Goal: Task Accomplishment & Management: Manage account settings

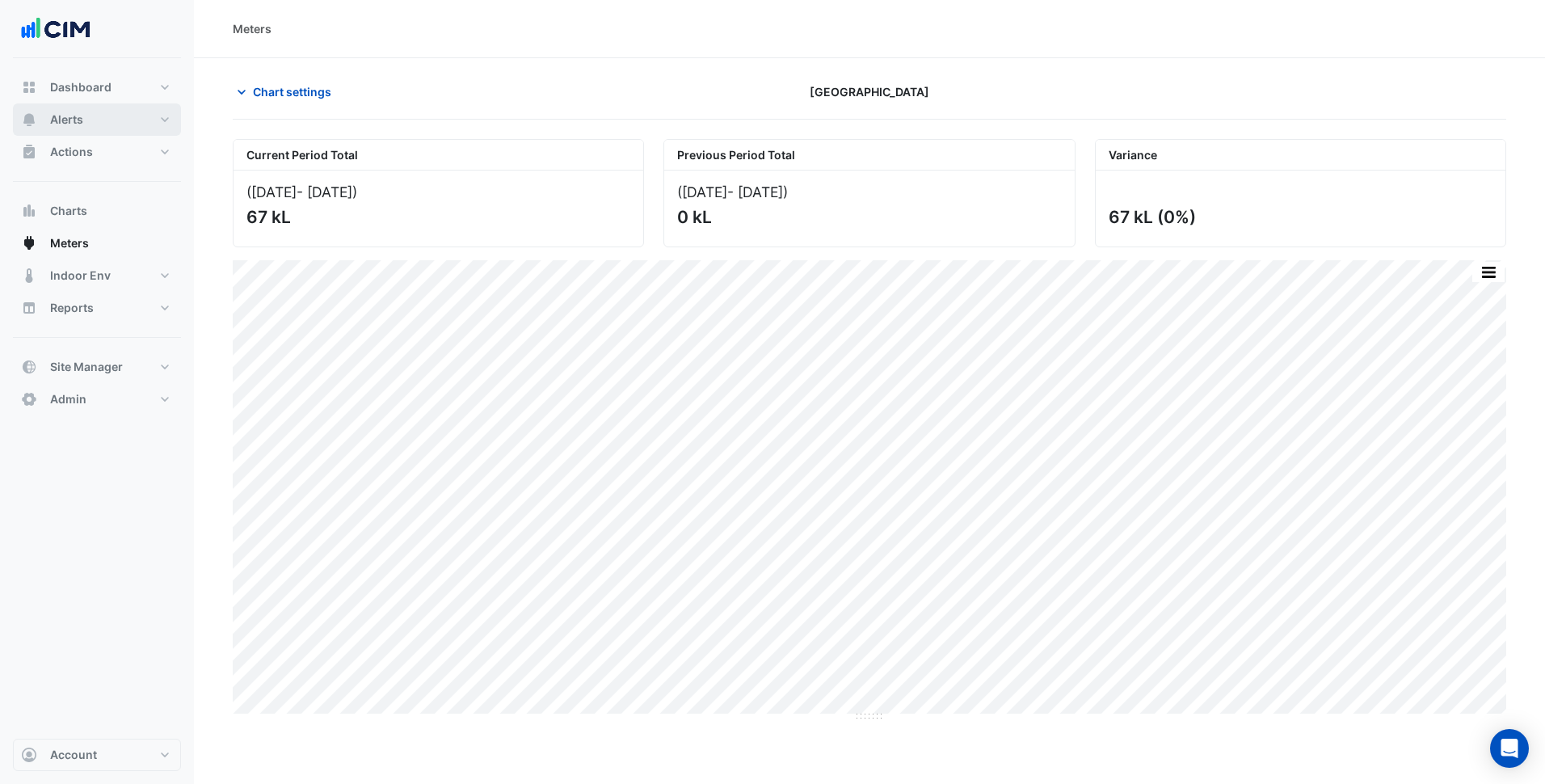
click at [152, 125] on button "Alerts" at bounding box center [97, 119] width 168 height 32
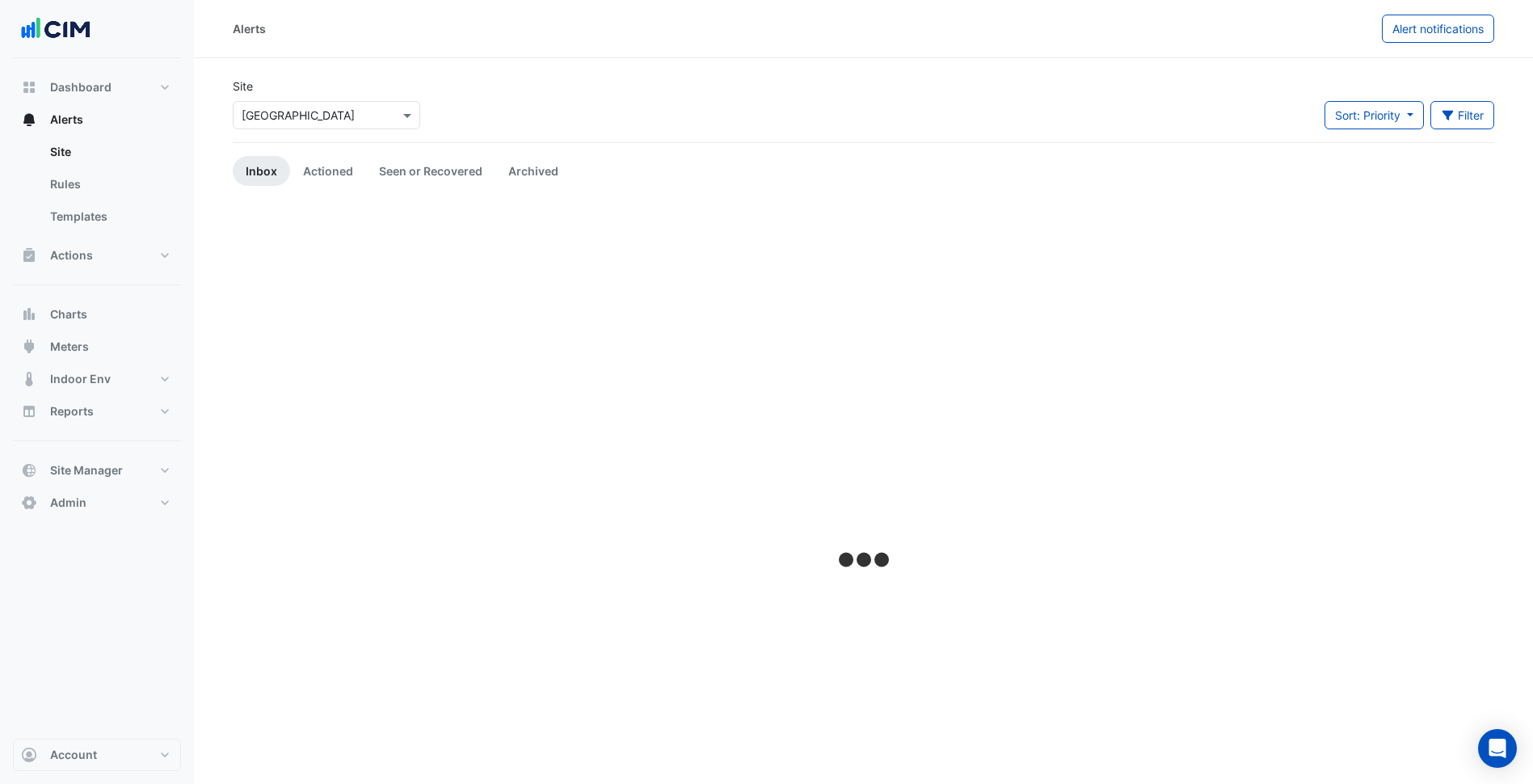
click at [283, 109] on input "text" at bounding box center [311, 116] width 137 height 17
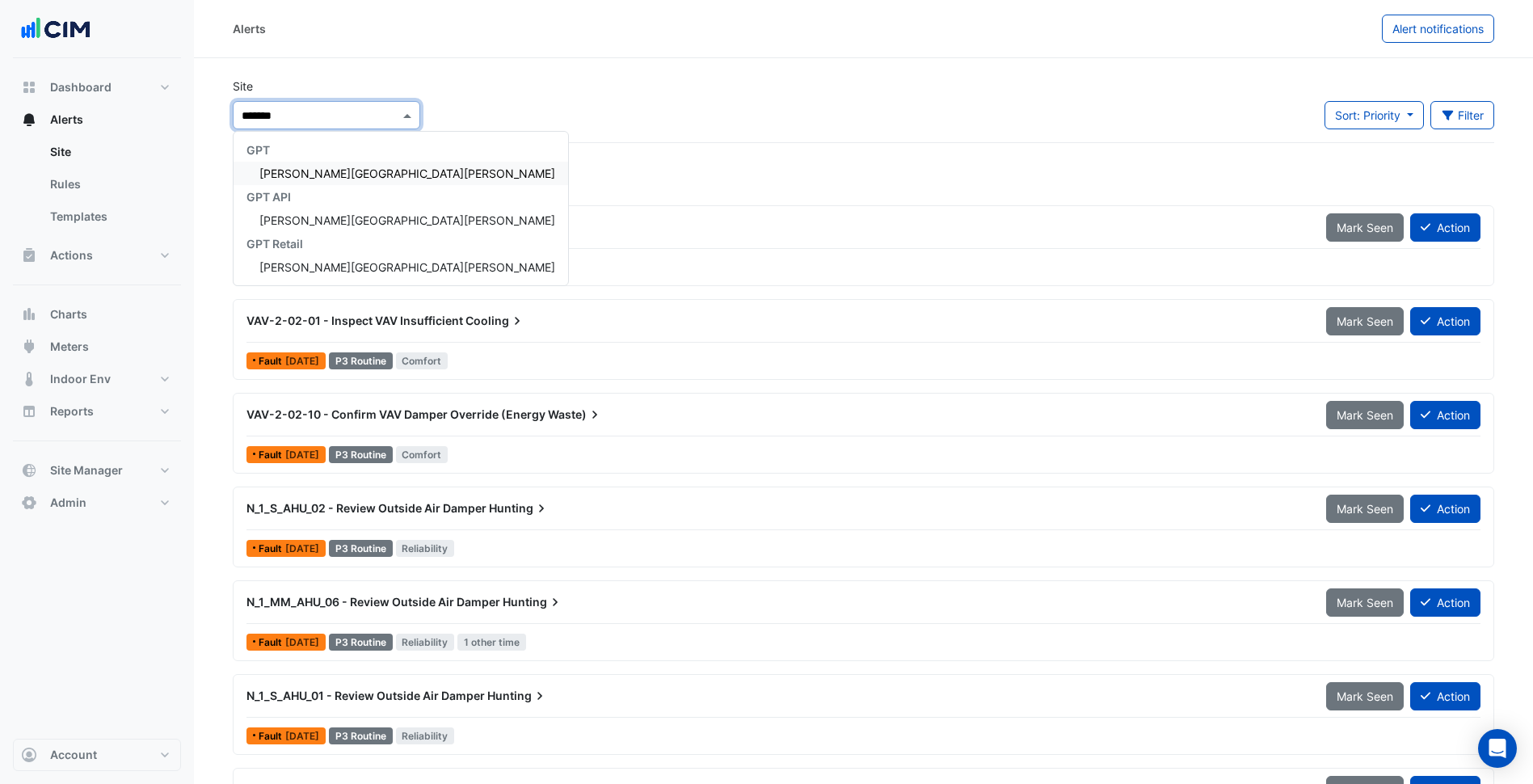
type input "********"
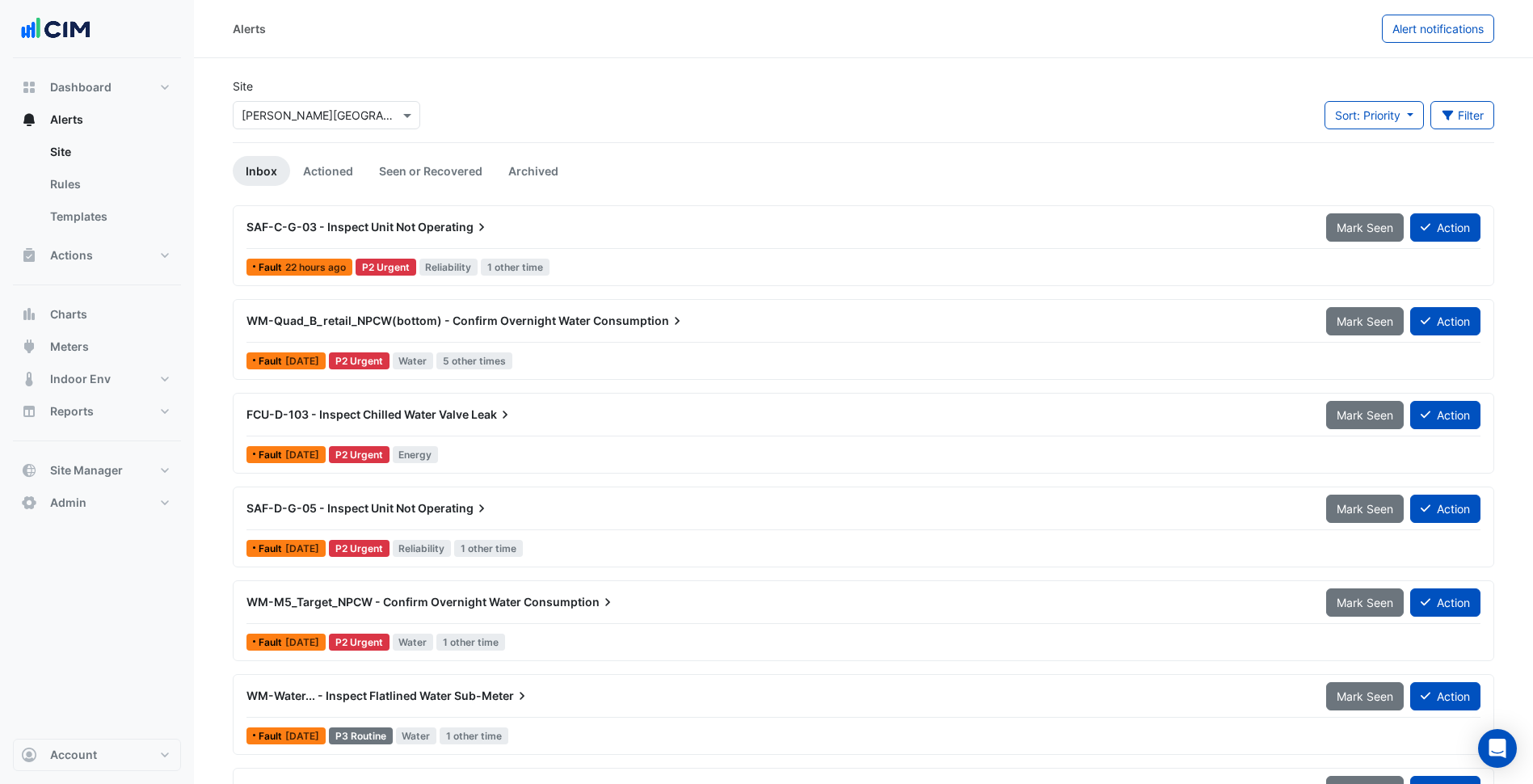
click at [569, 324] on span "WM-Quad_B_retail_NPCW(bottom) - Confirm Overnight Water" at bounding box center [418, 320] width 344 height 14
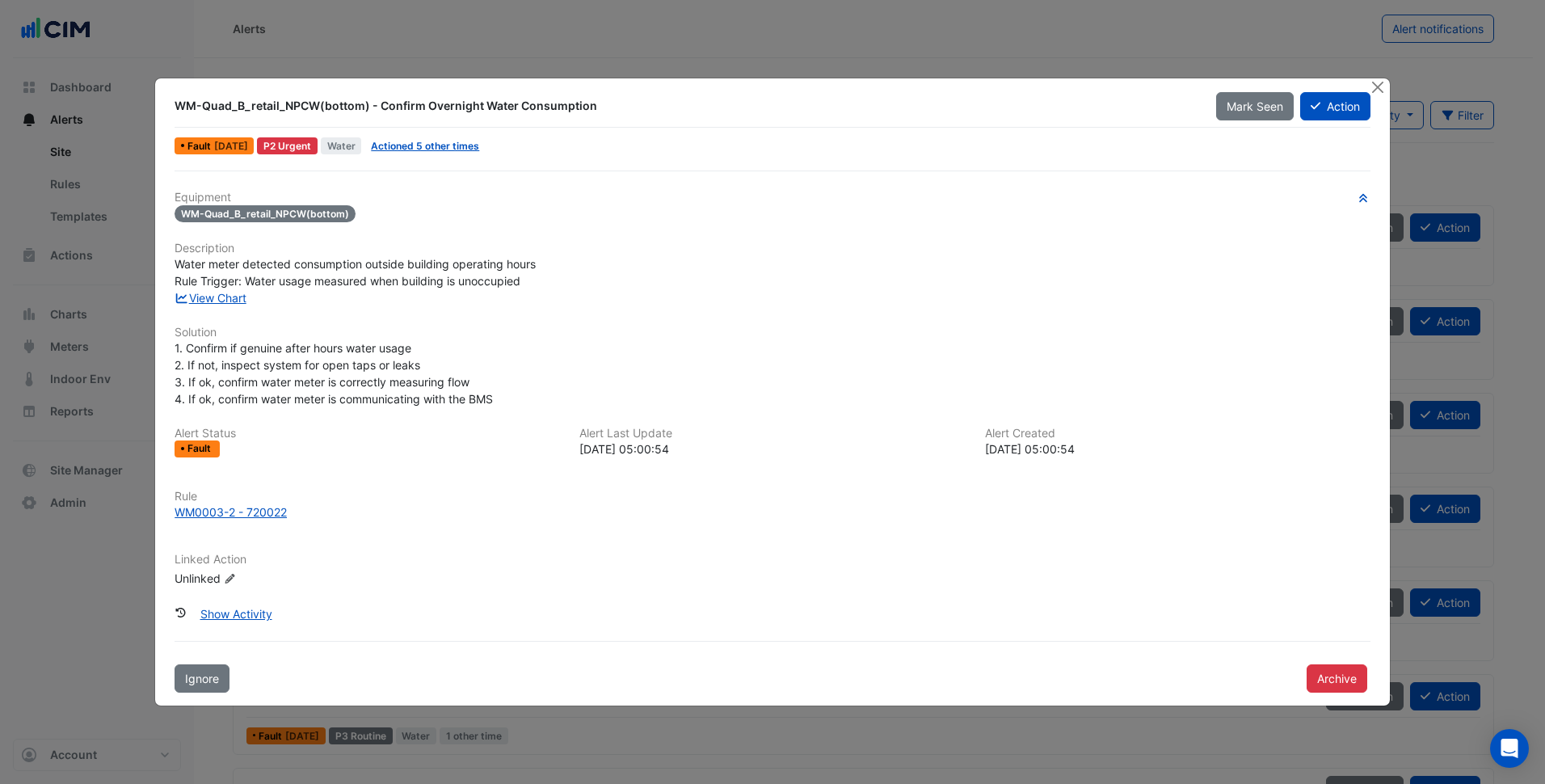
click at [874, 308] on div "Equipment WM-Quad_B_retail_NPCW(bottom) Description Water meter detected consum…" at bounding box center [772, 395] width 1196 height 408
click at [226, 307] on div "Equipment WM-Quad_B_retail_NPCW(bottom) Description Water meter detected consum…" at bounding box center [772, 395] width 1196 height 408
click at [229, 297] on link "View Chart" at bounding box center [210, 297] width 72 height 14
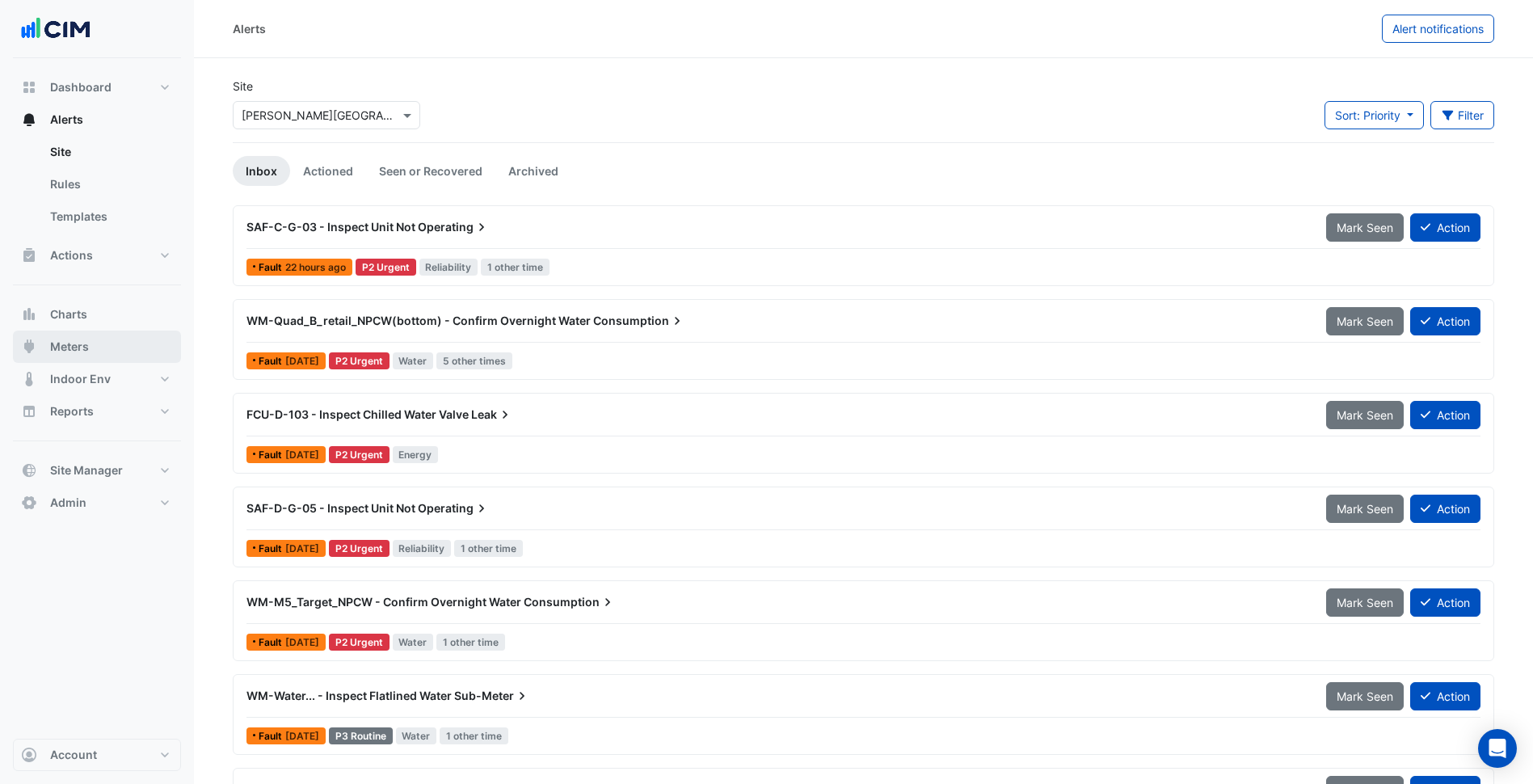
click at [107, 341] on button "Meters" at bounding box center [97, 346] width 168 height 32
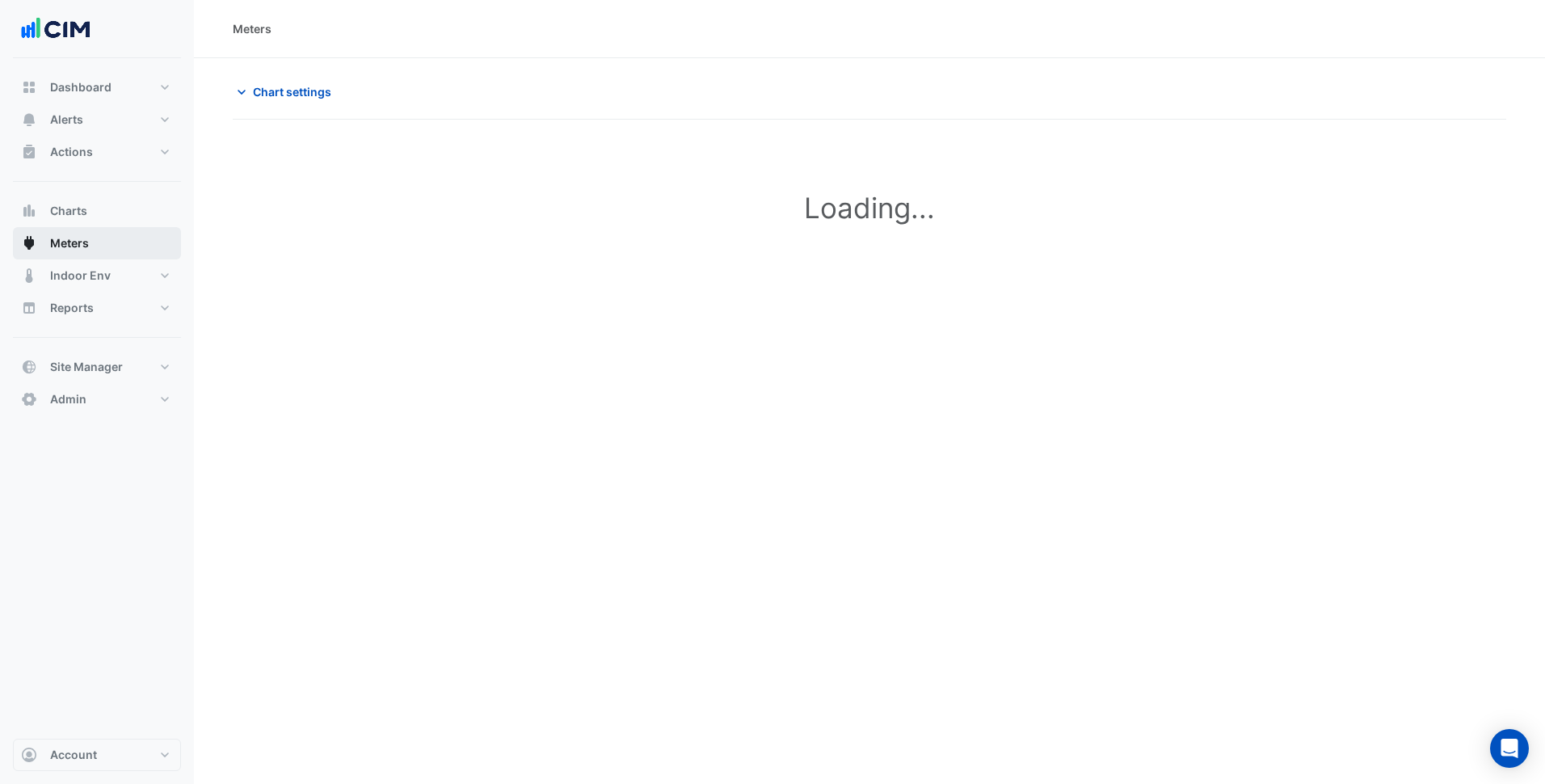
type input "**********"
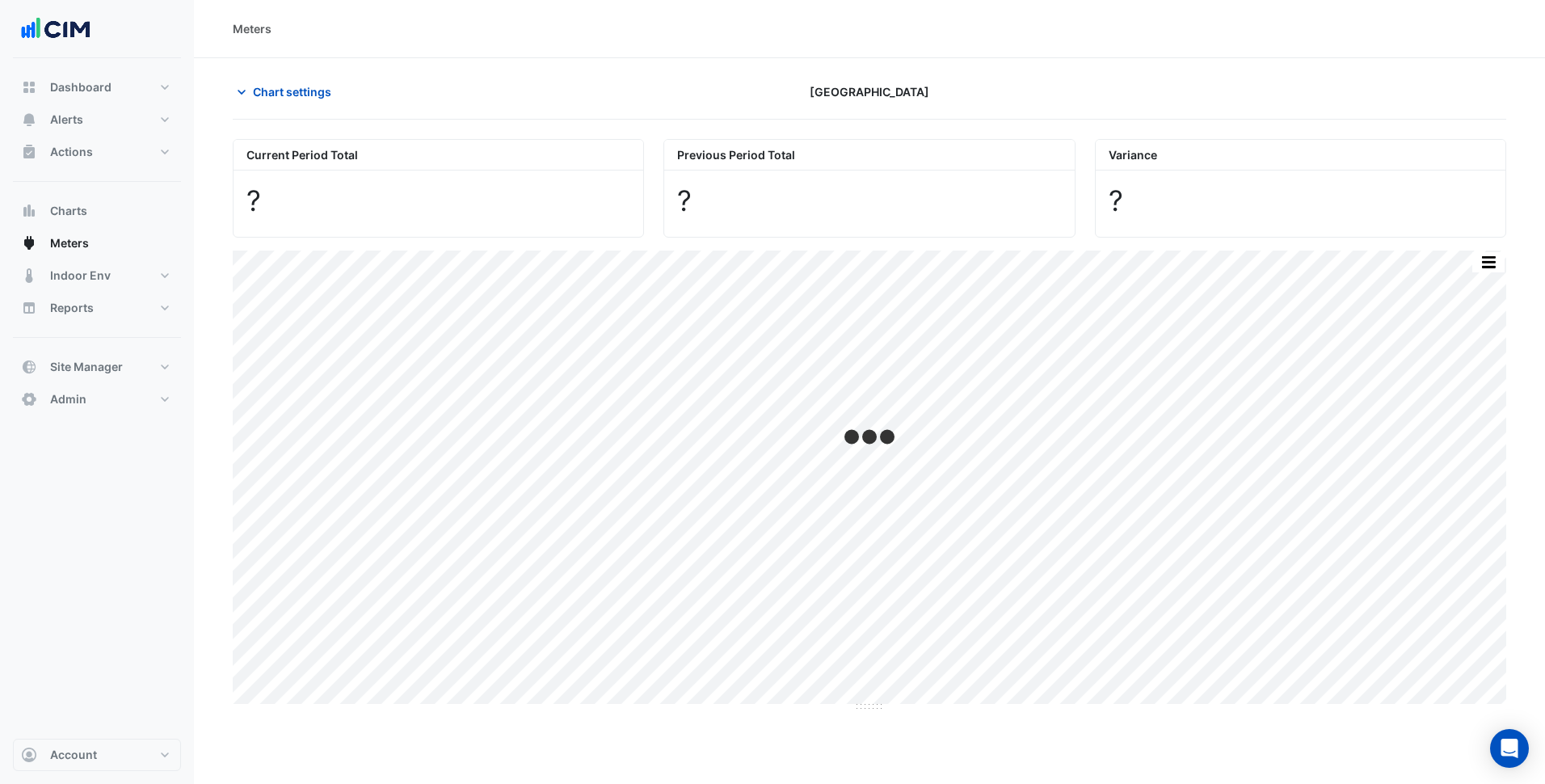
click at [302, 75] on section "Chart settings Pacific Fair Shopping Centre Current Period Total ? Previous Per…" at bounding box center [870, 385] width 1352 height 654
click at [303, 97] on span "Chart settings" at bounding box center [292, 92] width 78 height 17
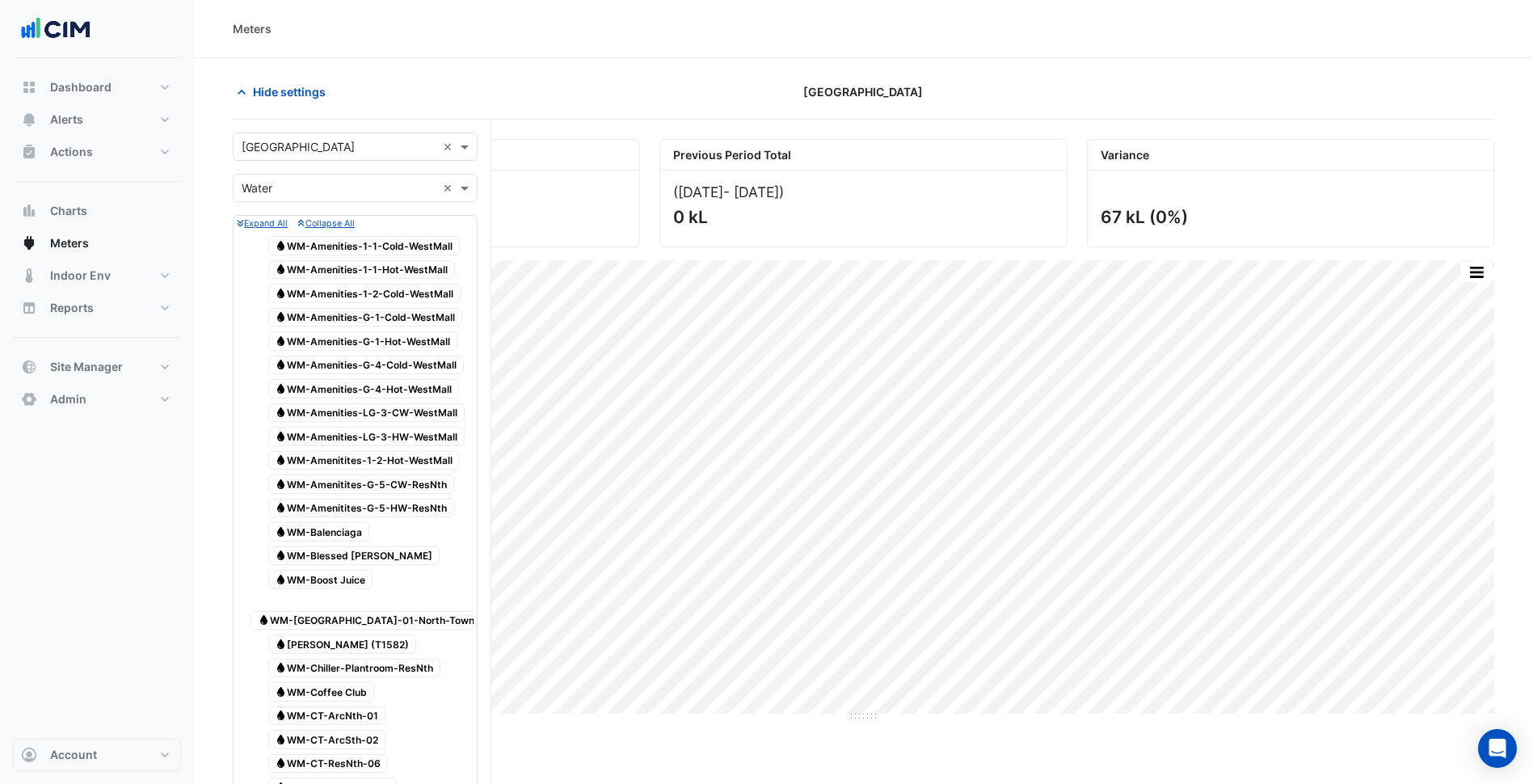
click at [363, 142] on input "text" at bounding box center [339, 147] width 195 height 17
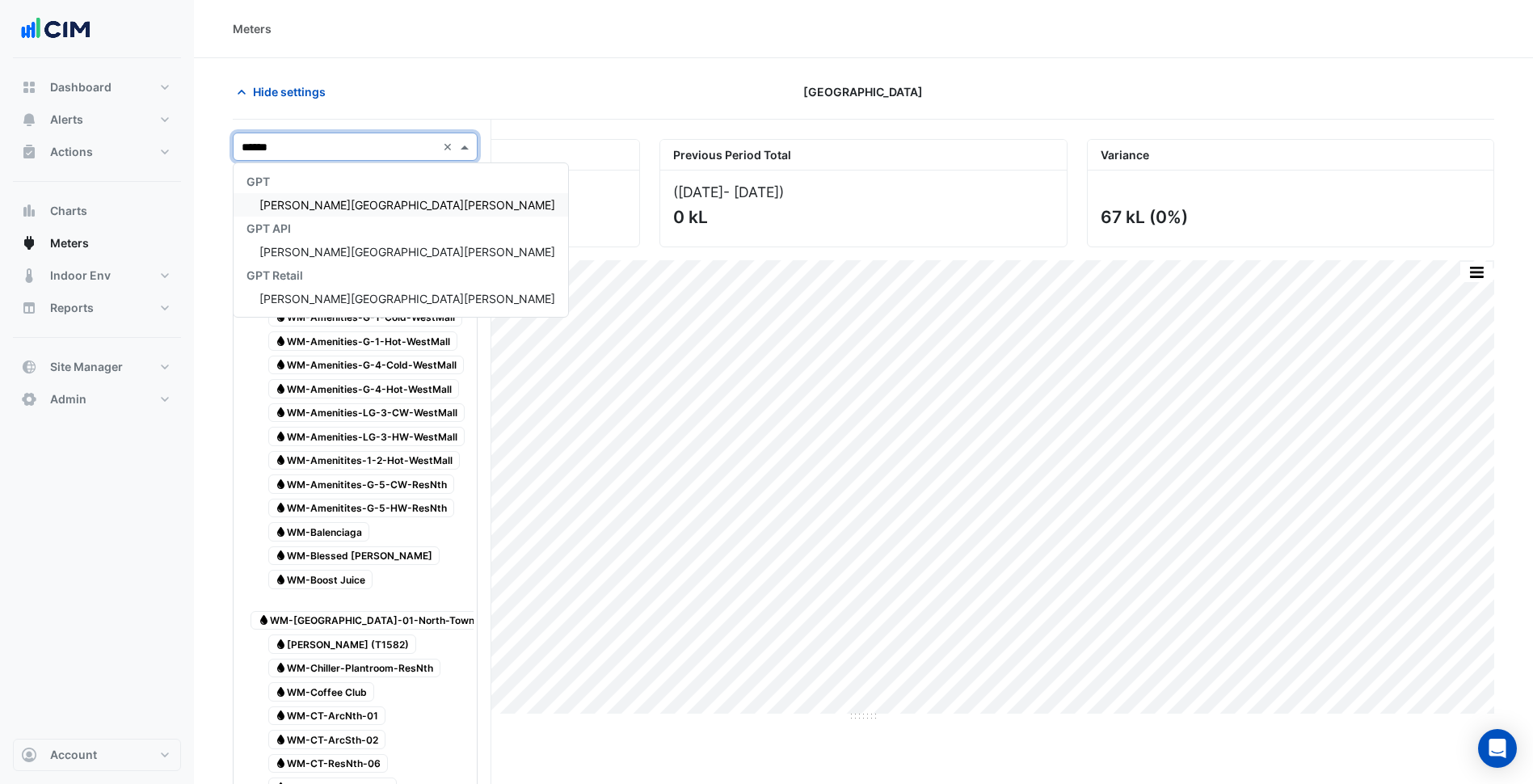
type input "*******"
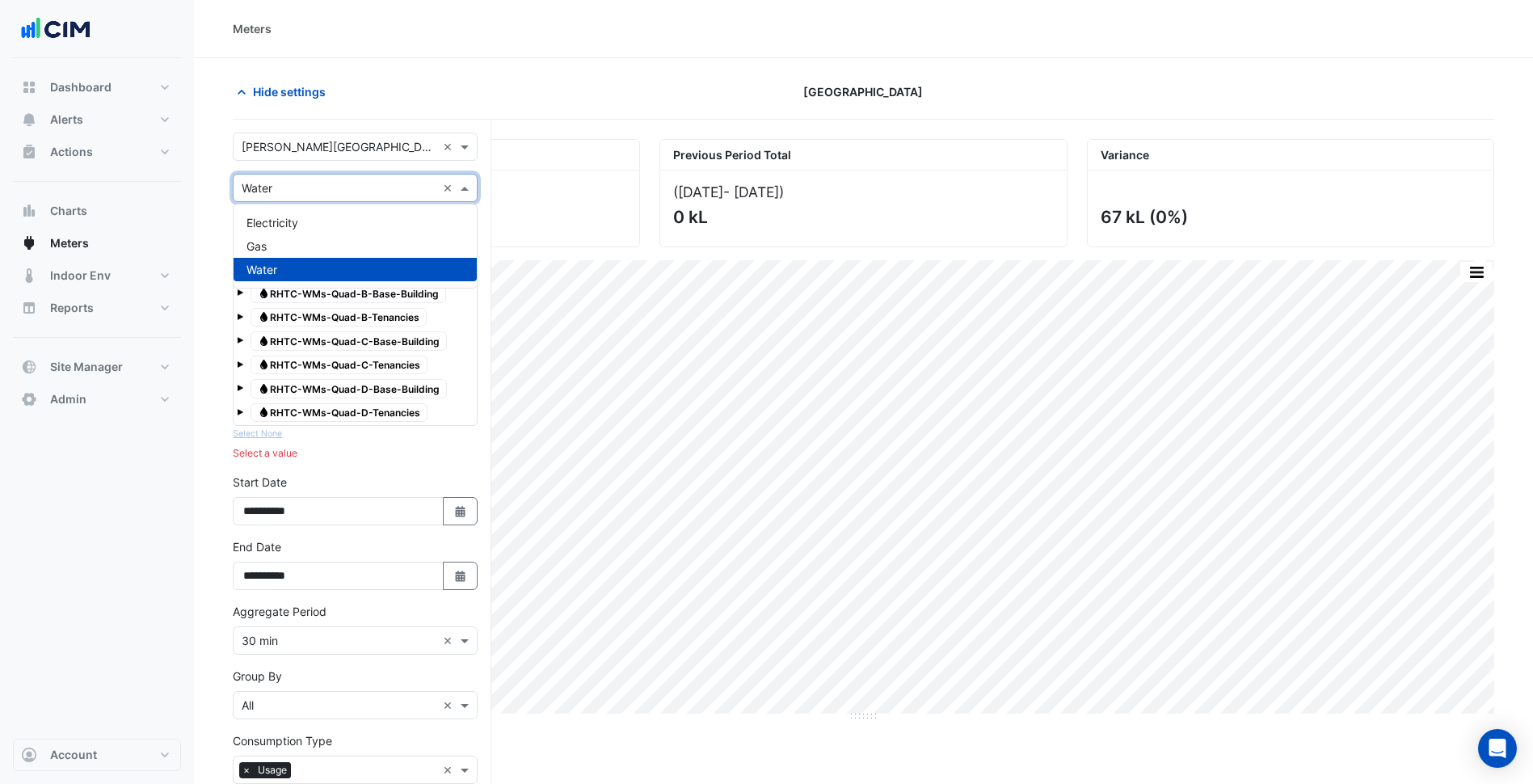
click at [390, 183] on input "text" at bounding box center [339, 189] width 195 height 17
click at [350, 227] on div "Electricity" at bounding box center [355, 222] width 243 height 23
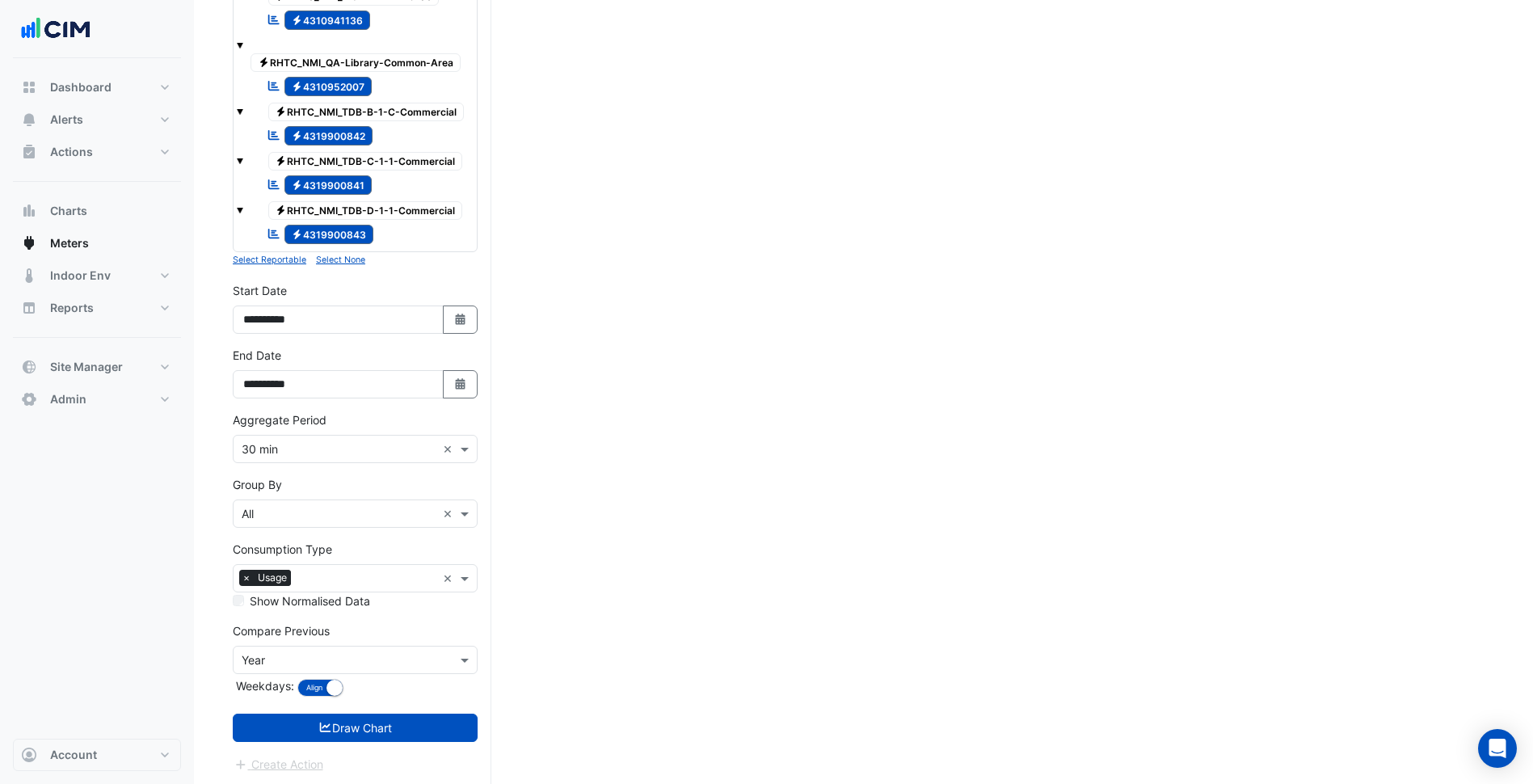
scroll to position [1279, 0]
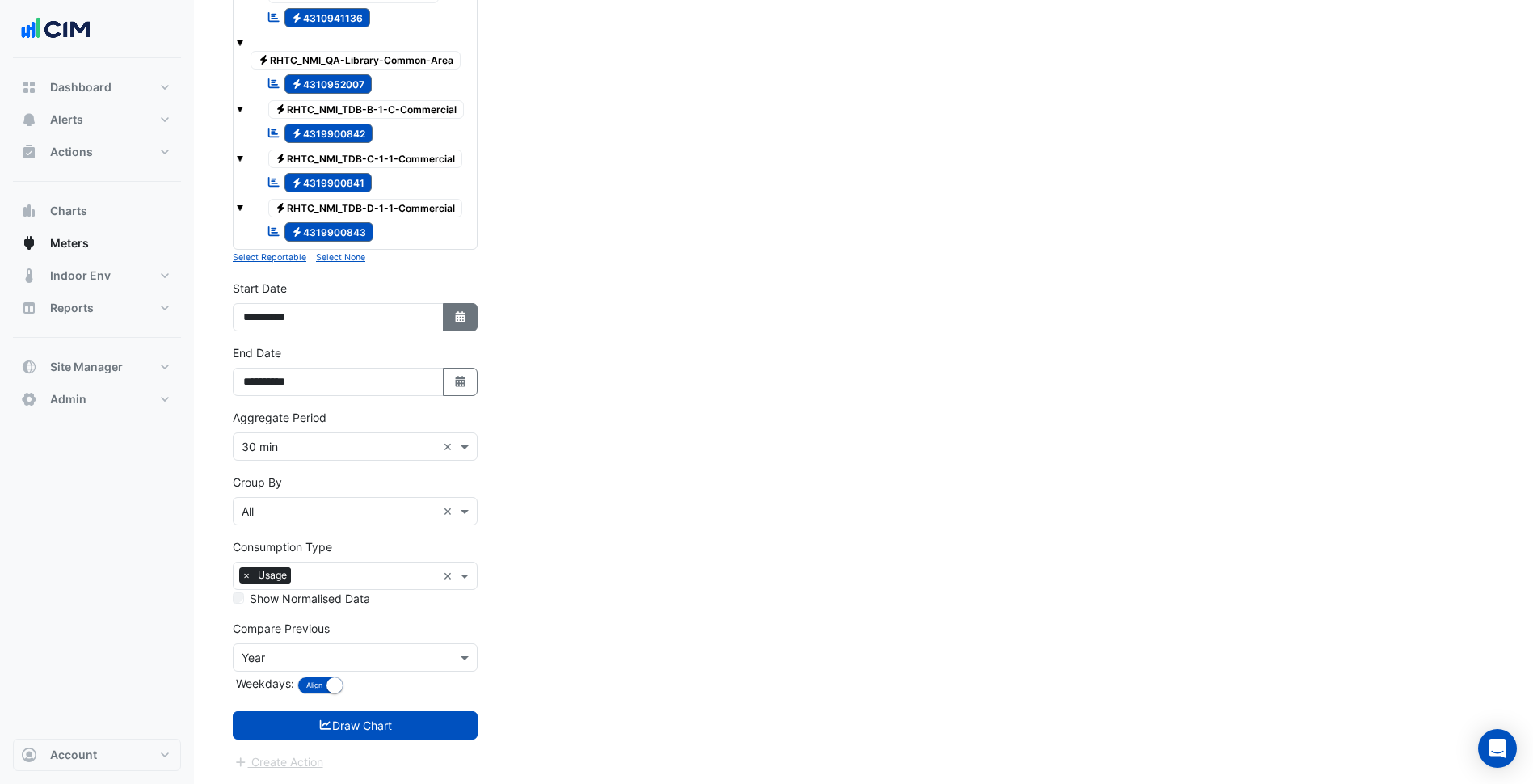
click at [459, 328] on button "Select Date" at bounding box center [461, 317] width 36 height 29
select select "*"
select select "****"
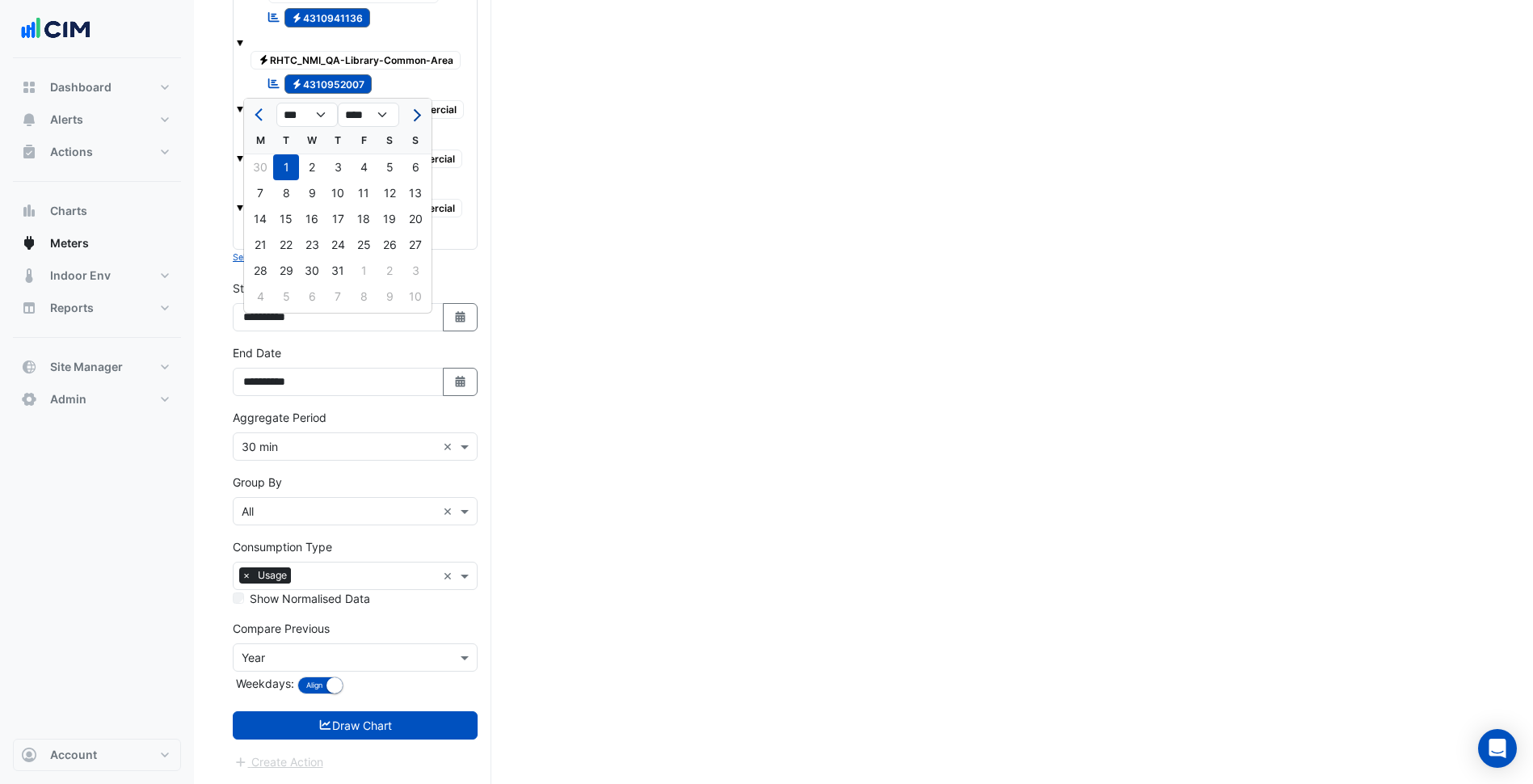
click at [416, 109] on span "Next month" at bounding box center [415, 115] width 12 height 12
select select "*"
click at [397, 718] on button "Draw Chart" at bounding box center [355, 725] width 245 height 29
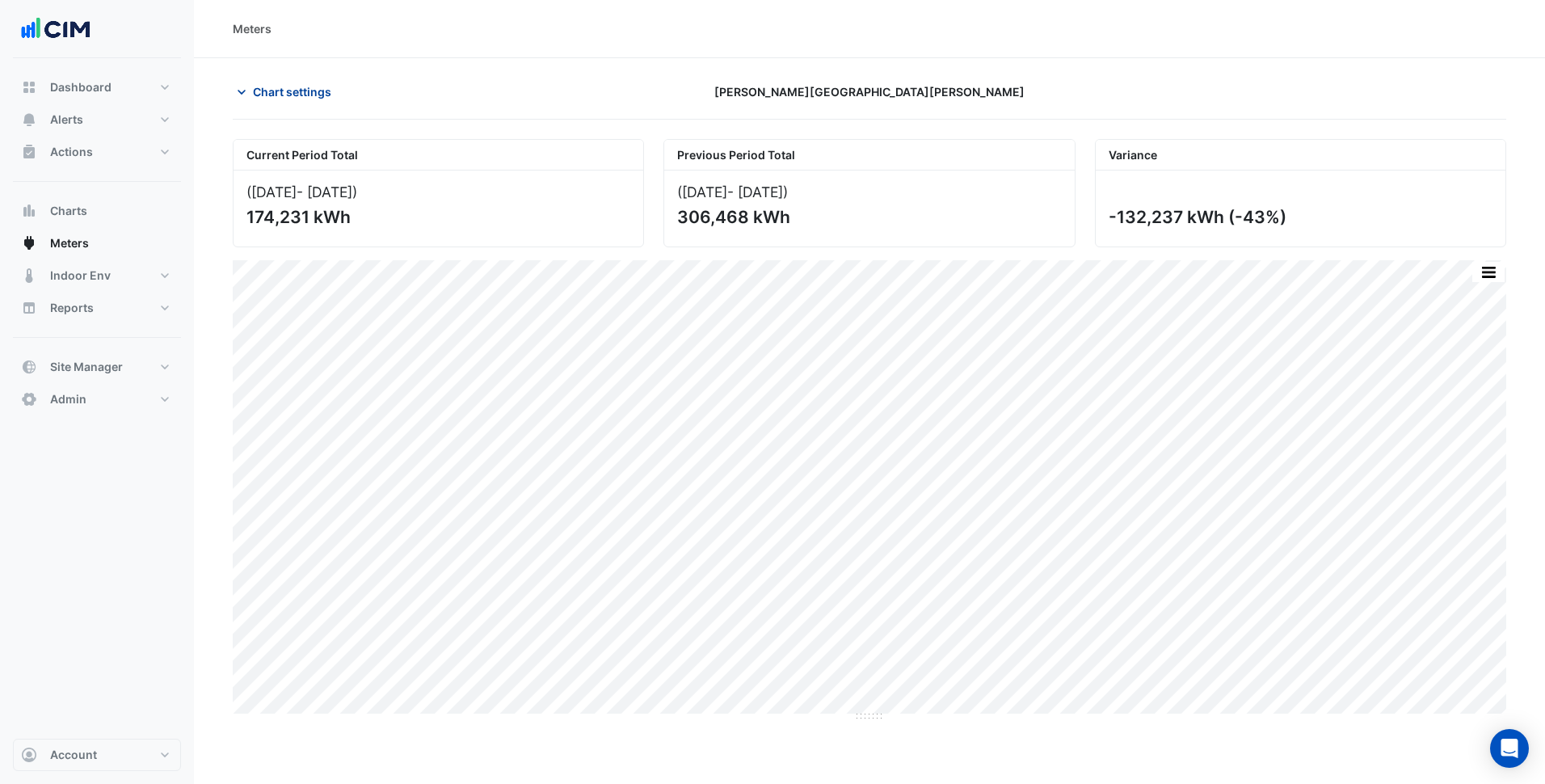
click at [303, 84] on button "Chart settings" at bounding box center [287, 91] width 109 height 29
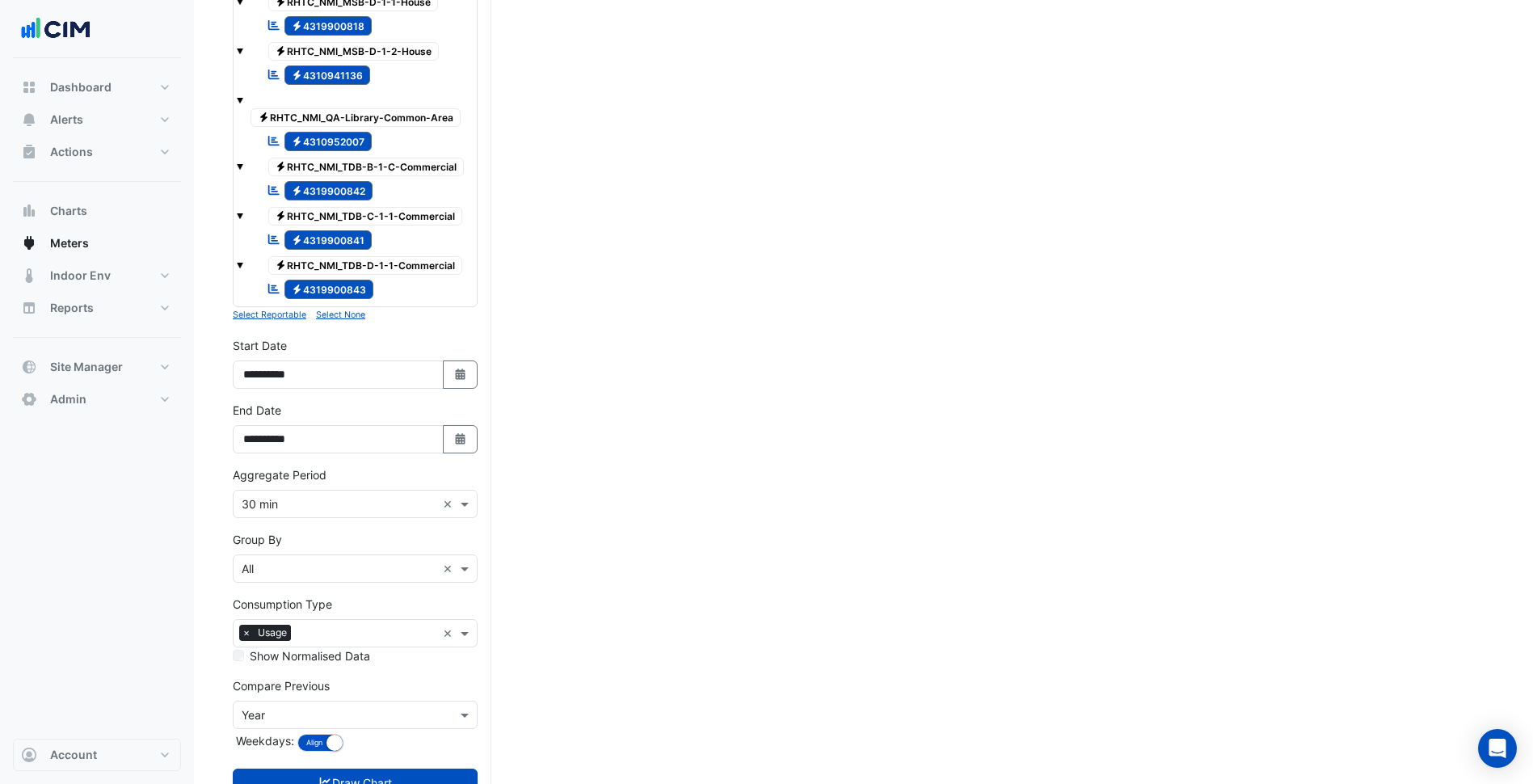
scroll to position [1211, 0]
click at [465, 443] on button "Select Date" at bounding box center [461, 438] width 36 height 29
select select "*"
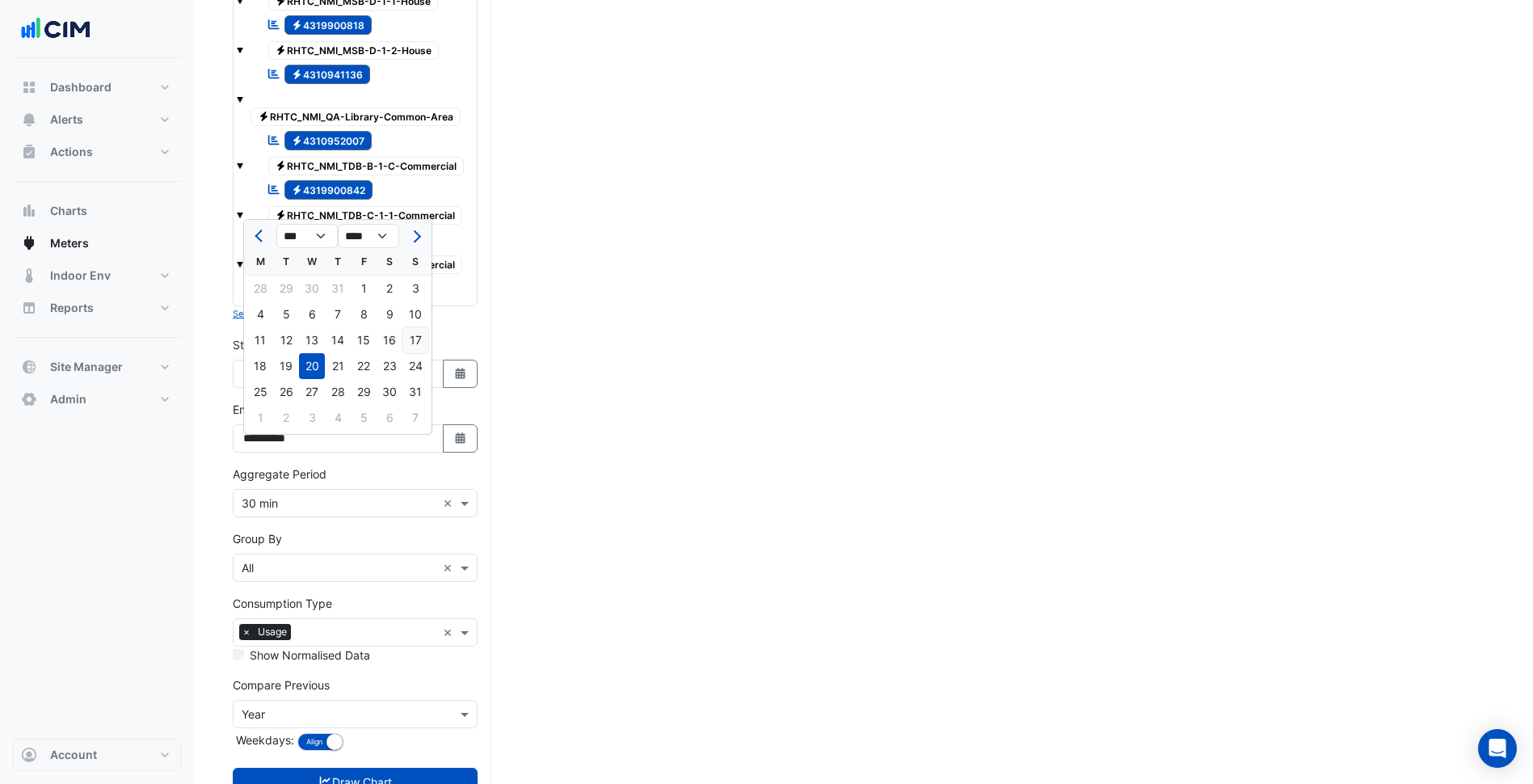
click at [410, 337] on div "17" at bounding box center [416, 340] width 26 height 26
type input "**********"
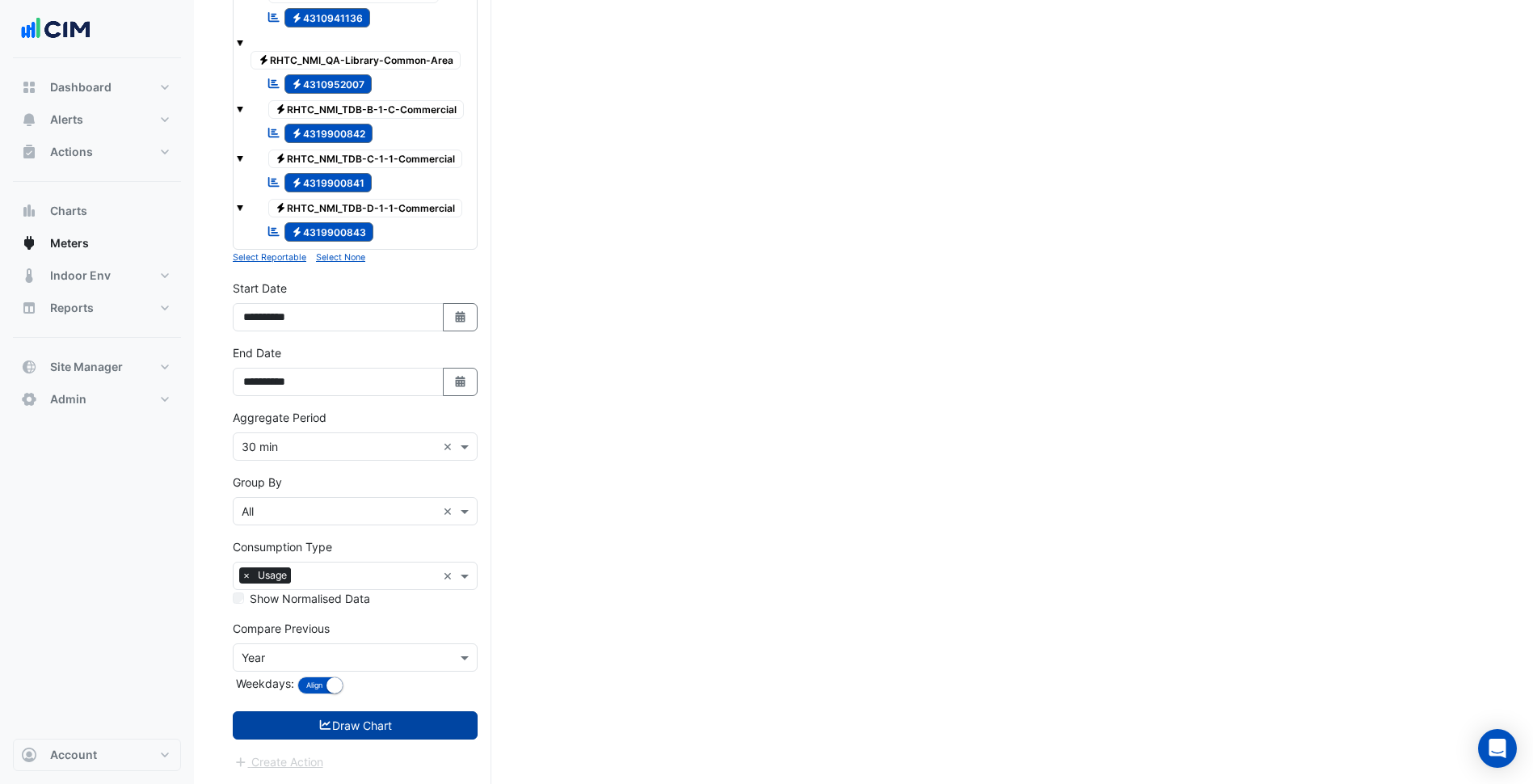
click at [438, 725] on button "Draw Chart" at bounding box center [355, 725] width 245 height 29
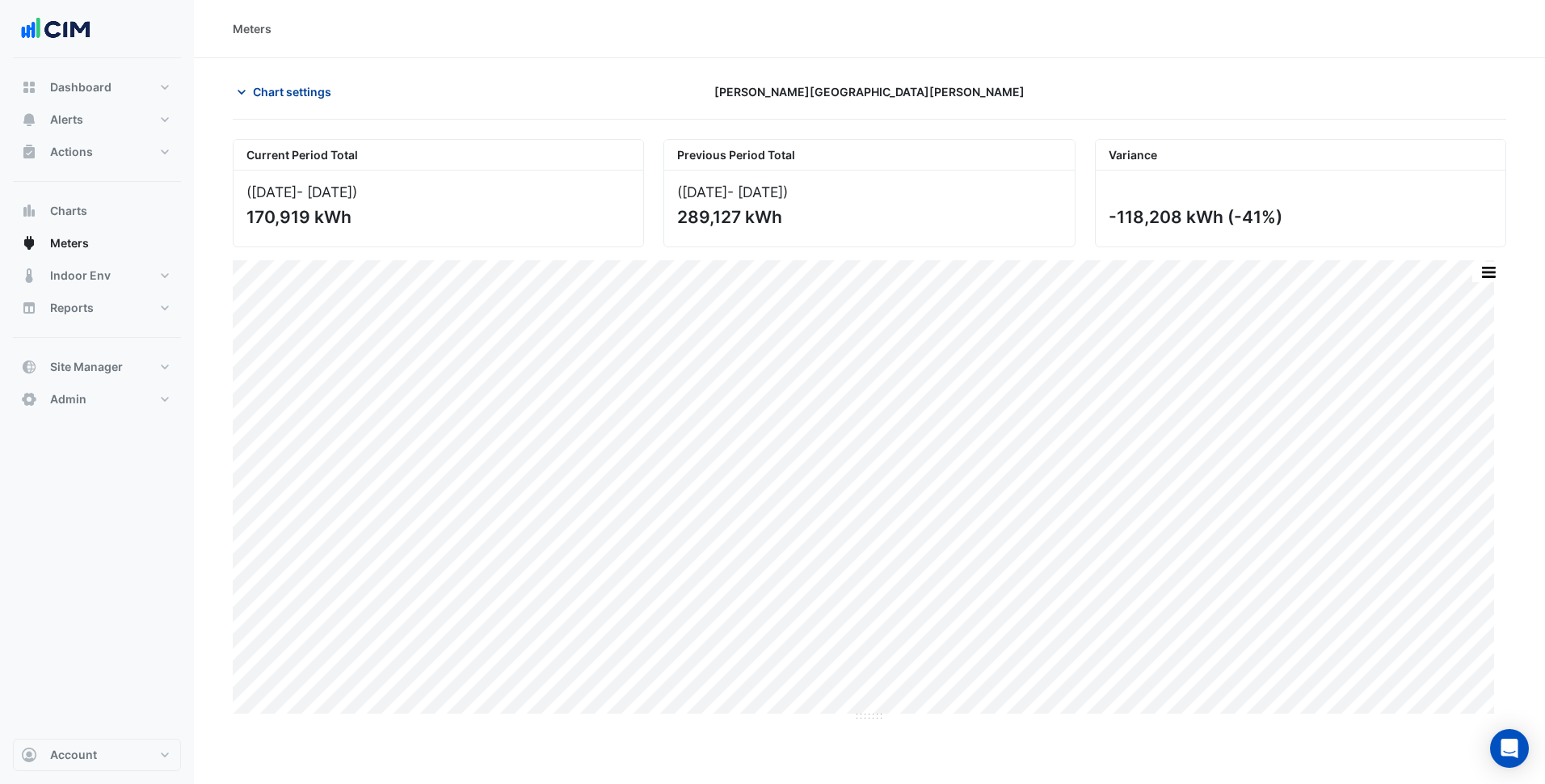
click at [304, 100] on span "Chart settings" at bounding box center [292, 92] width 78 height 17
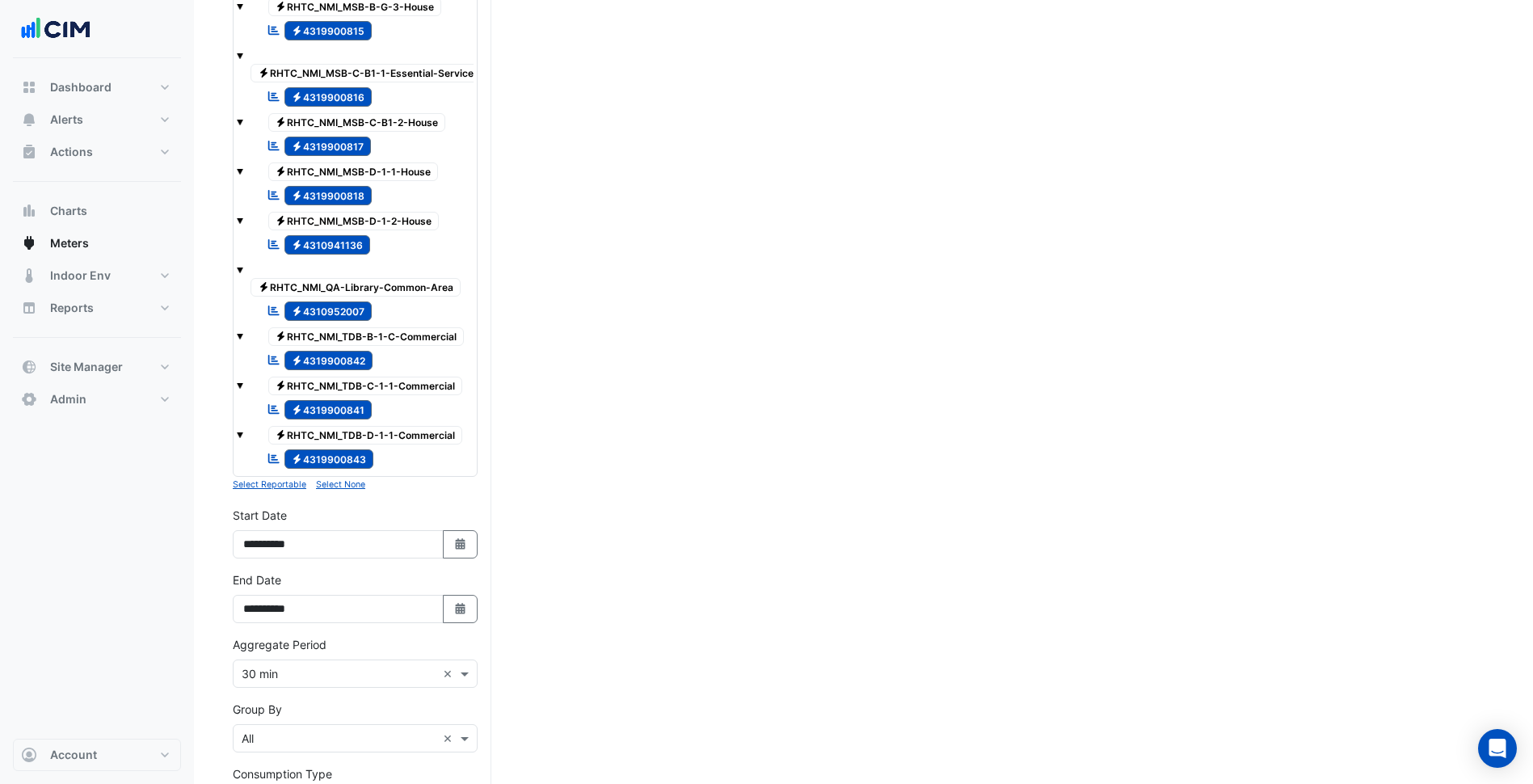
scroll to position [1045, 0]
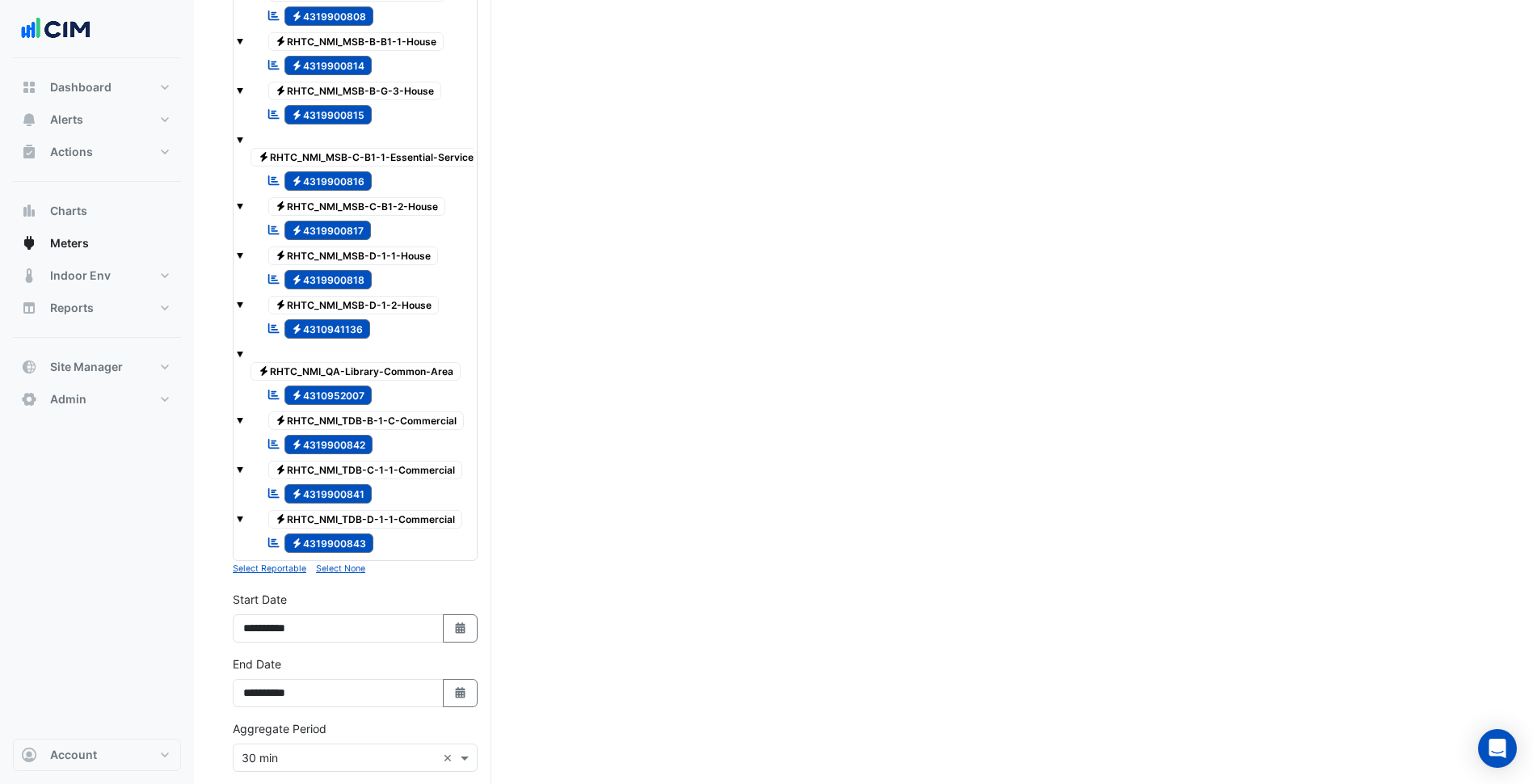
click at [341, 573] on small "Select None" at bounding box center [340, 568] width 49 height 10
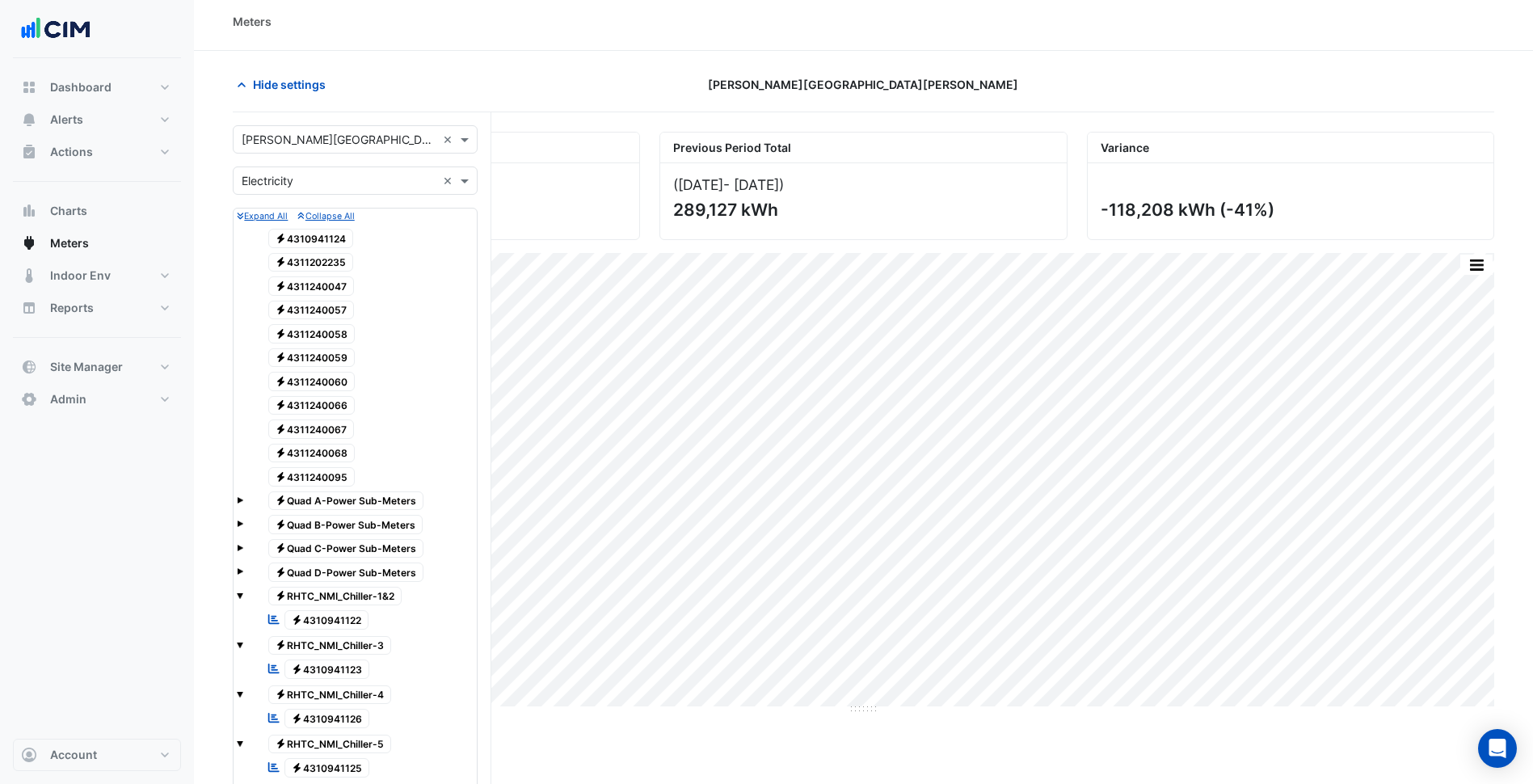
scroll to position [0, 0]
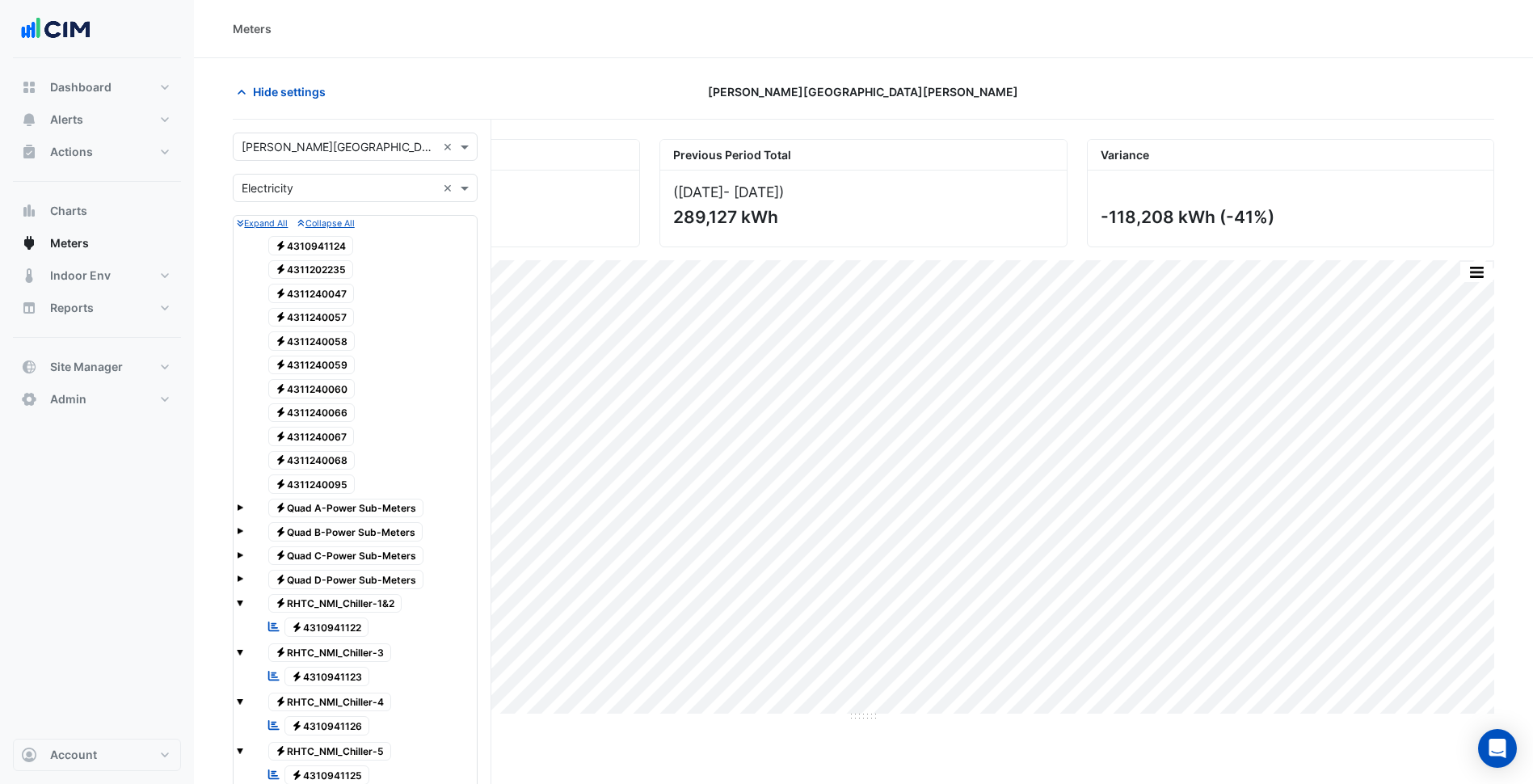
click at [334, 252] on span "Electricity 4310941124" at bounding box center [311, 245] width 86 height 19
click at [331, 266] on span "Electricity 4311202235" at bounding box center [311, 270] width 86 height 19
click at [329, 297] on span "Electricity 4311240047" at bounding box center [311, 293] width 87 height 19
click at [328, 319] on span "Electricity 4311240057" at bounding box center [311, 317] width 87 height 19
drag, startPoint x: 330, startPoint y: 337, endPoint x: 332, endPoint y: 347, distance: 10.2
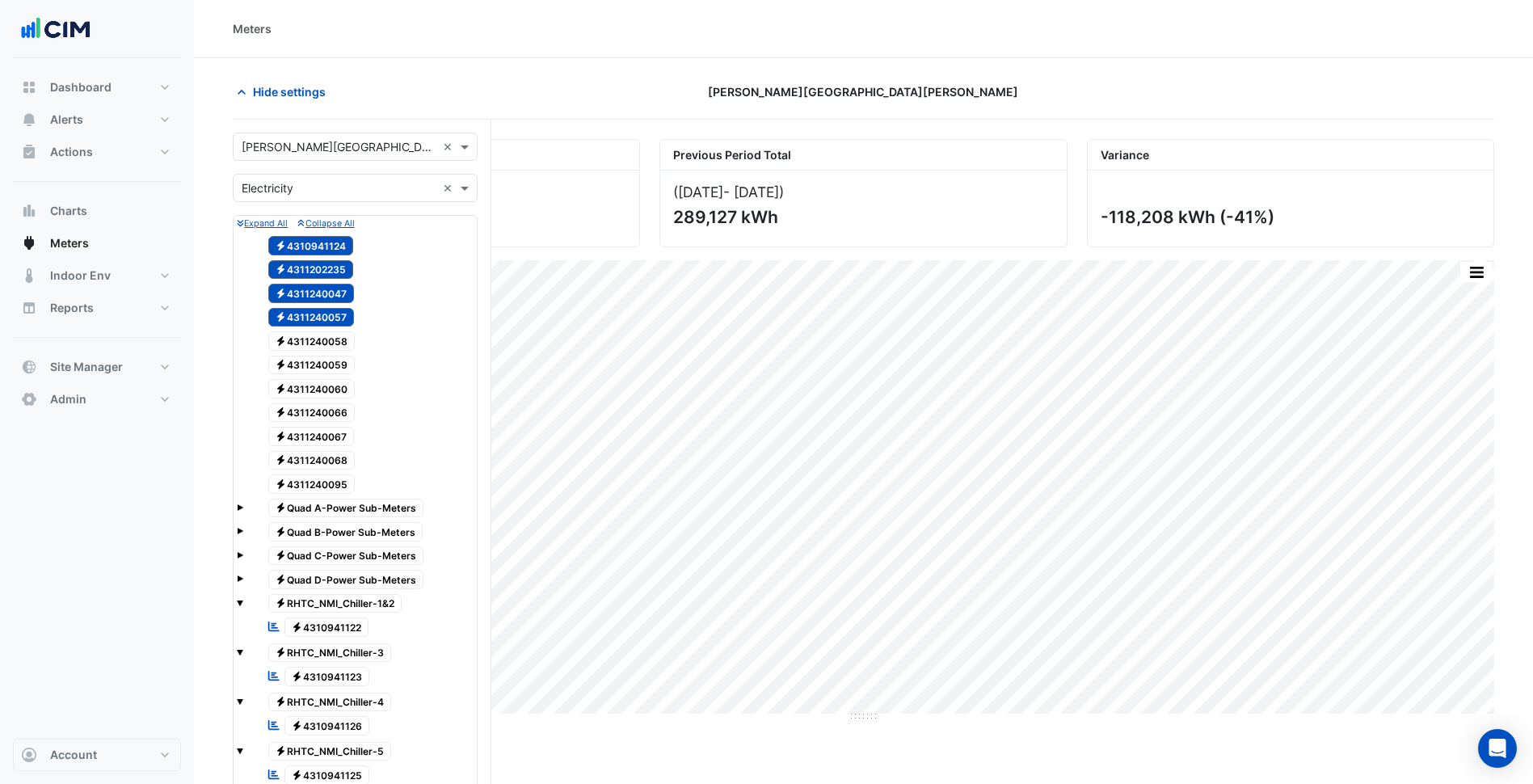
click at [330, 340] on span "Electricity 4311240058" at bounding box center [311, 341] width 88 height 19
drag, startPoint x: 336, startPoint y: 371, endPoint x: 336, endPoint y: 389, distance: 18.0
click at [336, 375] on div "Electricity 4311240059" at bounding box center [303, 365] width 113 height 23
drag, startPoint x: 337, startPoint y: 398, endPoint x: 337, endPoint y: 411, distance: 13.0
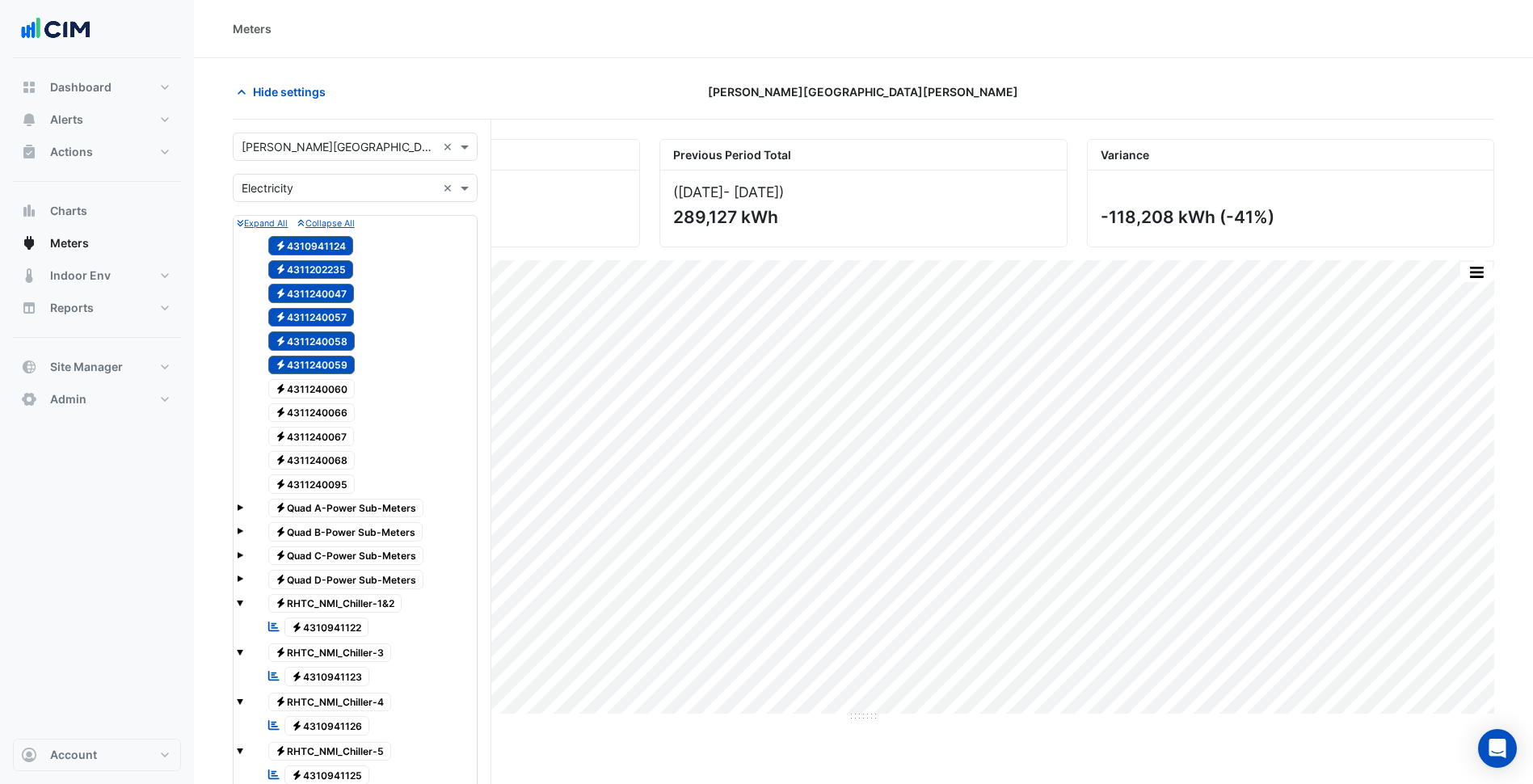
click at [344, 408] on span "Electricity 4311240066" at bounding box center [311, 413] width 88 height 19
click at [348, 379] on span "Electricity 4311240060" at bounding box center [311, 389] width 88 height 19
click at [337, 435] on span "Electricity 4311240067" at bounding box center [311, 436] width 87 height 19
click at [337, 474] on span "Electricity 4311240095" at bounding box center [311, 484] width 88 height 19
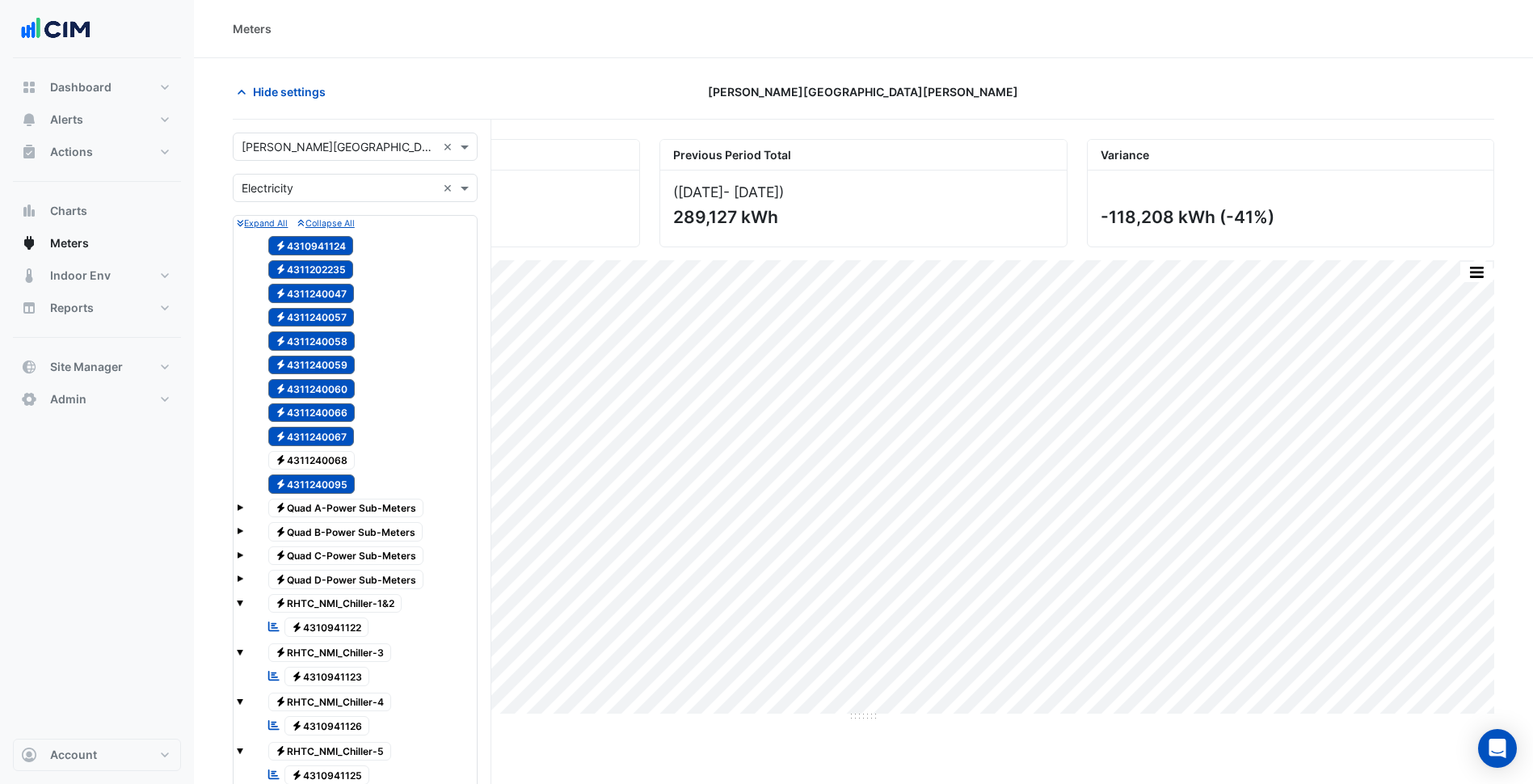
click at [337, 464] on span "Electricity 4311240068" at bounding box center [311, 461] width 88 height 19
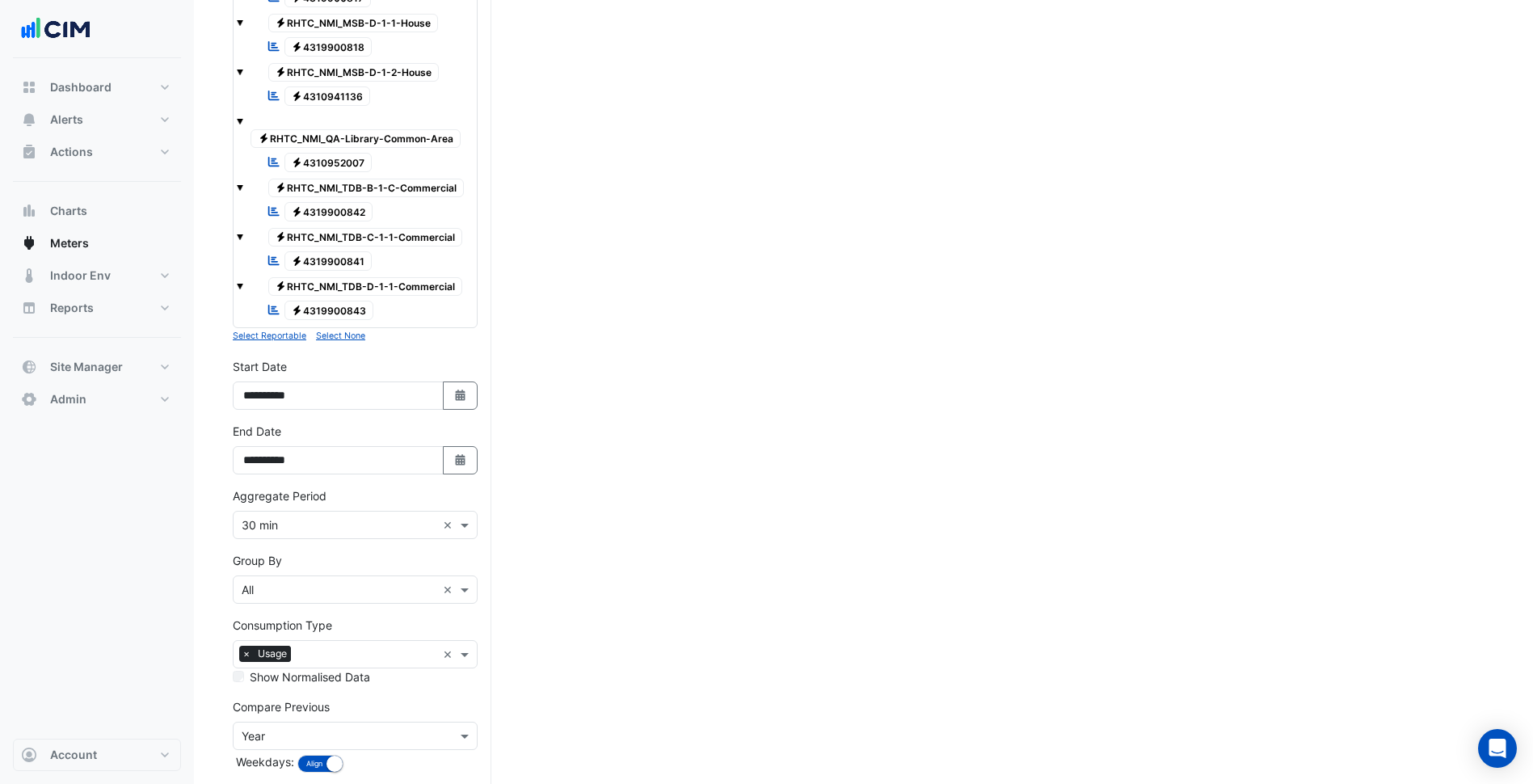
scroll to position [1279, 0]
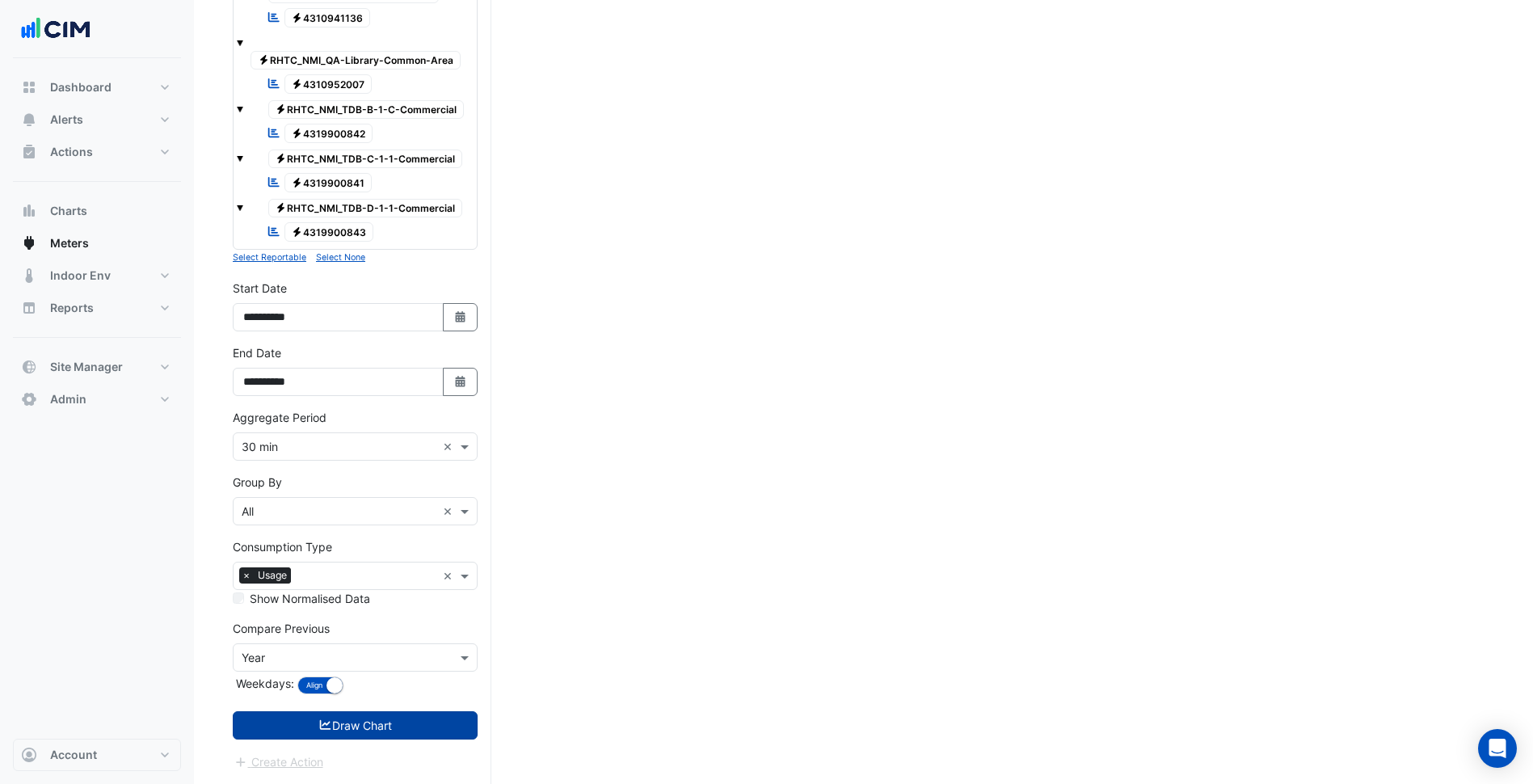
click at [369, 739] on button "Draw Chart" at bounding box center [355, 725] width 245 height 29
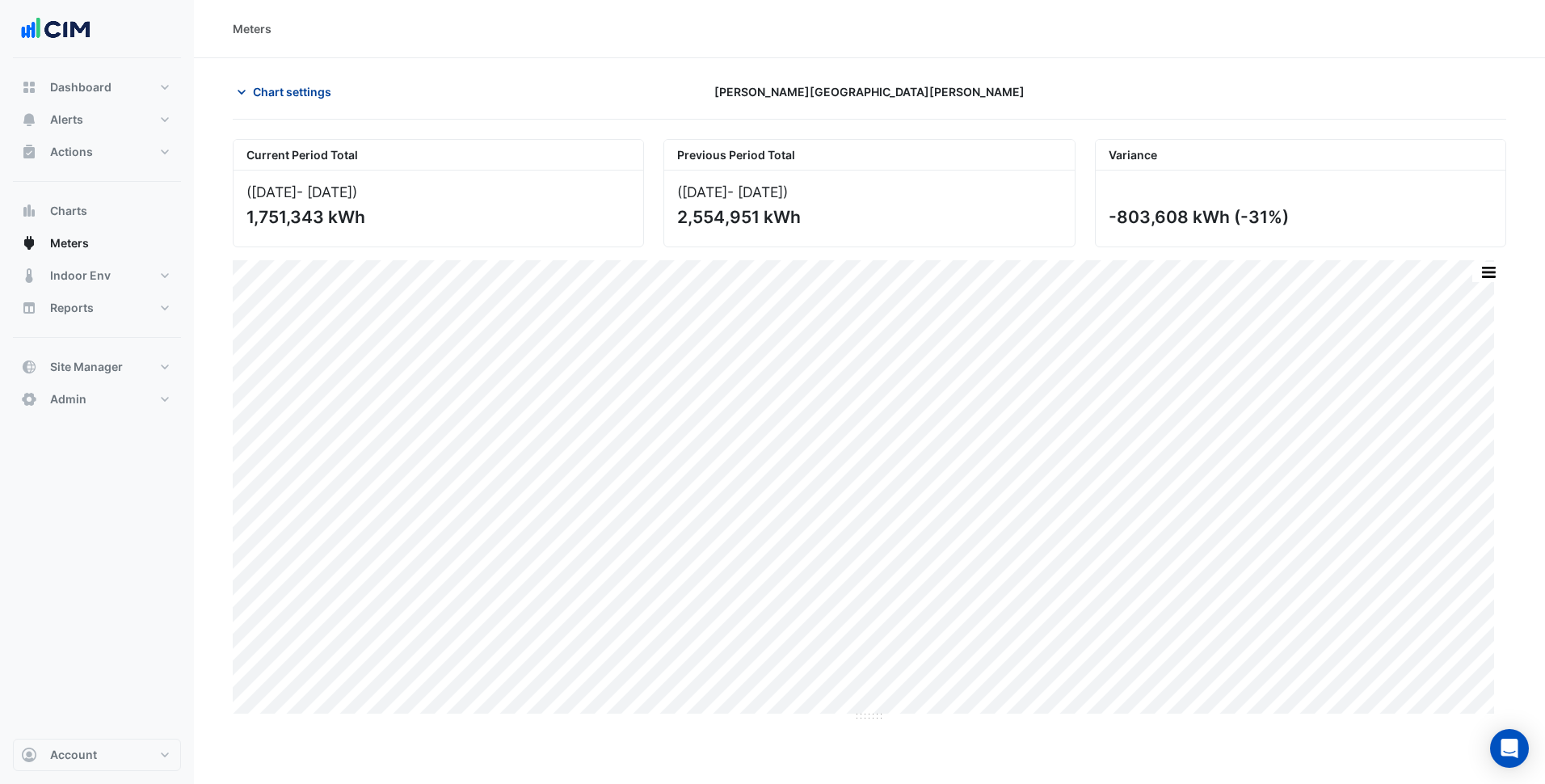
click at [304, 88] on span "Chart settings" at bounding box center [292, 92] width 78 height 17
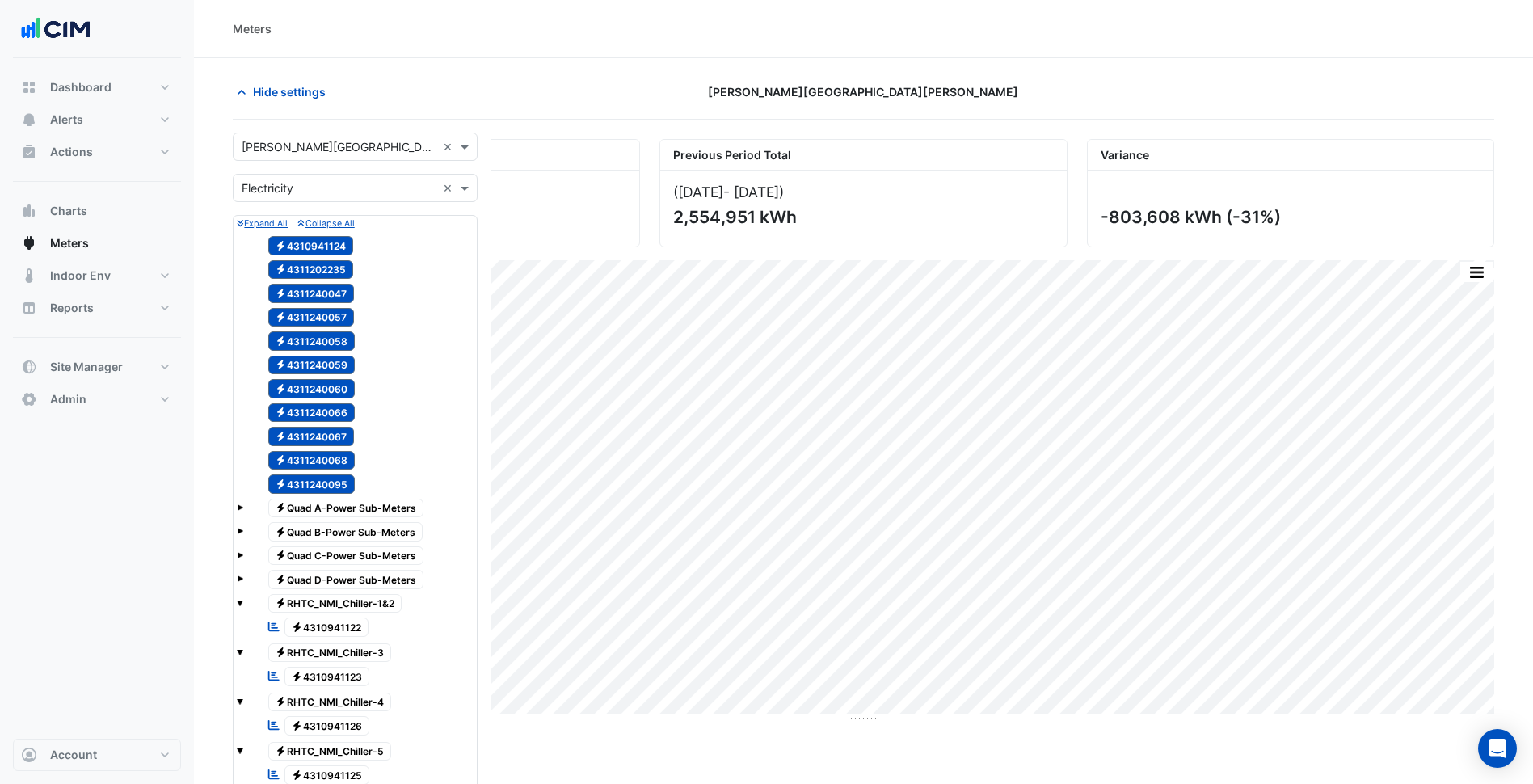
click at [315, 186] on input "text" at bounding box center [339, 189] width 195 height 17
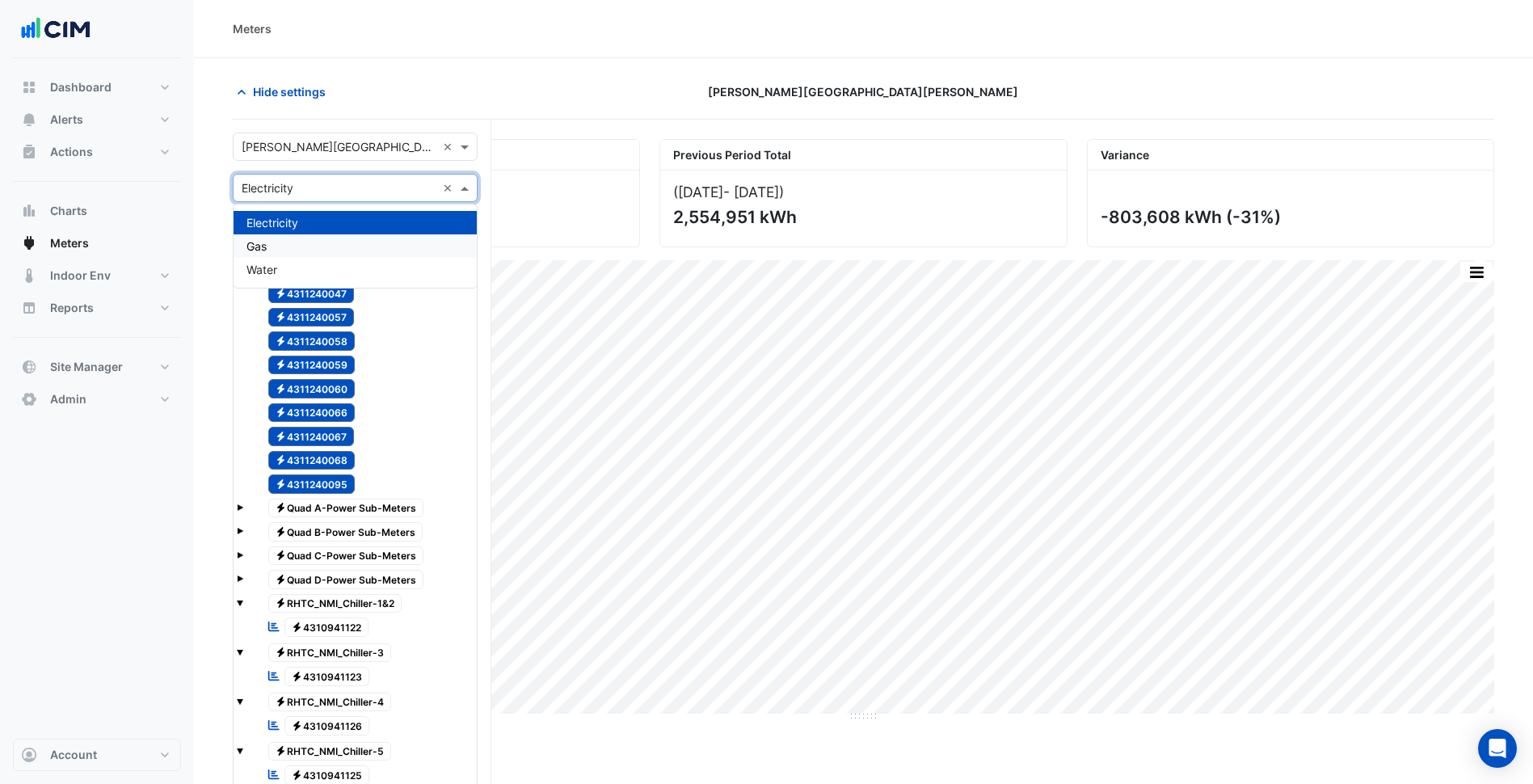
click at [298, 253] on div "Gas" at bounding box center [355, 245] width 243 height 23
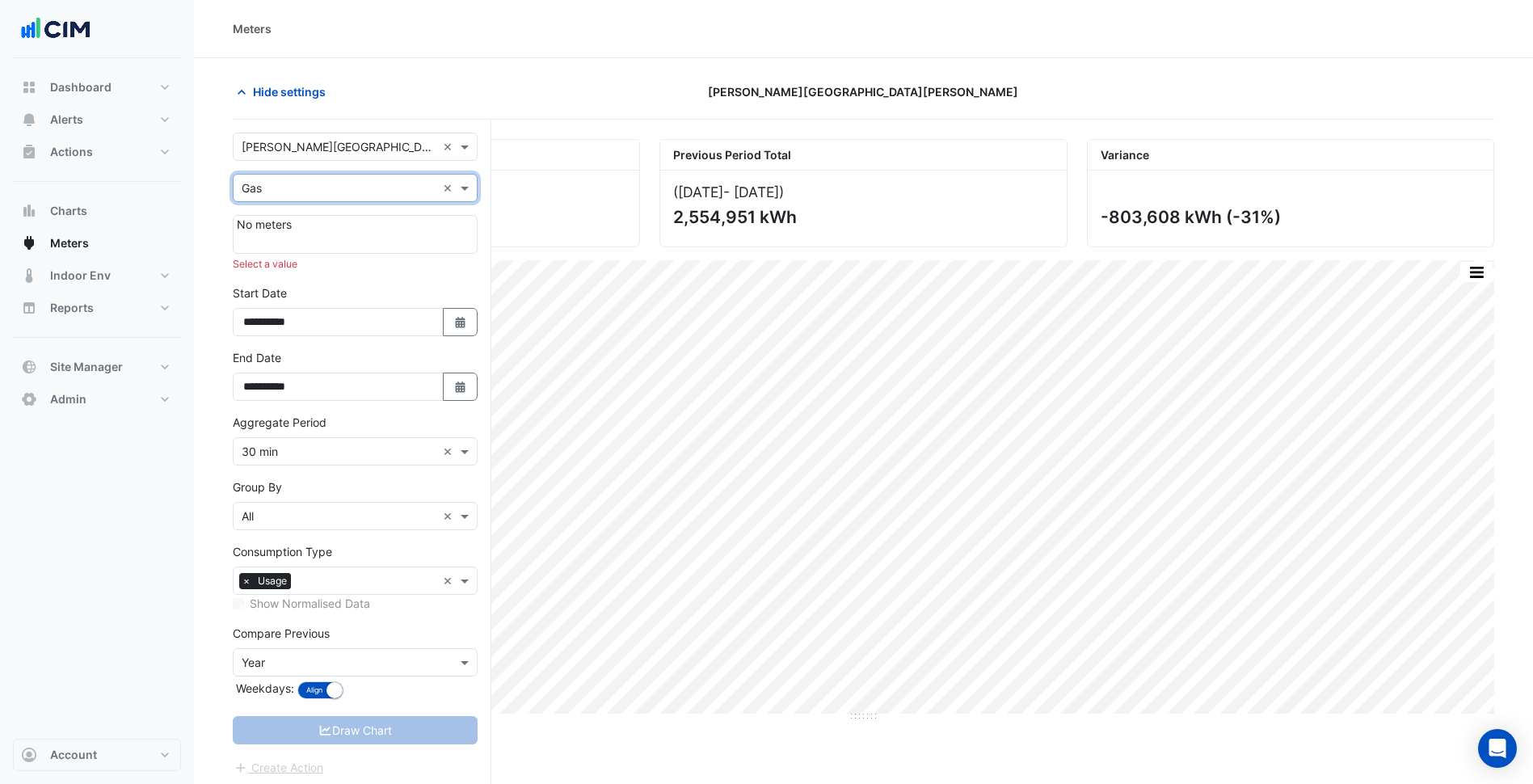
click at [337, 180] on input "text" at bounding box center [339, 189] width 195 height 17
click at [294, 278] on div "Water" at bounding box center [355, 269] width 243 height 23
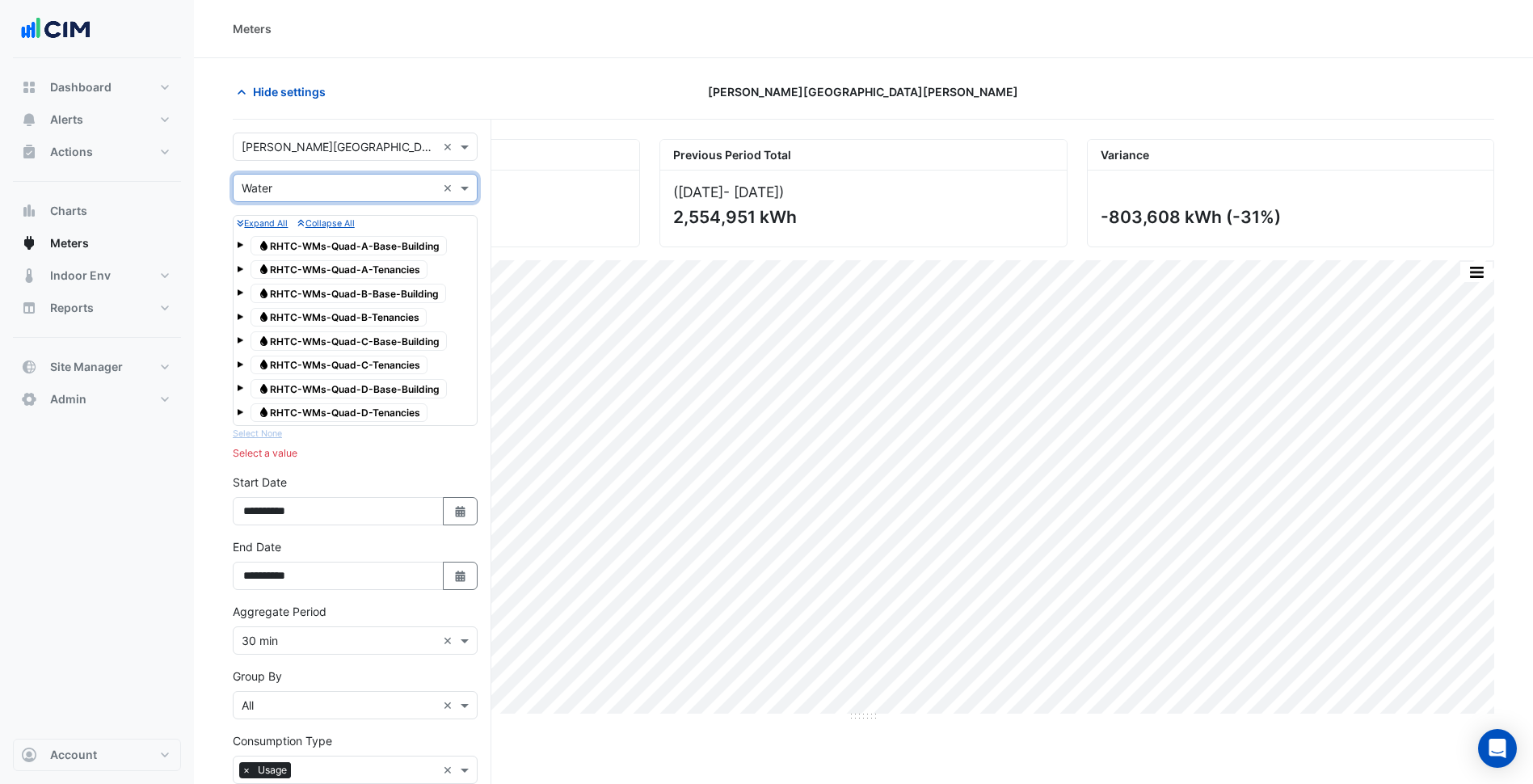
click at [325, 252] on span "Water RHTC-WMs-Quad-A-Base-Building" at bounding box center [349, 245] width 196 height 19
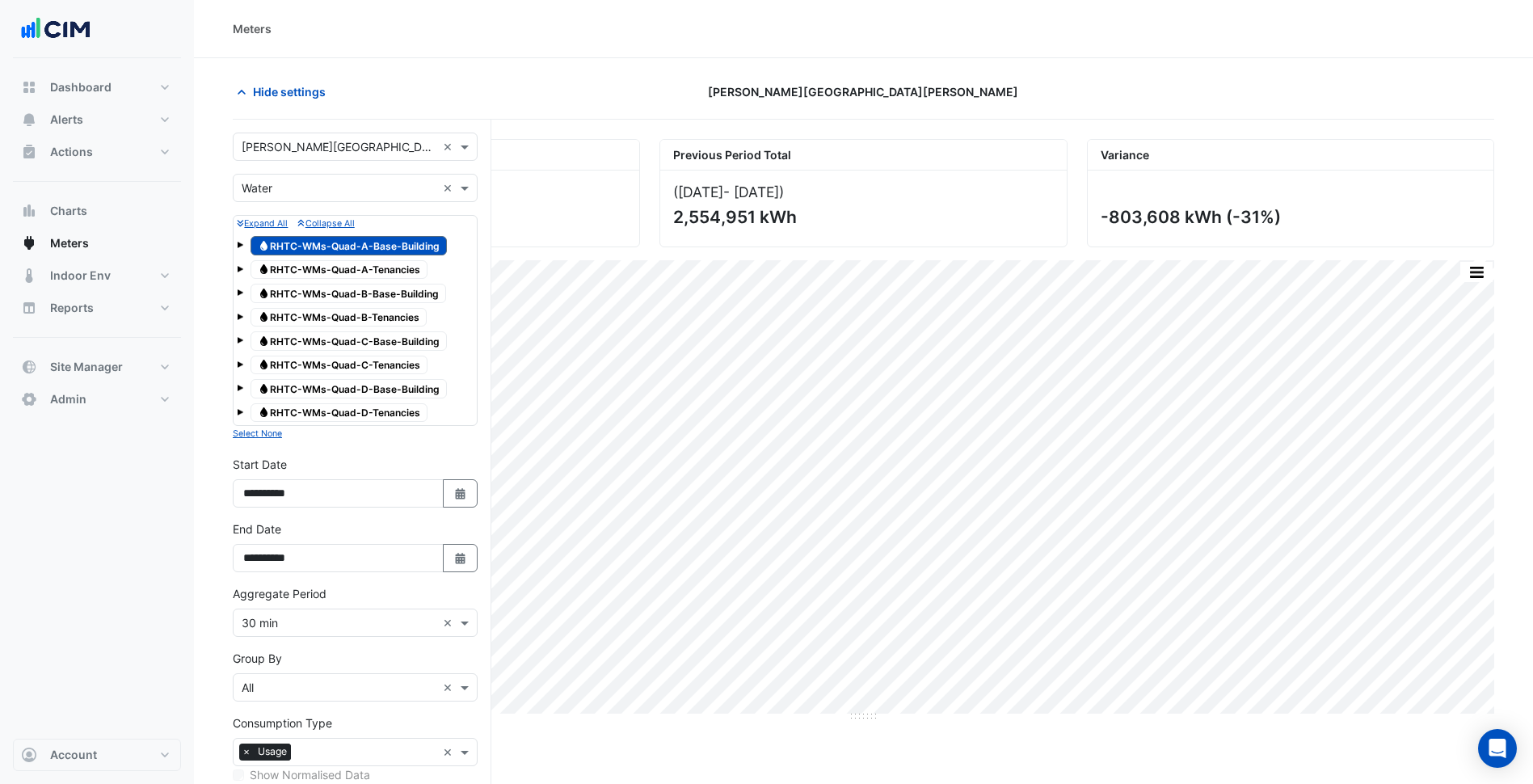
click at [337, 299] on span "Water RHTC-WMs-Quad-B-Base-Building" at bounding box center [348, 293] width 195 height 19
click at [350, 337] on span "Water RHTC-WMs-Quad-C-Base-Building" at bounding box center [349, 341] width 196 height 19
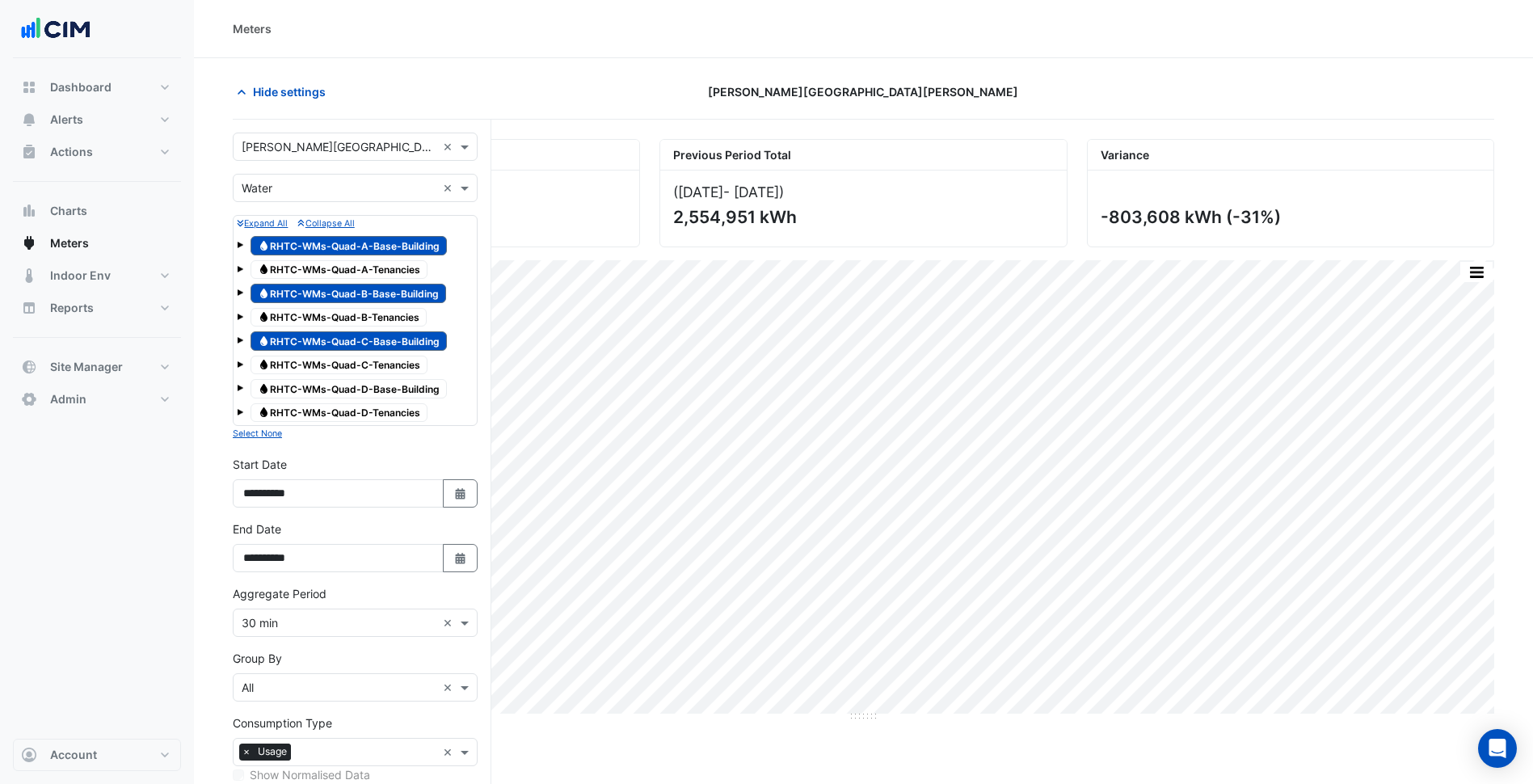
click at [341, 384] on span "Water RHTC-WMs-Quad-D-Base-Building" at bounding box center [349, 389] width 196 height 19
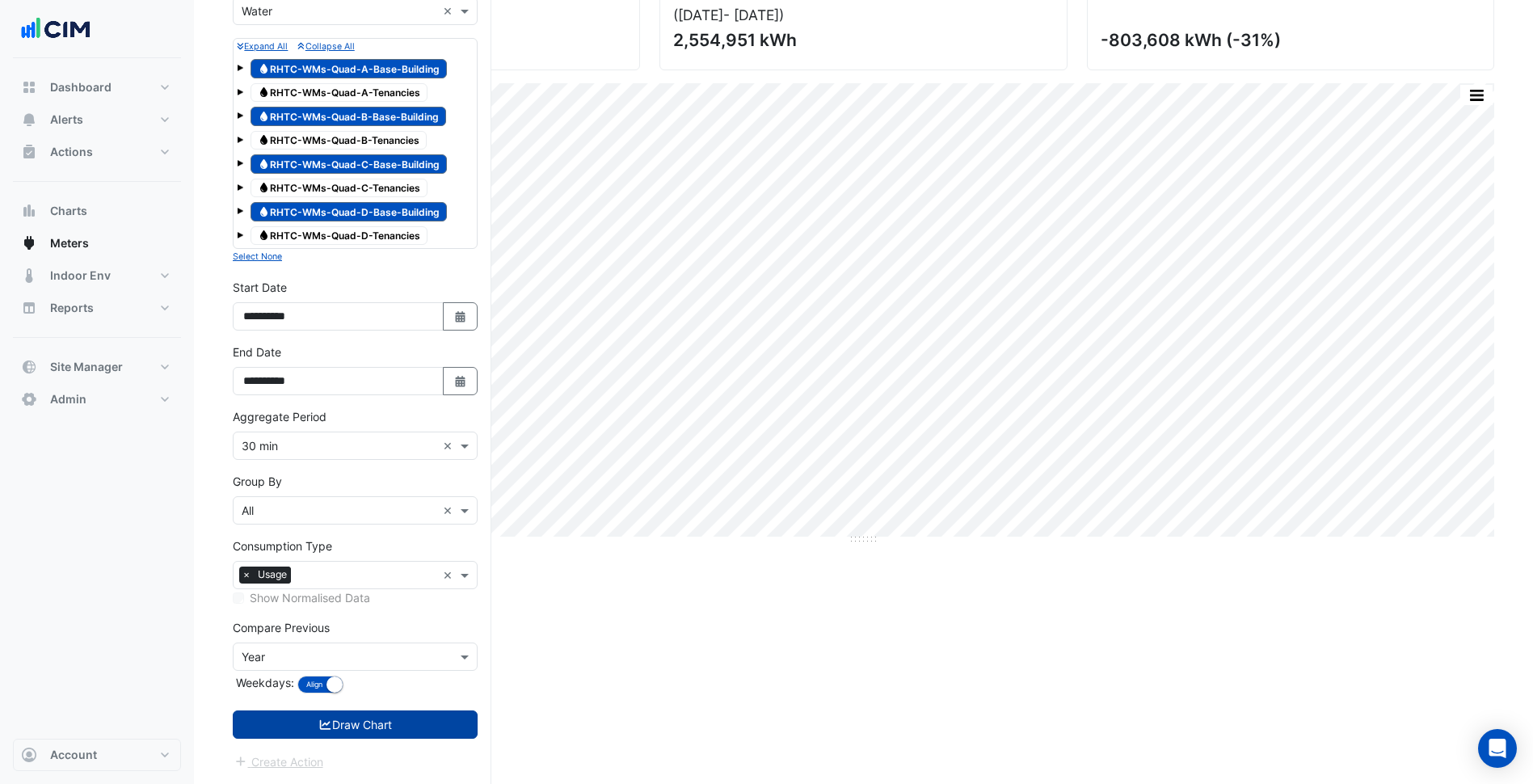
click at [380, 729] on button "Draw Chart" at bounding box center [355, 724] width 245 height 29
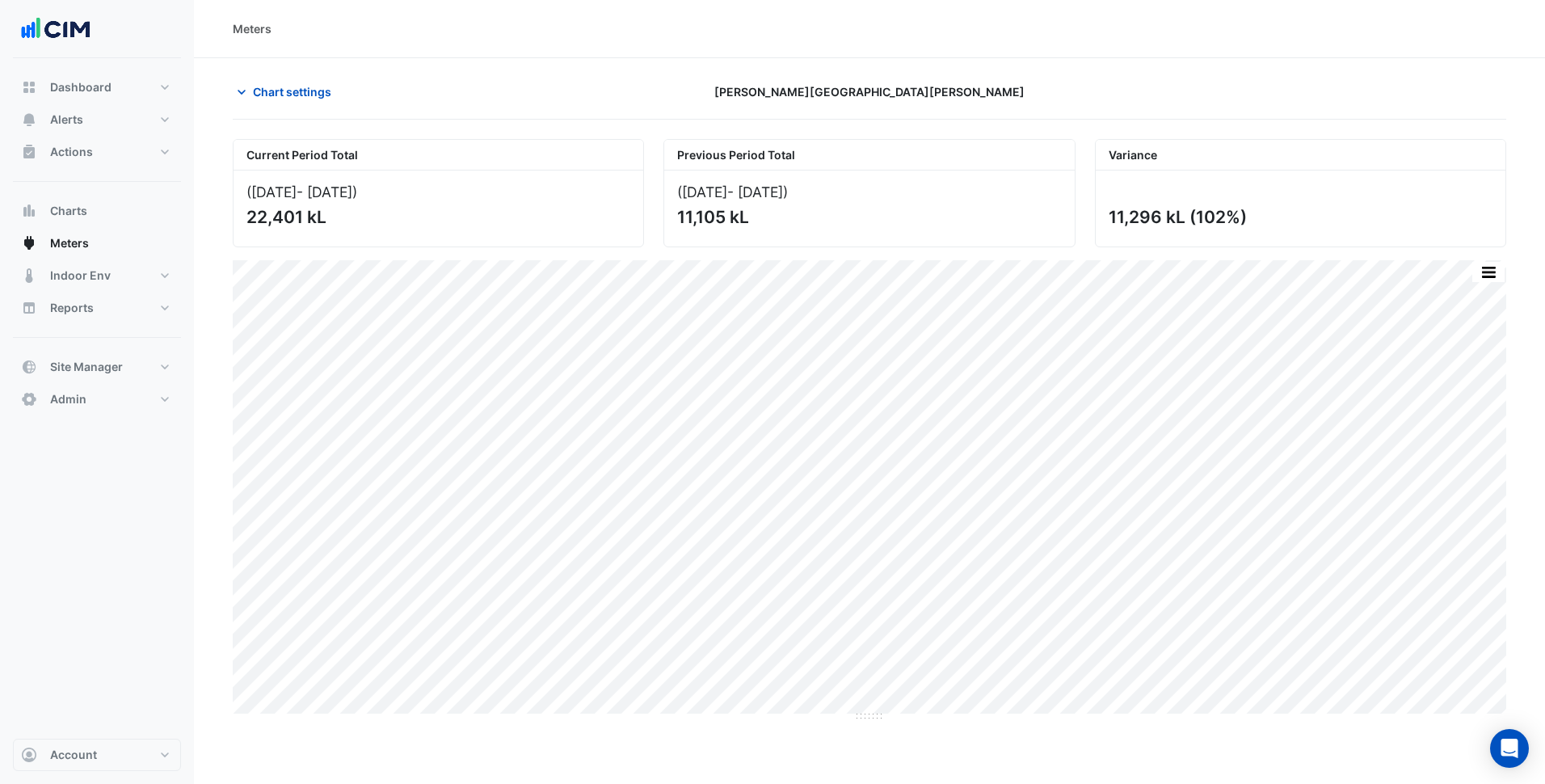
click at [324, 107] on div "Chart settings Rouse Hill Town Centre" at bounding box center [869, 98] width 1273 height 42
click at [305, 85] on span "Chart settings" at bounding box center [292, 92] width 78 height 17
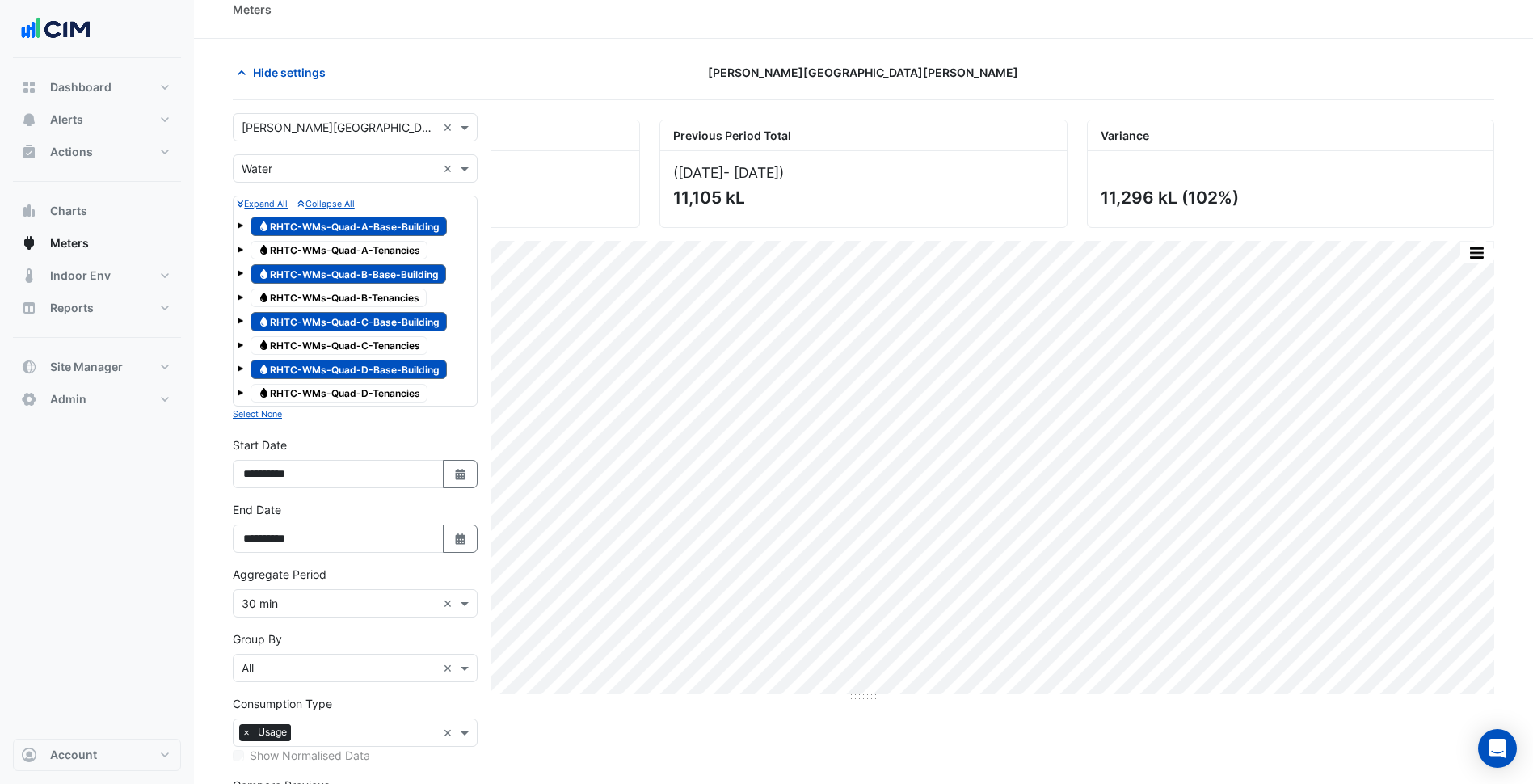
scroll to position [26, 0]
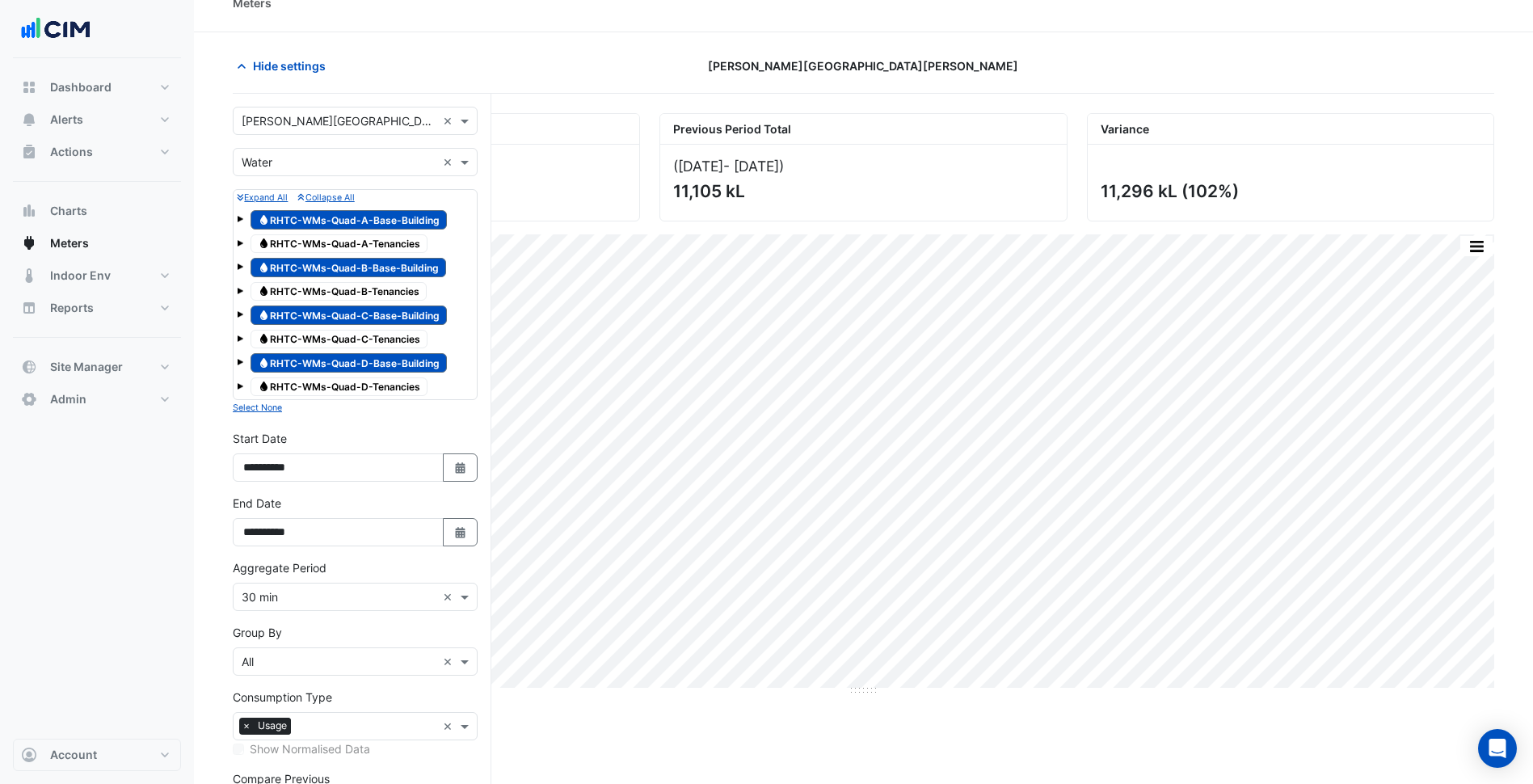
click at [239, 361] on span at bounding box center [239, 362] width 6 height 6
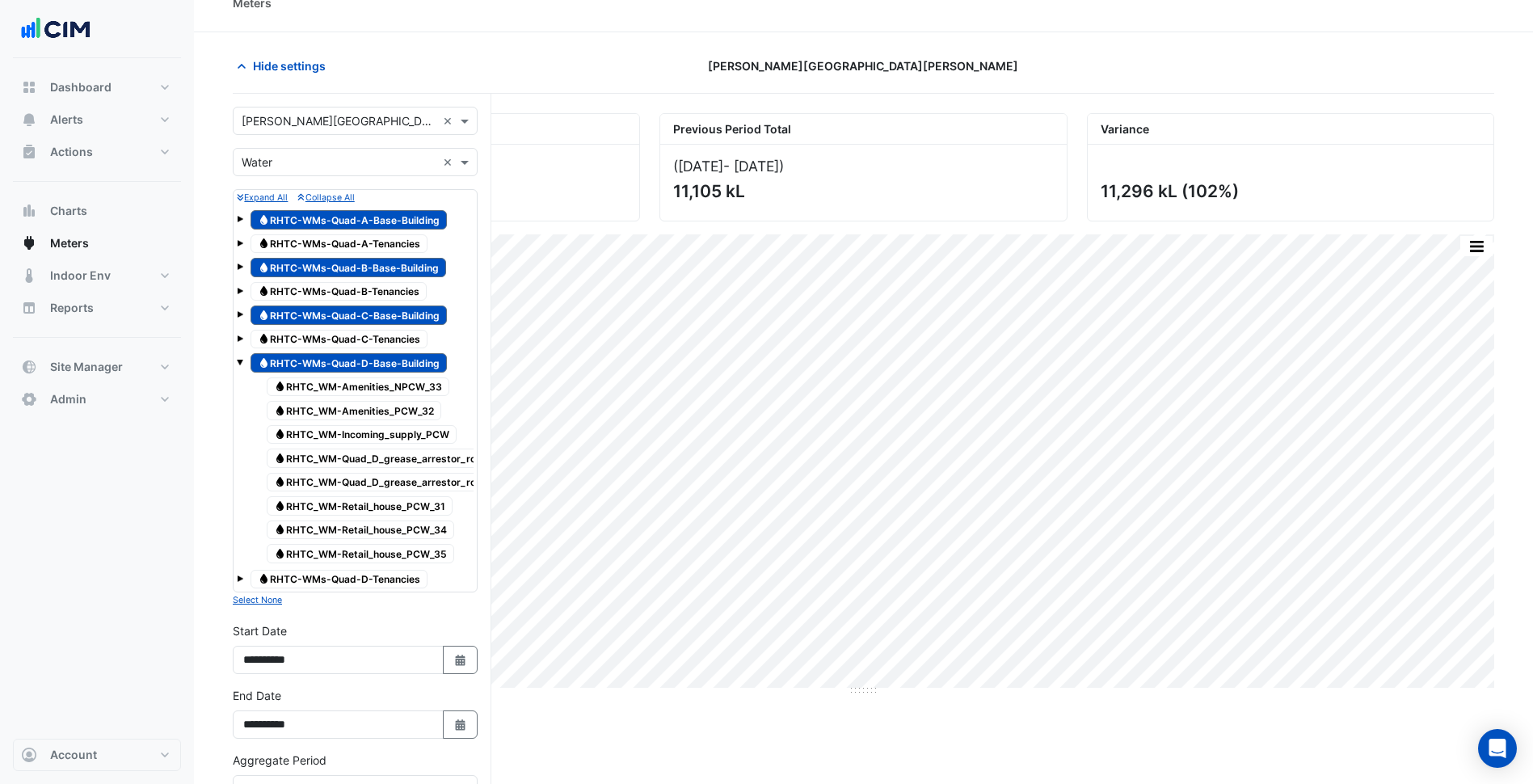
click at [283, 361] on span "Water RHTC-WMs-Quad-D-Base-Building" at bounding box center [349, 363] width 196 height 19
drag, startPoint x: 311, startPoint y: 380, endPoint x: 321, endPoint y: 406, distance: 27.9
click at [311, 381] on span "Water RHTC_WM-Amenities_NPCW_33" at bounding box center [357, 387] width 183 height 19
click at [327, 415] on span "Water RHTC_WM-Amenities_PCW_32" at bounding box center [353, 410] width 174 height 19
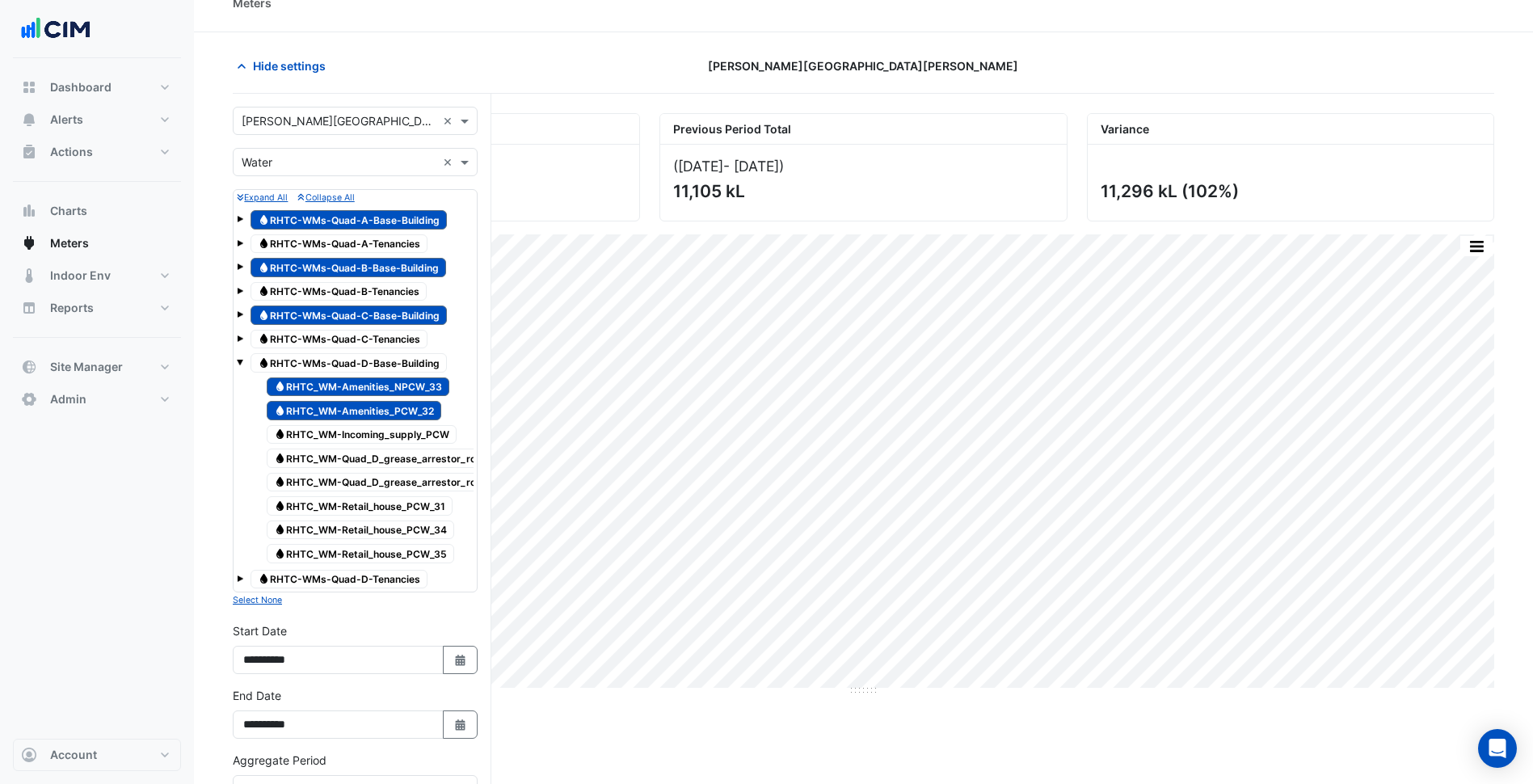
click at [334, 433] on span "Water RHTC_WM-Incoming_supply_PCW" at bounding box center [361, 434] width 190 height 19
click at [342, 458] on span "Water RHTC_WM-Quad_D_grease_arrestor_room_B1_40mm" at bounding box center [407, 458] width 282 height 19
click at [351, 486] on span "Water RHTC_WM-Quad_D_grease_arrestor_room_B1_50mm" at bounding box center [407, 482] width 282 height 19
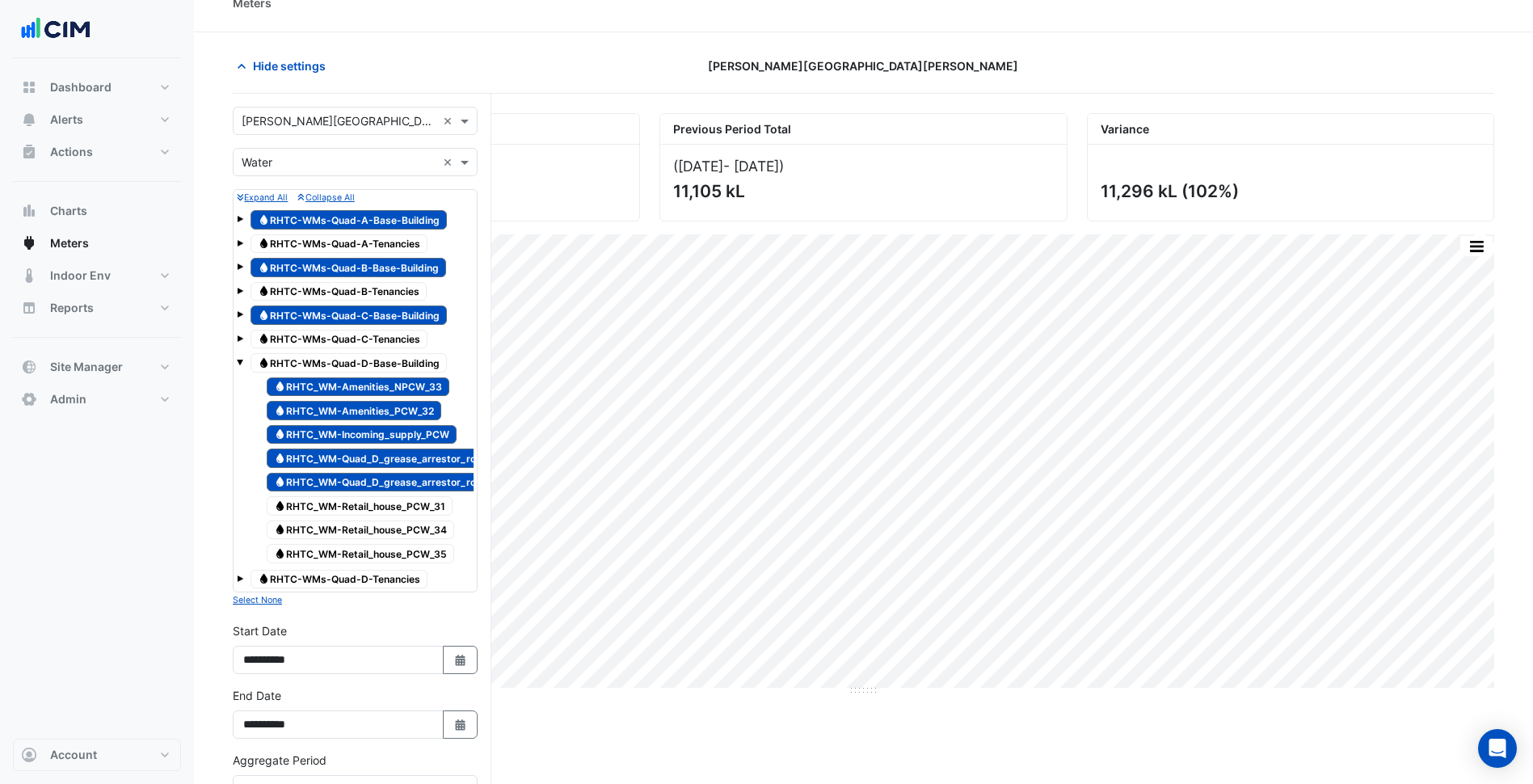
click at [364, 511] on span "Water RHTC_WM-Retail_house_PCW_31" at bounding box center [359, 506] width 186 height 19
click at [370, 534] on span "Water RHTC_WM-Retail_house_PCW_34" at bounding box center [360, 530] width 187 height 19
click at [373, 552] on span "Water RHTC_WM-Retail_house_PCW_35" at bounding box center [360, 553] width 187 height 19
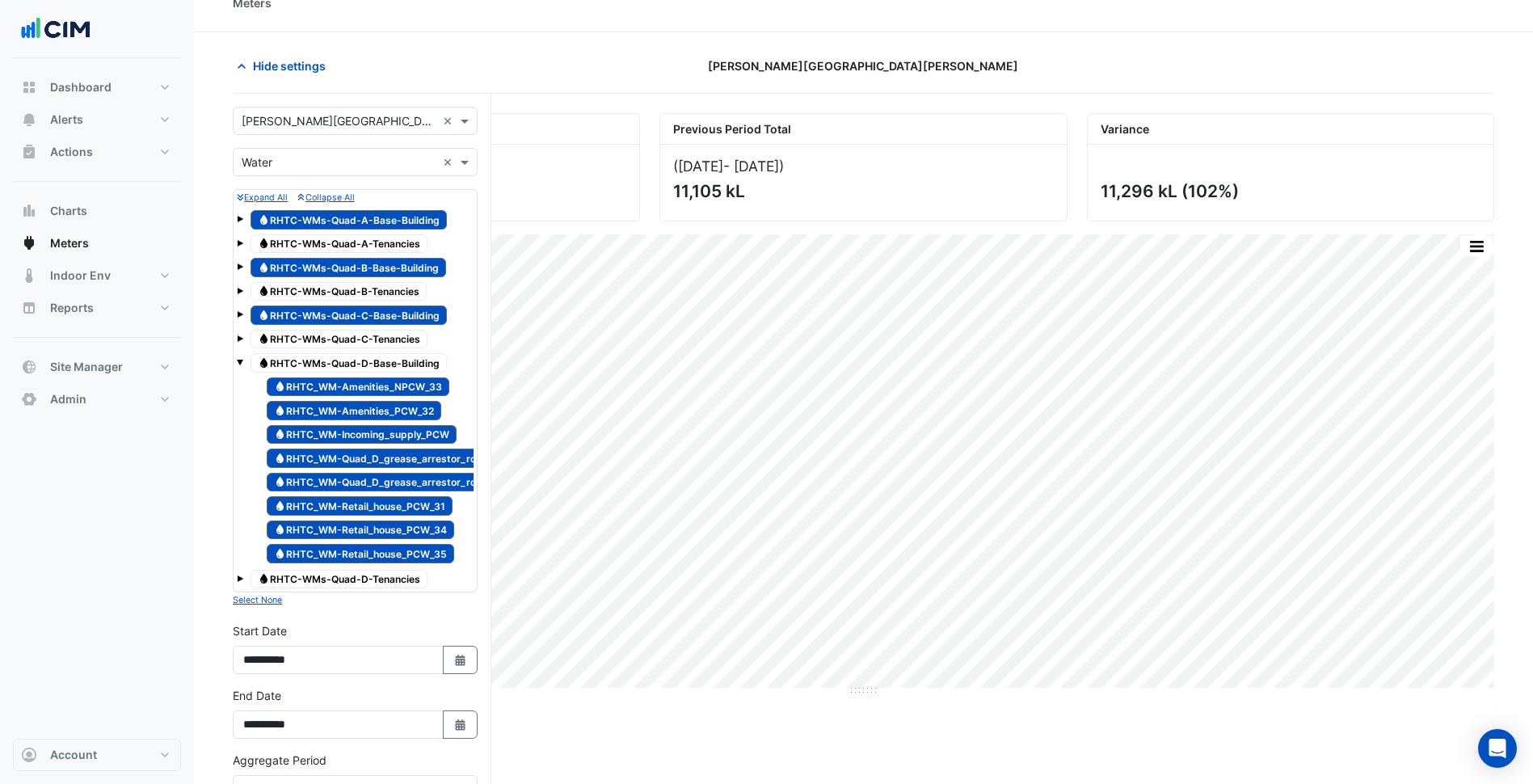
click at [239, 310] on span at bounding box center [239, 312] width 6 height 14
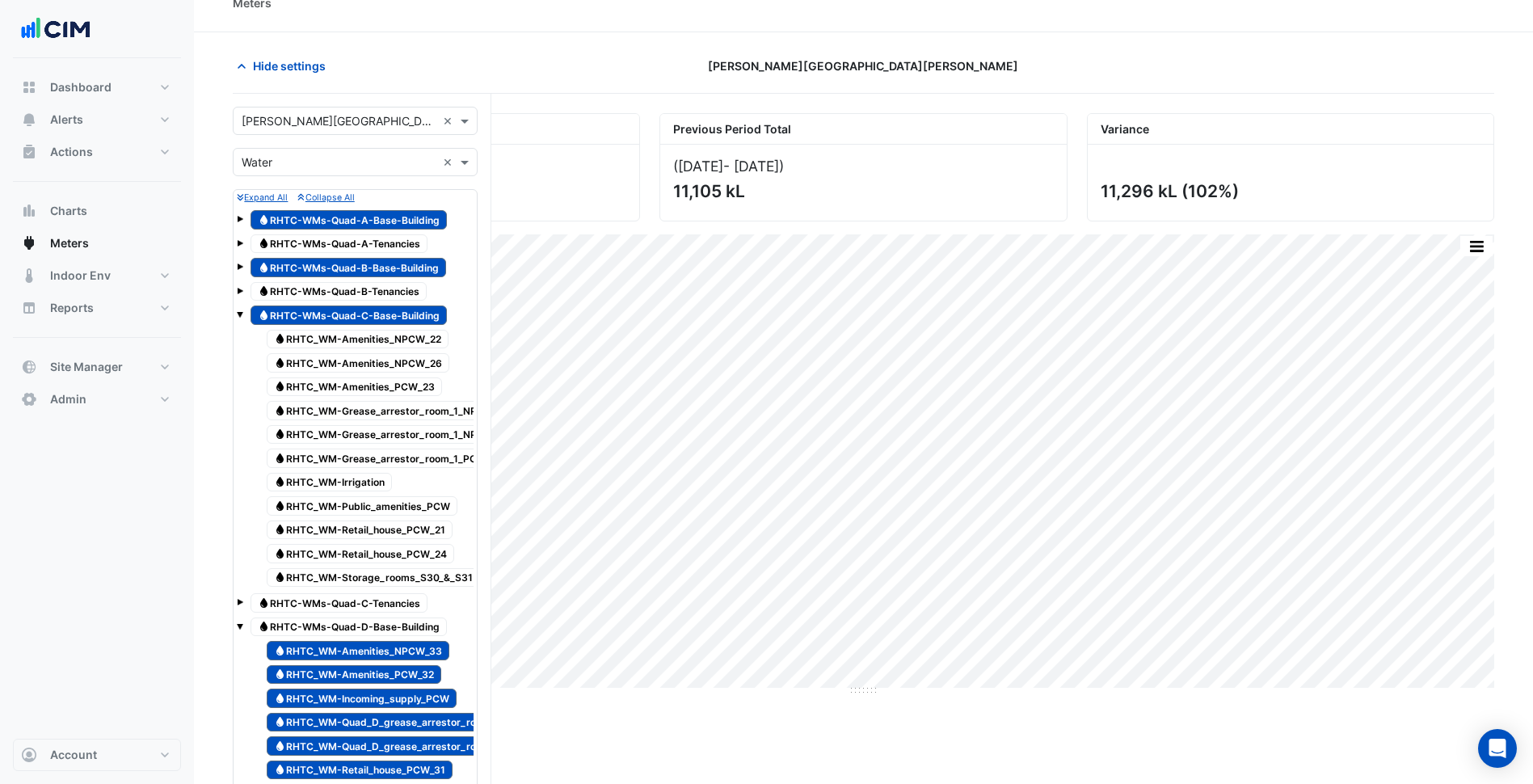
click at [284, 320] on span "Water RHTC-WMs-Quad-C-Base-Building" at bounding box center [349, 315] width 196 height 19
click at [334, 335] on span "Water RHTC_WM-Amenities_NPCW_22" at bounding box center [357, 339] width 182 height 19
drag, startPoint x: 357, startPoint y: 362, endPoint x: 364, endPoint y: 376, distance: 15.7
click at [358, 363] on span "Water RHTC_WM-Amenities_NPCW_26" at bounding box center [357, 363] width 183 height 19
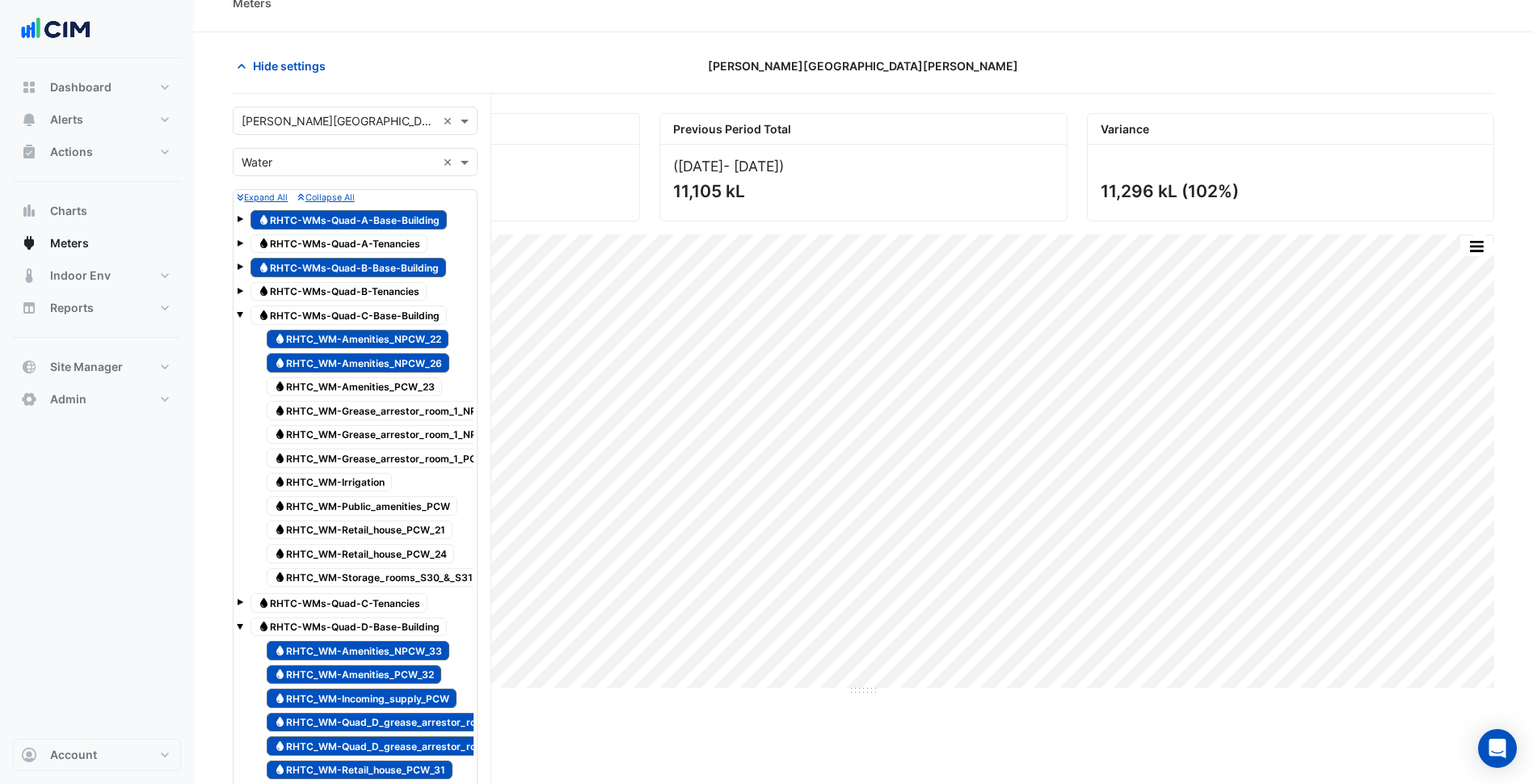
click at [366, 383] on span "Water RHTC_WM-Amenities_PCW_23" at bounding box center [354, 387] width 175 height 19
click at [371, 405] on span "Water RHTC_WM-Grease_arrestor_room_1_NPCW_28" at bounding box center [392, 410] width 252 height 19
drag, startPoint x: 374, startPoint y: 428, endPoint x: 374, endPoint y: 443, distance: 15.0
click at [374, 429] on span "Water RHTC_WM-Grease_arrestor_room_1_NPCW_29" at bounding box center [392, 434] width 252 height 19
click at [373, 461] on span "Water RHTC_WM-Grease_arrestor_room_1_PCW" at bounding box center [380, 458] width 227 height 19
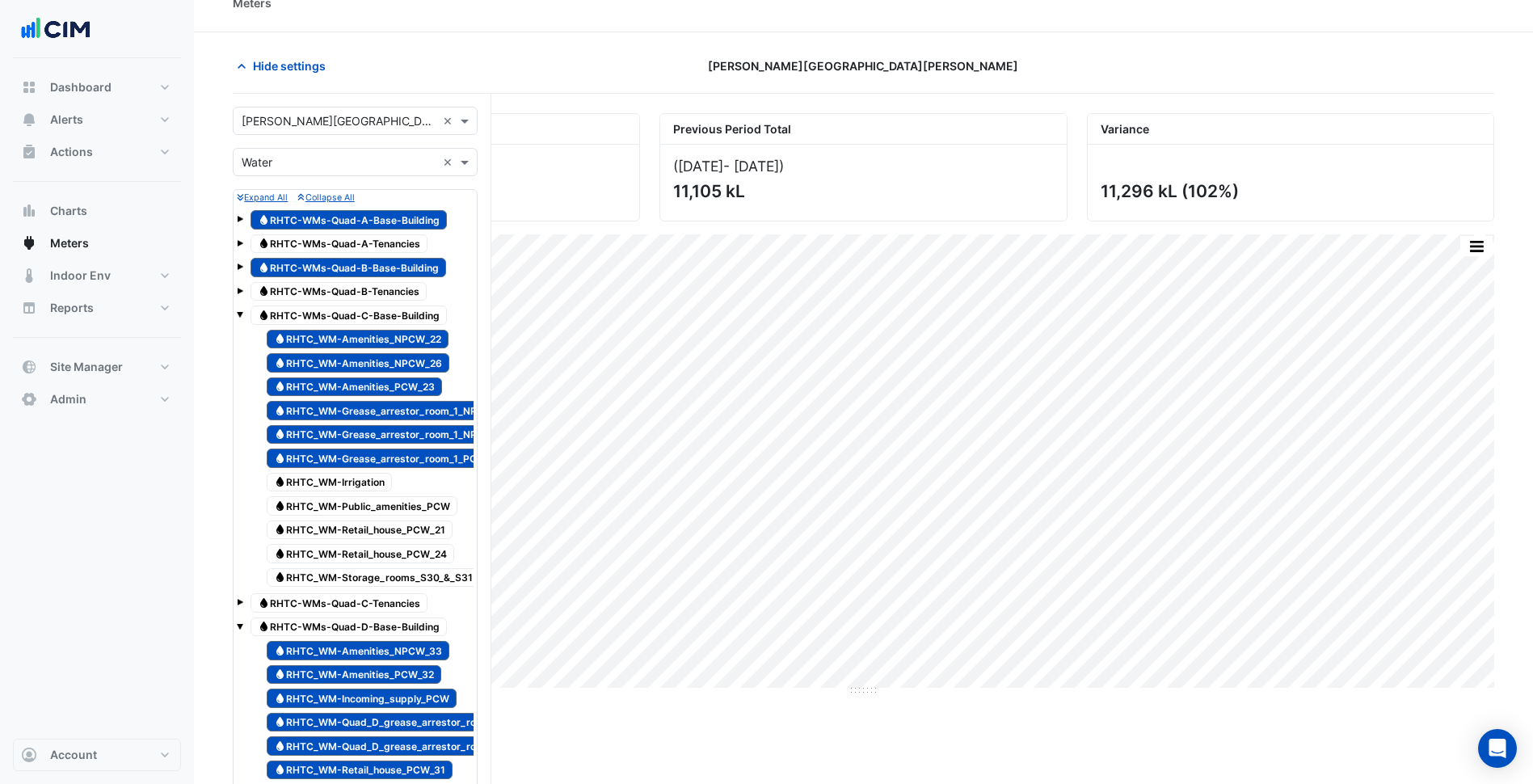
click at [369, 484] on span "Water RHTC_WM-Irrigation" at bounding box center [329, 482] width 125 height 19
click at [365, 507] on span "Water RHTC_WM-Public_amenities_PCW" at bounding box center [362, 506] width 191 height 19
drag, startPoint x: 366, startPoint y: 533, endPoint x: 367, endPoint y: 542, distance: 9.1
click at [366, 539] on div "Water RHTC_WM-Retail_house_PCW_21" at bounding box center [360, 530] width 194 height 23
click at [369, 559] on span "Water RHTC_WM-Retail_house_PCW_24" at bounding box center [360, 553] width 187 height 19
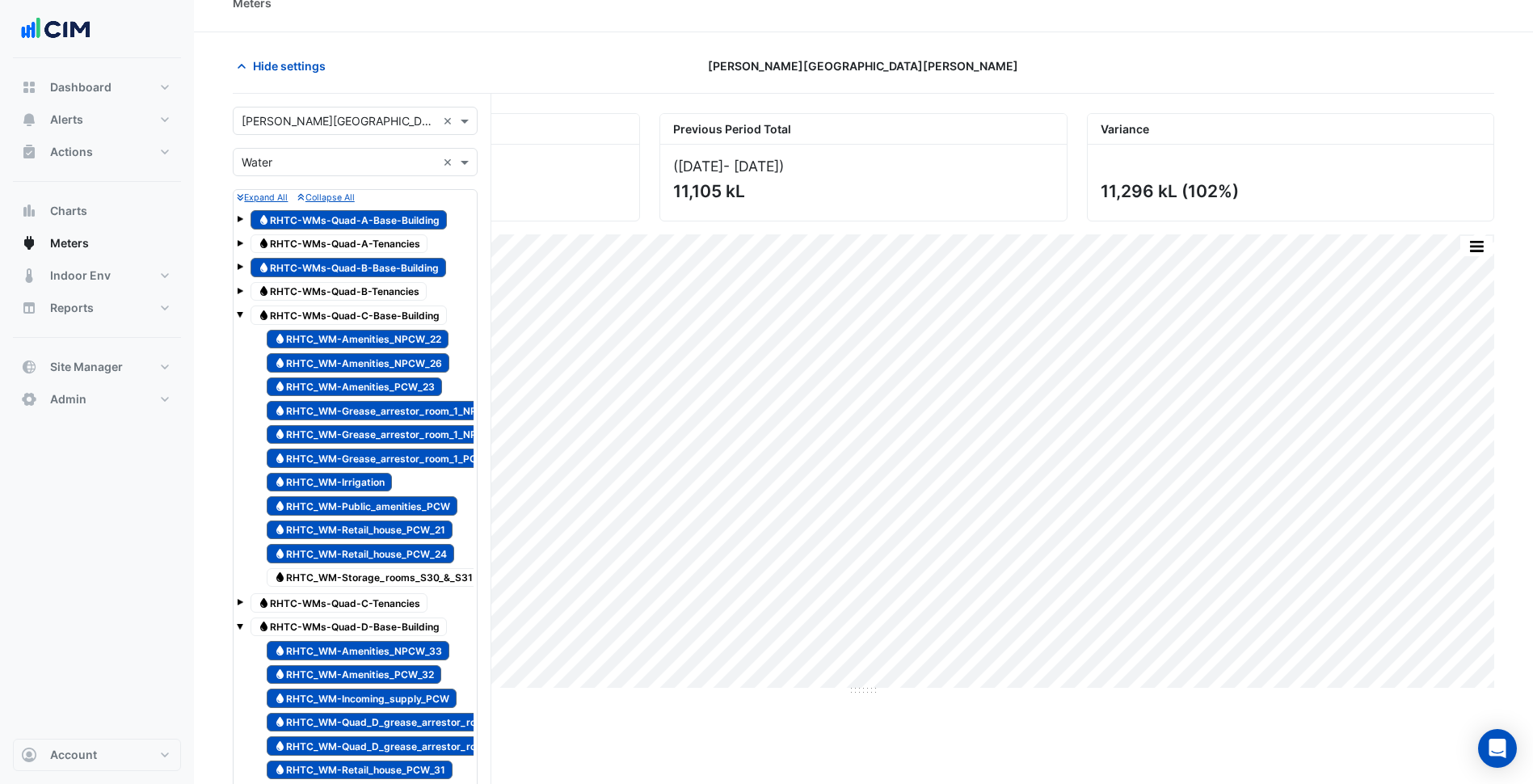
click at [359, 578] on span "Water RHTC_WM-Storage_rooms_S30_&_S31" at bounding box center [373, 578] width 213 height 19
click at [239, 314] on span at bounding box center [239, 314] width 6 height 6
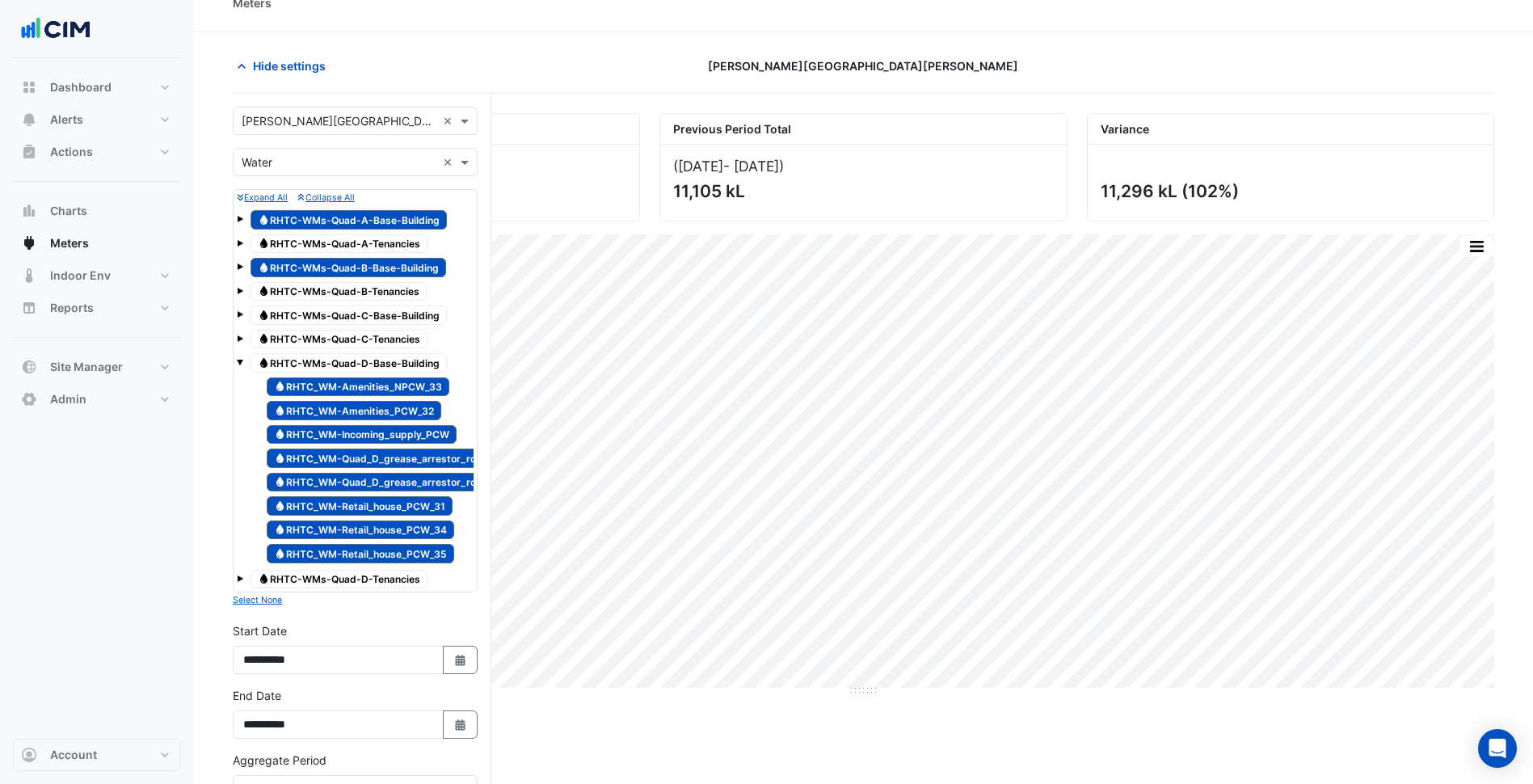
click at [239, 264] on span at bounding box center [239, 266] width 6 height 6
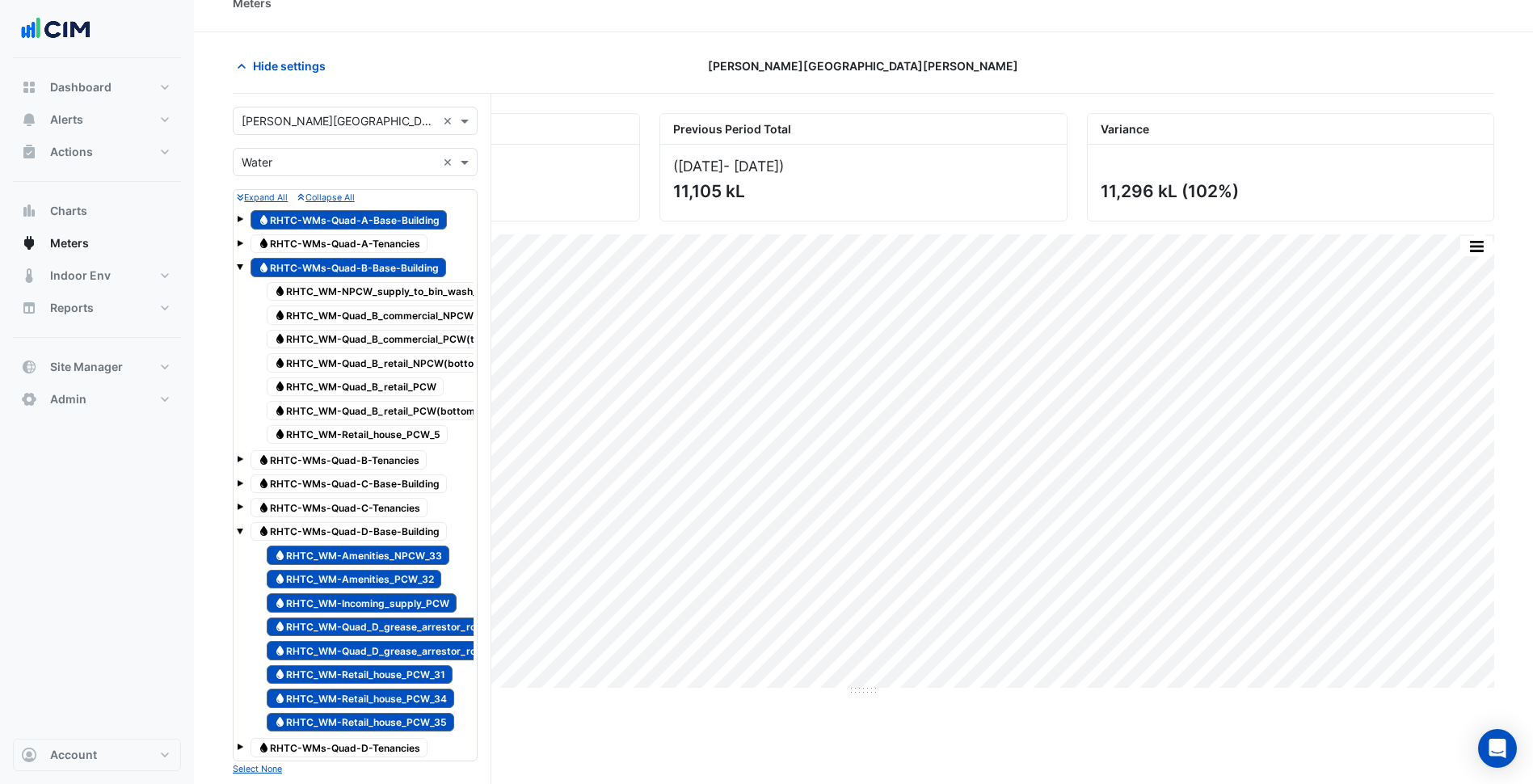
click at [364, 290] on span "Water RHTC_WM-NPCW_supply_to_bin_wash_hose_tap" at bounding box center [397, 291] width 262 height 19
click at [357, 319] on span "Water RHTC_WM-Quad_B_commercial_NPCW(top)" at bounding box center [385, 315] width 239 height 19
click at [356, 337] on span "Water RHTC_WM-Quad_B_commercial_PCW(top)" at bounding box center [382, 339] width 231 height 19
click at [356, 356] on span "Water RHTC_WM-Quad_B_retail_NPCW(bottom)" at bounding box center [380, 363] width 227 height 19
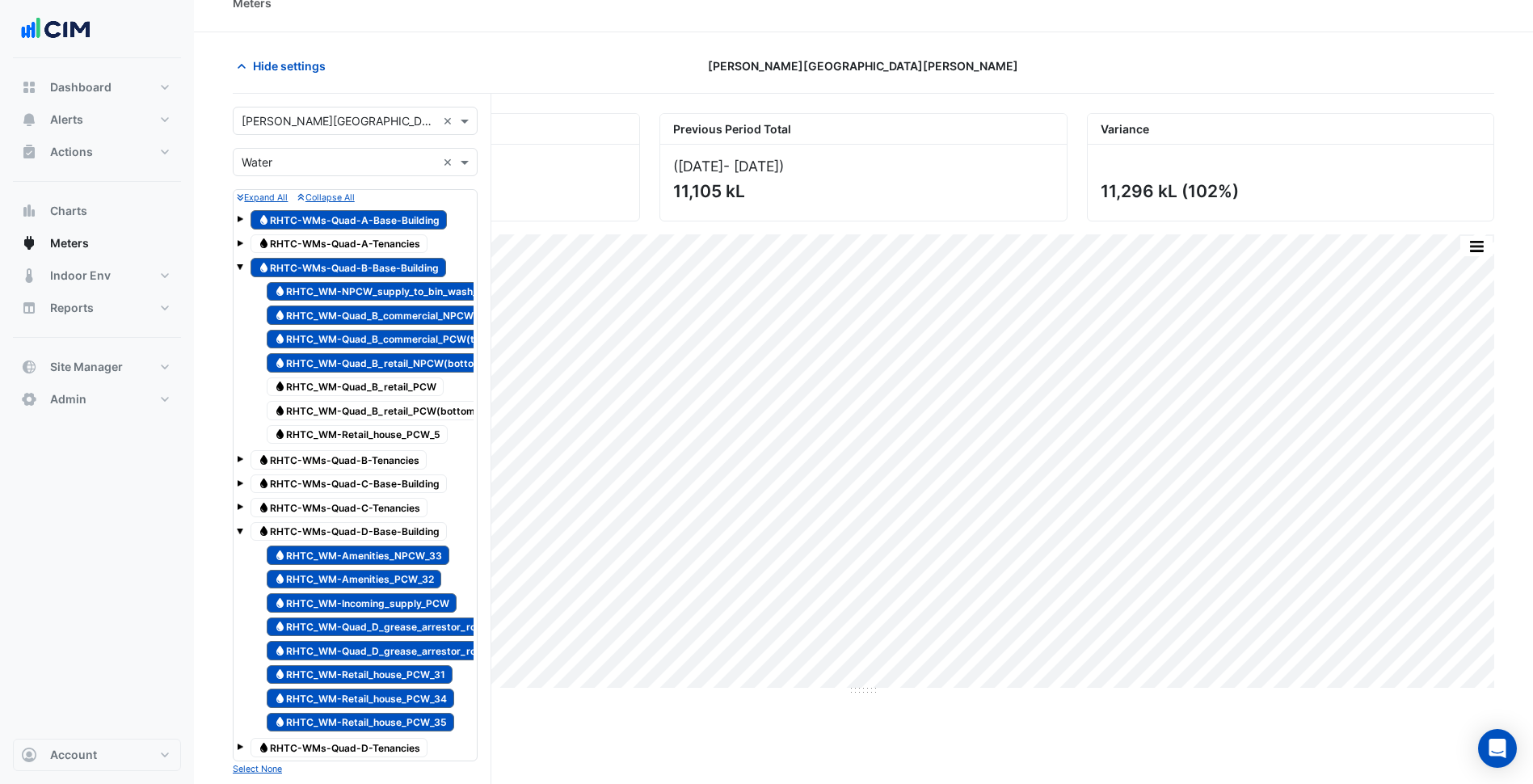
click at [359, 377] on div "Water RHTC_WM-Quad_B_retail_PCW" at bounding box center [355, 387] width 185 height 23
click at [374, 417] on span "Water RHTC_WM-Quad_B_retail_PCW(bottom)" at bounding box center [376, 410] width 219 height 19
click at [380, 433] on span "Water RHTC_WM-Retail_house_PCW_5" at bounding box center [357, 434] width 181 height 19
click at [390, 272] on span "Water RHTC-WMs-Quad-B-Base-Building" at bounding box center [348, 267] width 195 height 19
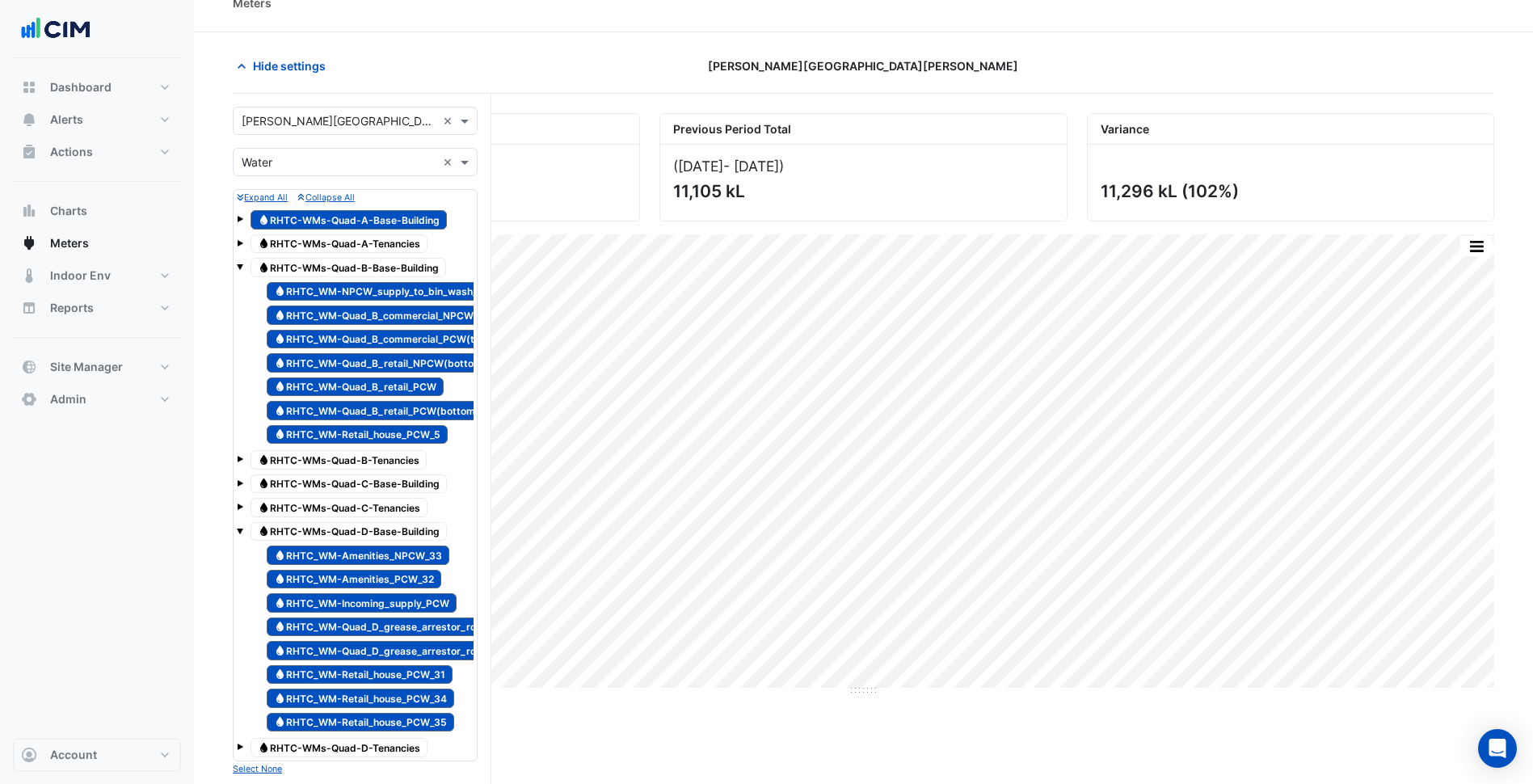
click at [242, 266] on span at bounding box center [239, 266] width 6 height 6
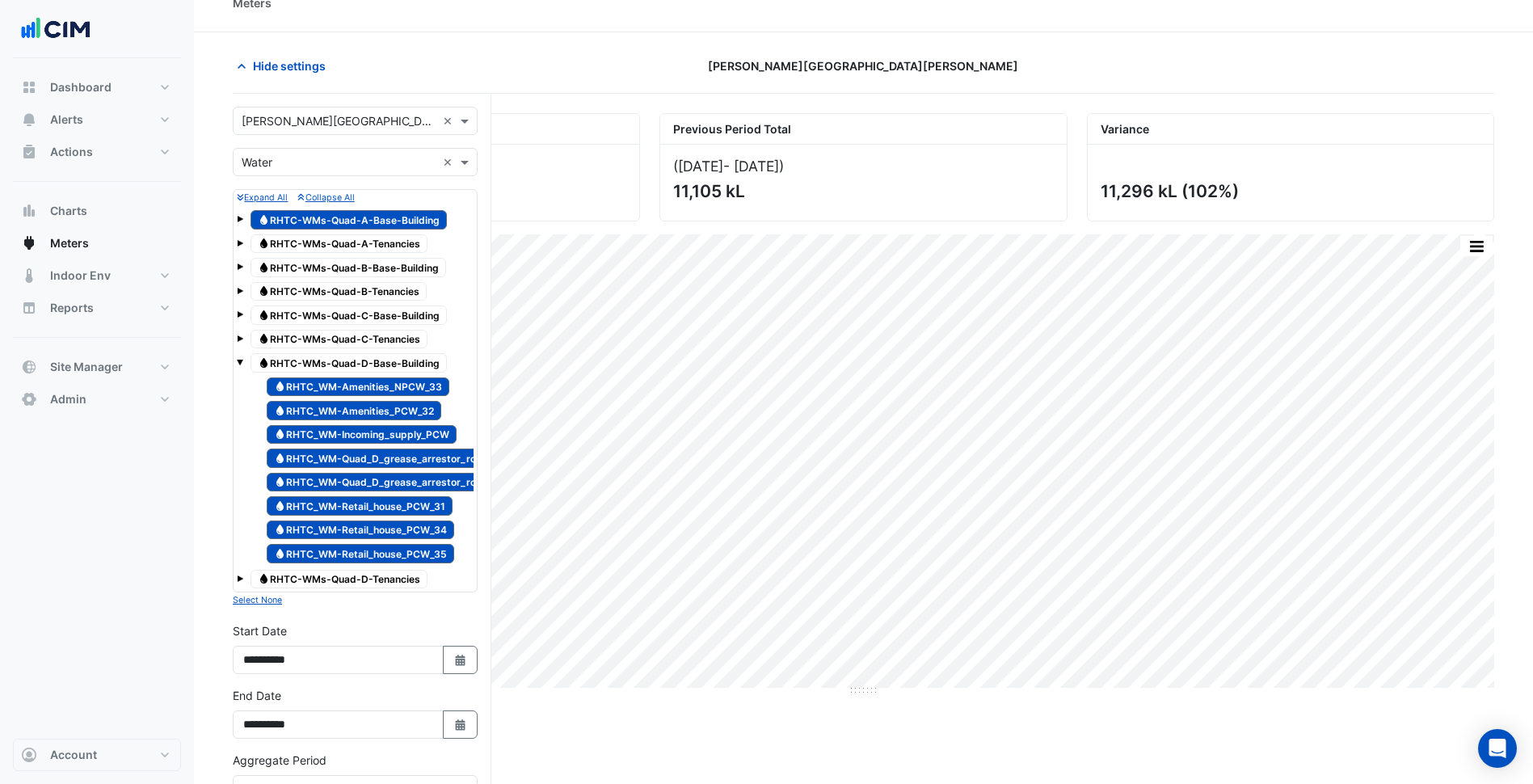
click at [239, 217] on span at bounding box center [239, 219] width 6 height 6
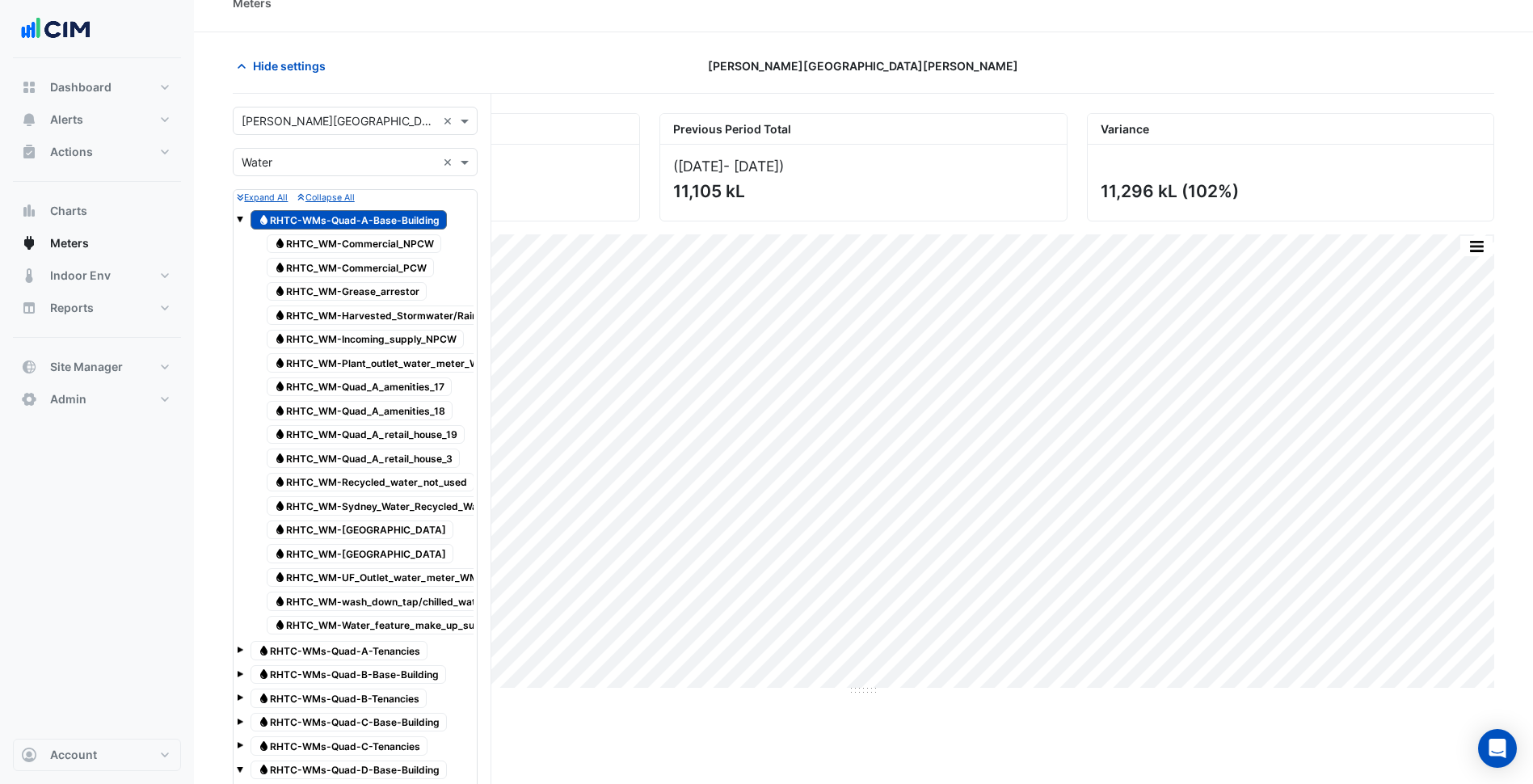
click at [303, 215] on span "Water RHTC-WMs-Quad-A-Base-Building" at bounding box center [349, 219] width 196 height 19
click at [343, 240] on span "Water RHTC_WM-Commercial_NPCW" at bounding box center [353, 244] width 174 height 19
click at [350, 258] on div "Water RHTC_WM-Commercial_PCW" at bounding box center [350, 267] width 175 height 23
click at [361, 302] on div "Water RHTC_WM-Grease_arrestor" at bounding box center [347, 291] width 168 height 23
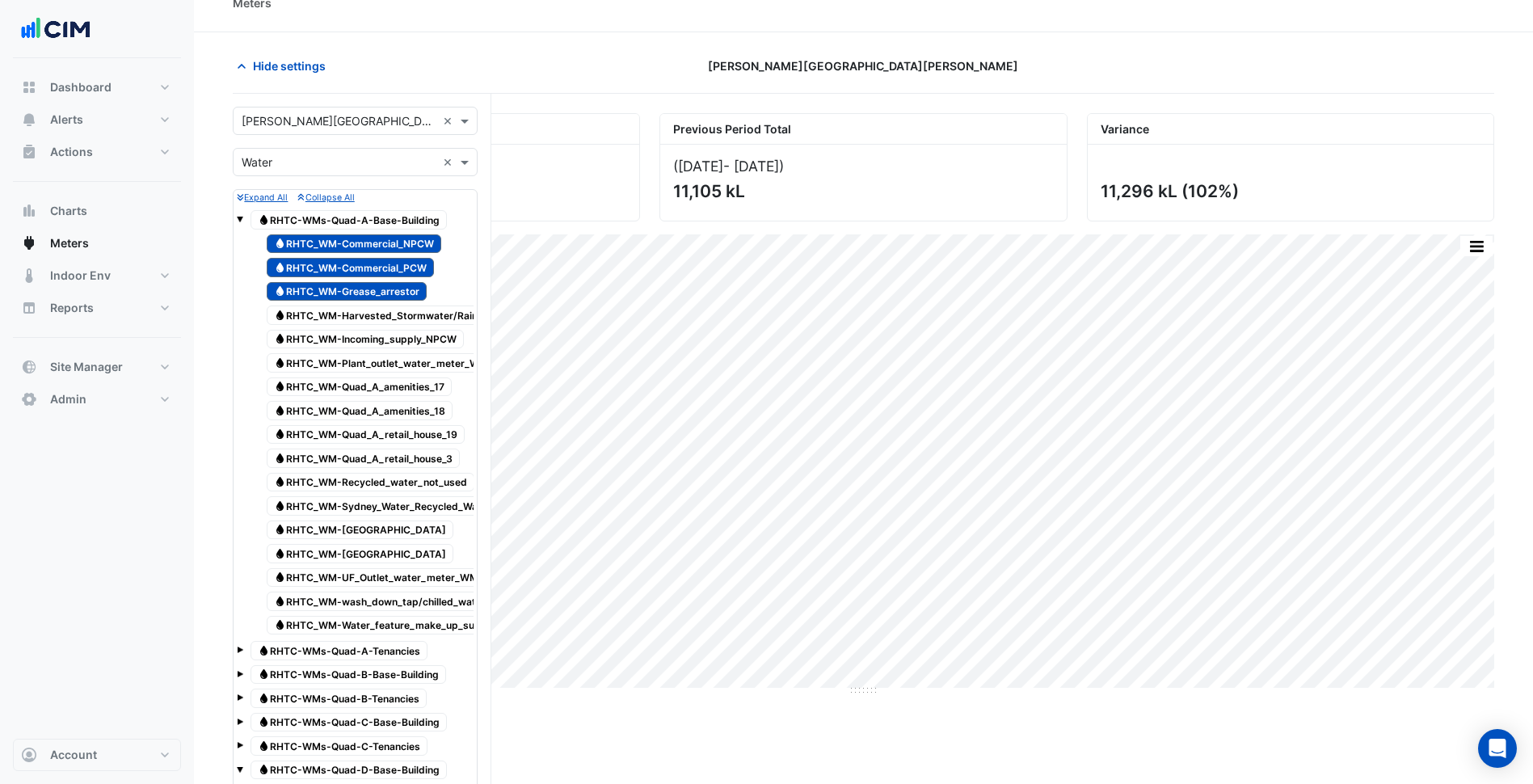
click at [368, 330] on span "Water RHTC_WM-Incoming_supply_NPCW" at bounding box center [364, 339] width 197 height 19
click at [396, 368] on span "Water RHTC_WM-Plant_outlet_water_meter_WM5" at bounding box center [383, 363] width 235 height 19
click at [429, 316] on span "Water RHTC_WM-Harvested_Stormwater/Rainwater_Meter_WM3" at bounding box center [421, 315] width 309 height 19
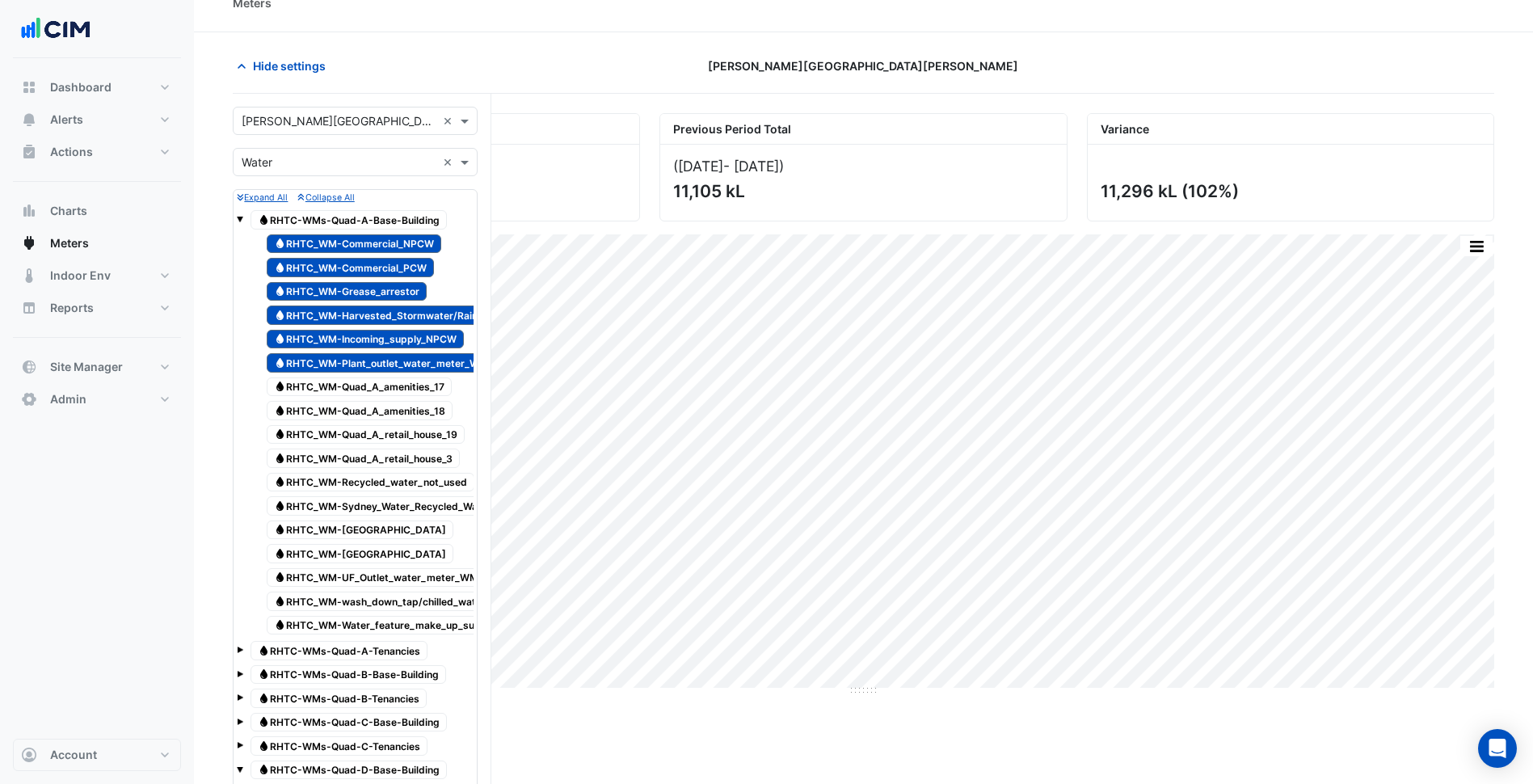
click at [401, 389] on span "Water RHTC_WM-Quad_A_amenities_17" at bounding box center [358, 387] width 185 height 19
click at [394, 409] on span "Water RHTC_WM-Quad_A_amenities_18" at bounding box center [359, 410] width 186 height 19
click at [394, 441] on span "Water RHTC_WM-Quad_A_retail_house_19" at bounding box center [365, 434] width 198 height 19
click at [396, 477] on span "Water RHTC_WM-Recycled_water_not_used" at bounding box center [370, 482] width 207 height 19
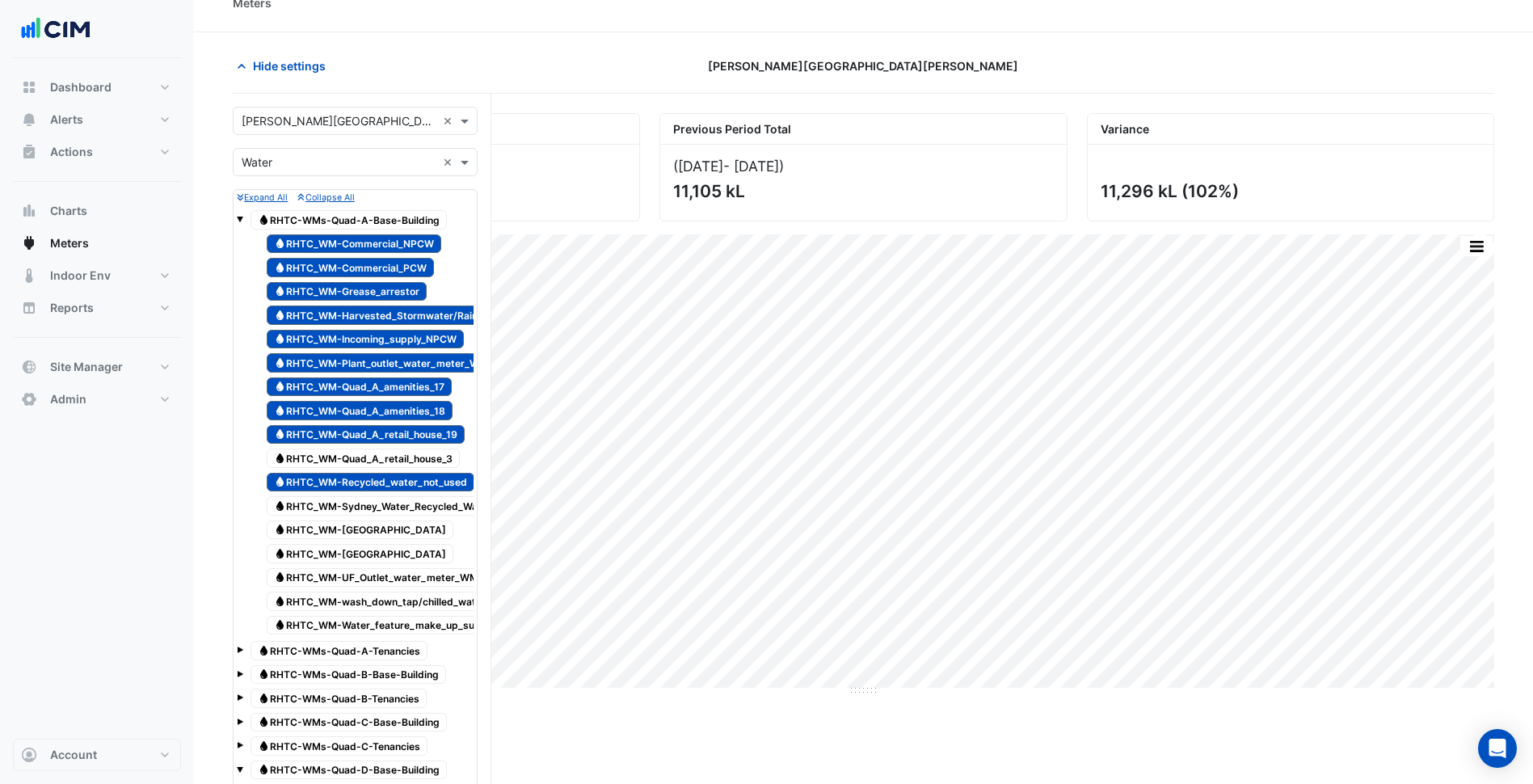
click at [441, 461] on span "Water RHTC_WM-Quad_A_retail_house_3" at bounding box center [363, 458] width 193 height 19
click at [429, 502] on span "Water RHTC_WM-Sydney_Water_Recycled_Water_Main_Meter_to_BT_WM8" at bounding box center [443, 506] width 354 height 19
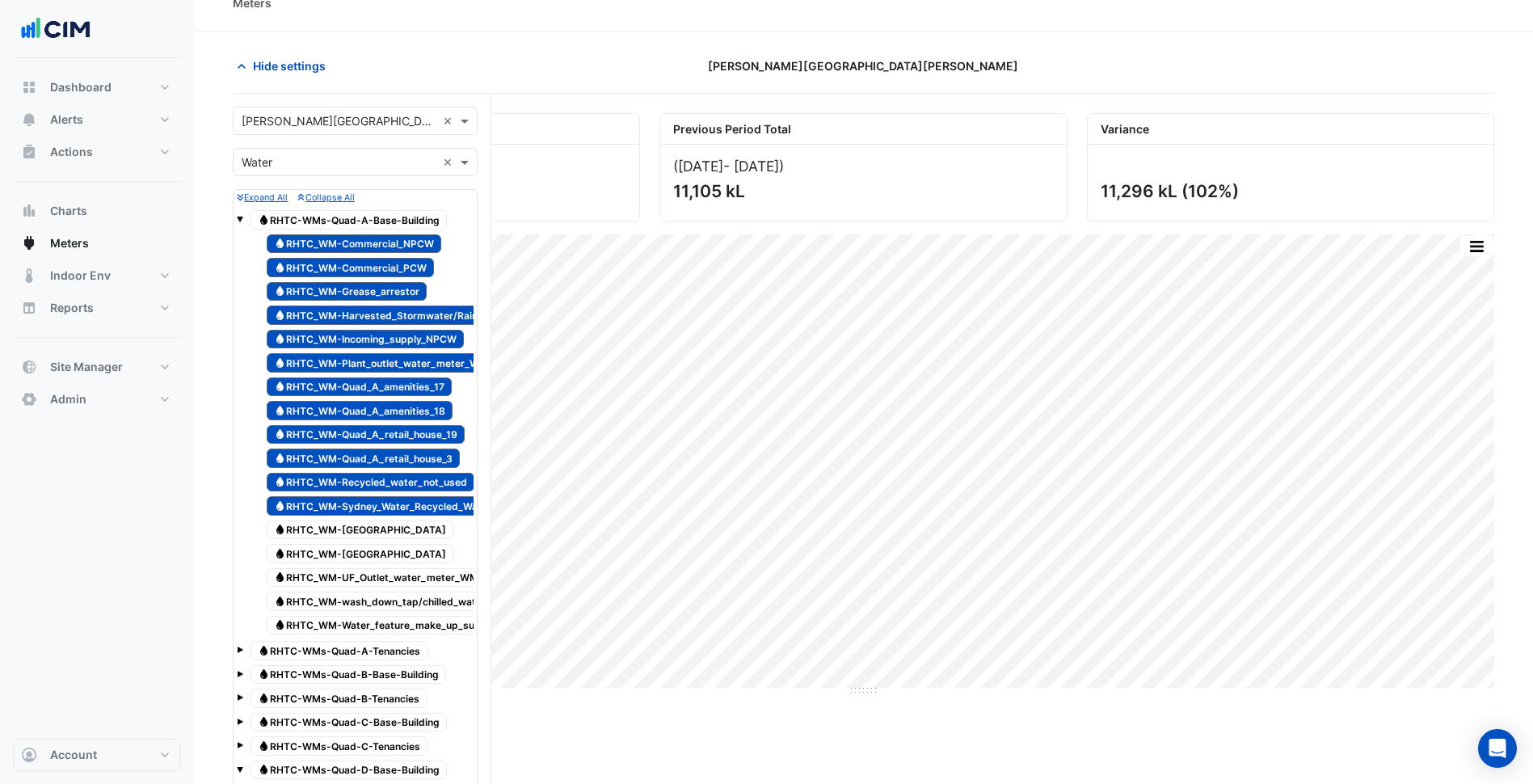
drag, startPoint x: 422, startPoint y: 532, endPoint x: 420, endPoint y: 551, distance: 19.1
click at [422, 532] on span "Water RHTC_WM-Sydney_Water_recycled_water_main_meter_to_CT_WM4" at bounding box center [359, 530] width 187 height 19
drag, startPoint x: 417, startPoint y: 560, endPoint x: 415, endPoint y: 572, distance: 12.2
click at [416, 562] on span "Water RHTC_WM-Sydney_Water_recycled_water_main_meter_to_RT_WM7" at bounding box center [359, 553] width 187 height 19
click at [413, 585] on span "Water RHTC_WM-UF_Outlet_water_meter_WM2" at bounding box center [378, 578] width 225 height 19
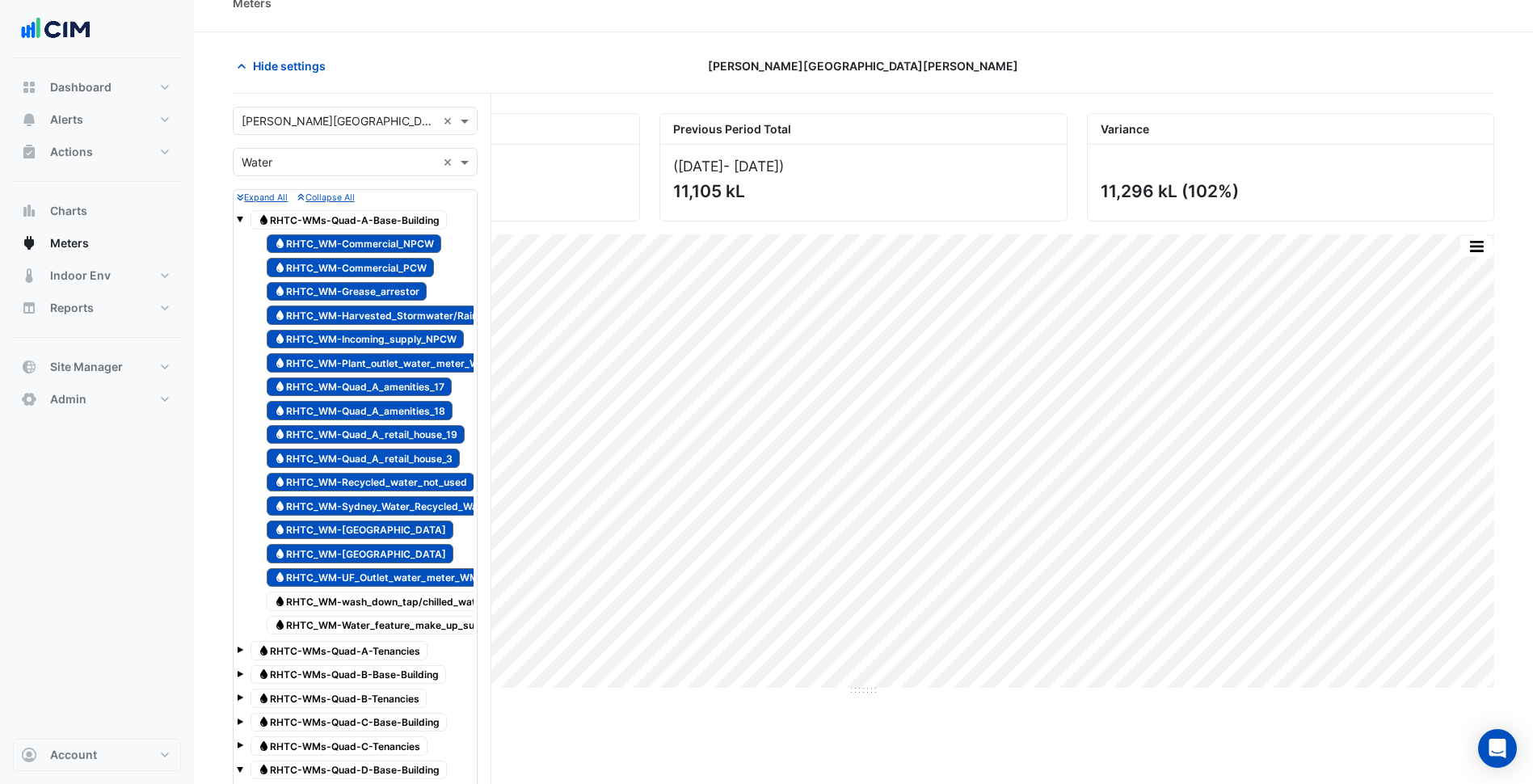
click at [408, 609] on span "Water RHTC_WM-wash_down_tap/chilled_water_make_up" at bounding box center [403, 601] width 275 height 19
click at [401, 621] on span "Water RHTC_WM-Water_feature_make_up_supply_to_jets" at bounding box center [403, 625] width 273 height 19
click at [242, 215] on span at bounding box center [239, 217] width 6 height 14
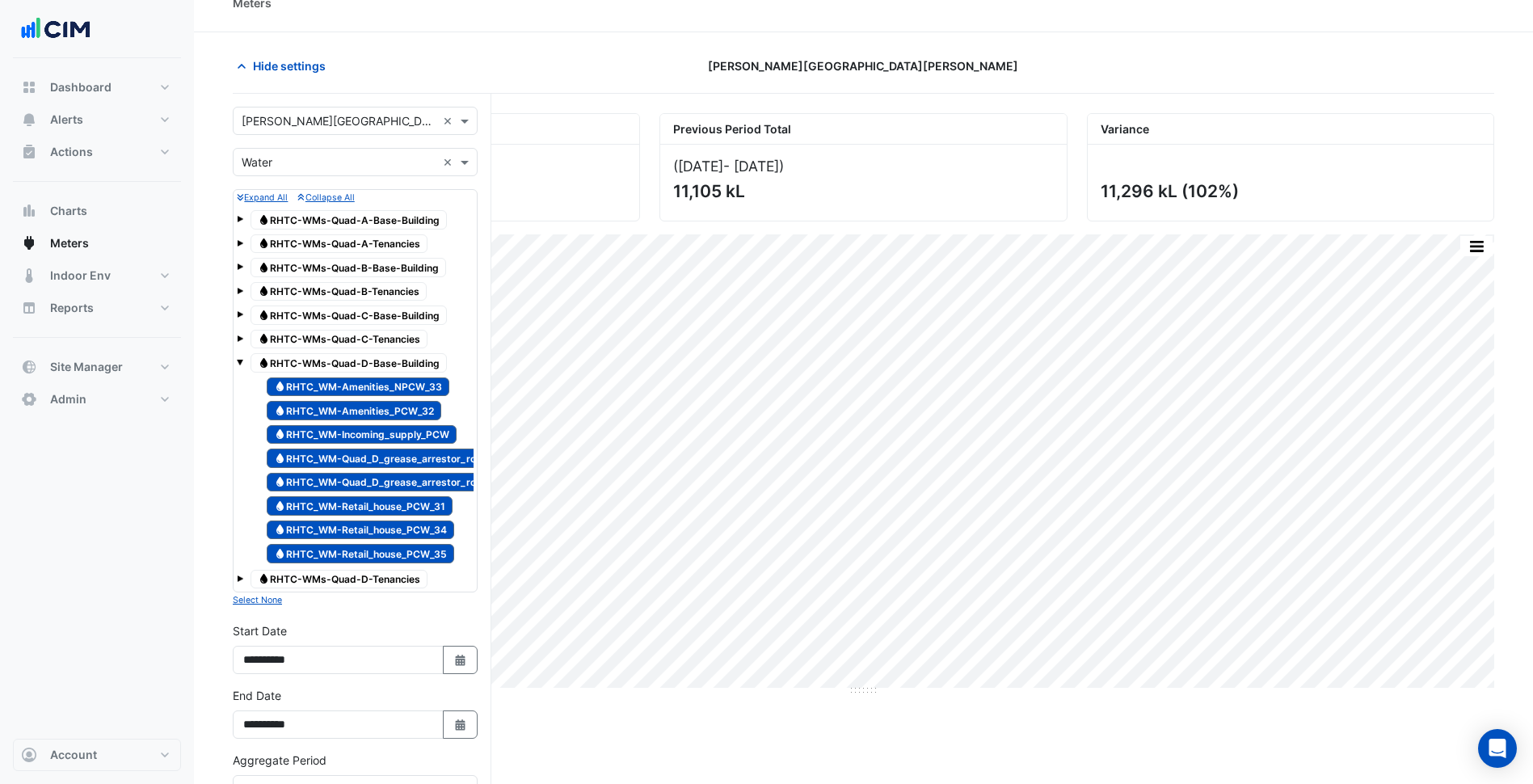
scroll to position [75, 0]
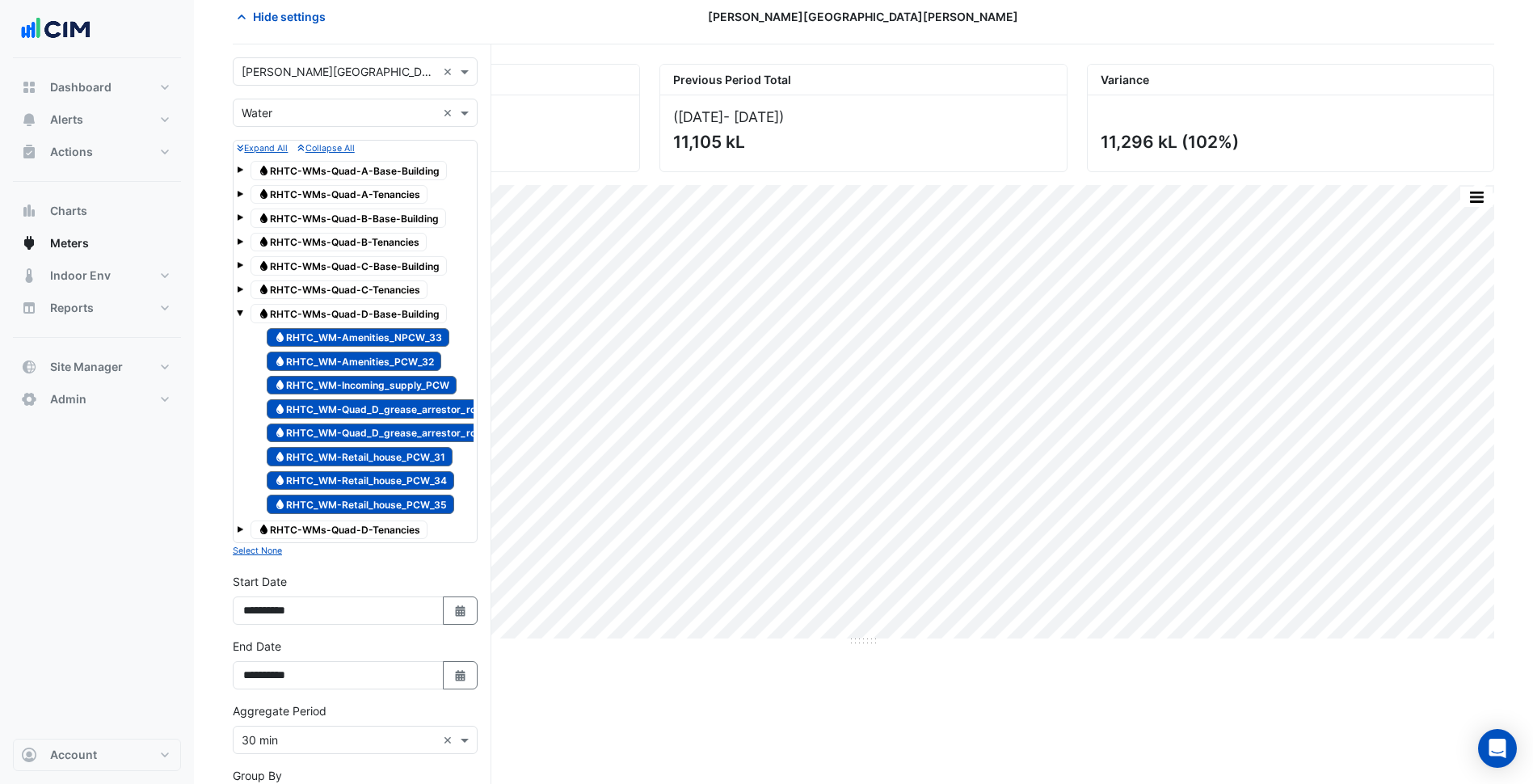
click at [243, 308] on div "Water RHTC-WMs-Quad-D-Base-Building" at bounding box center [355, 313] width 237 height 23
click at [239, 313] on span at bounding box center [239, 312] width 6 height 6
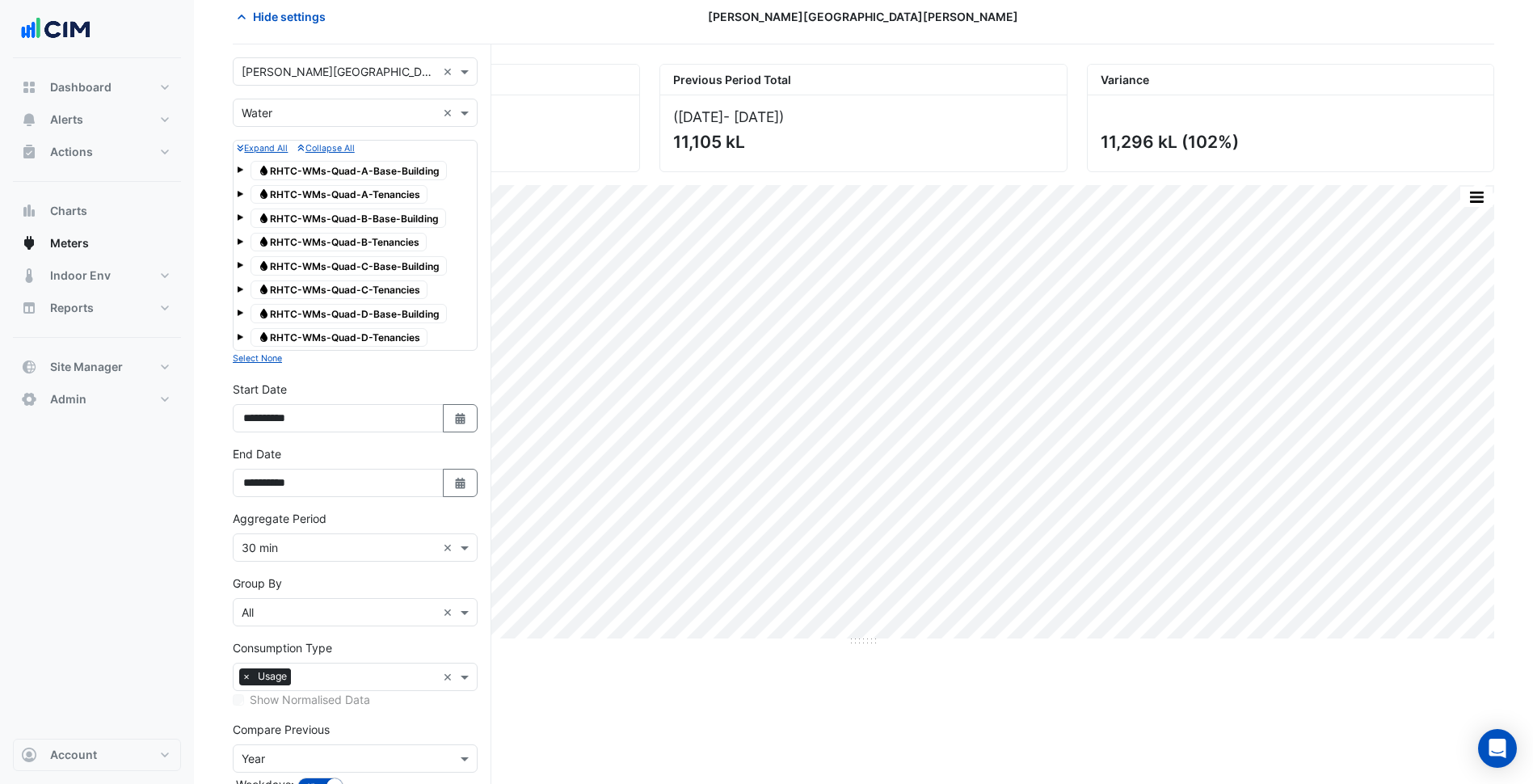
scroll to position [177, 0]
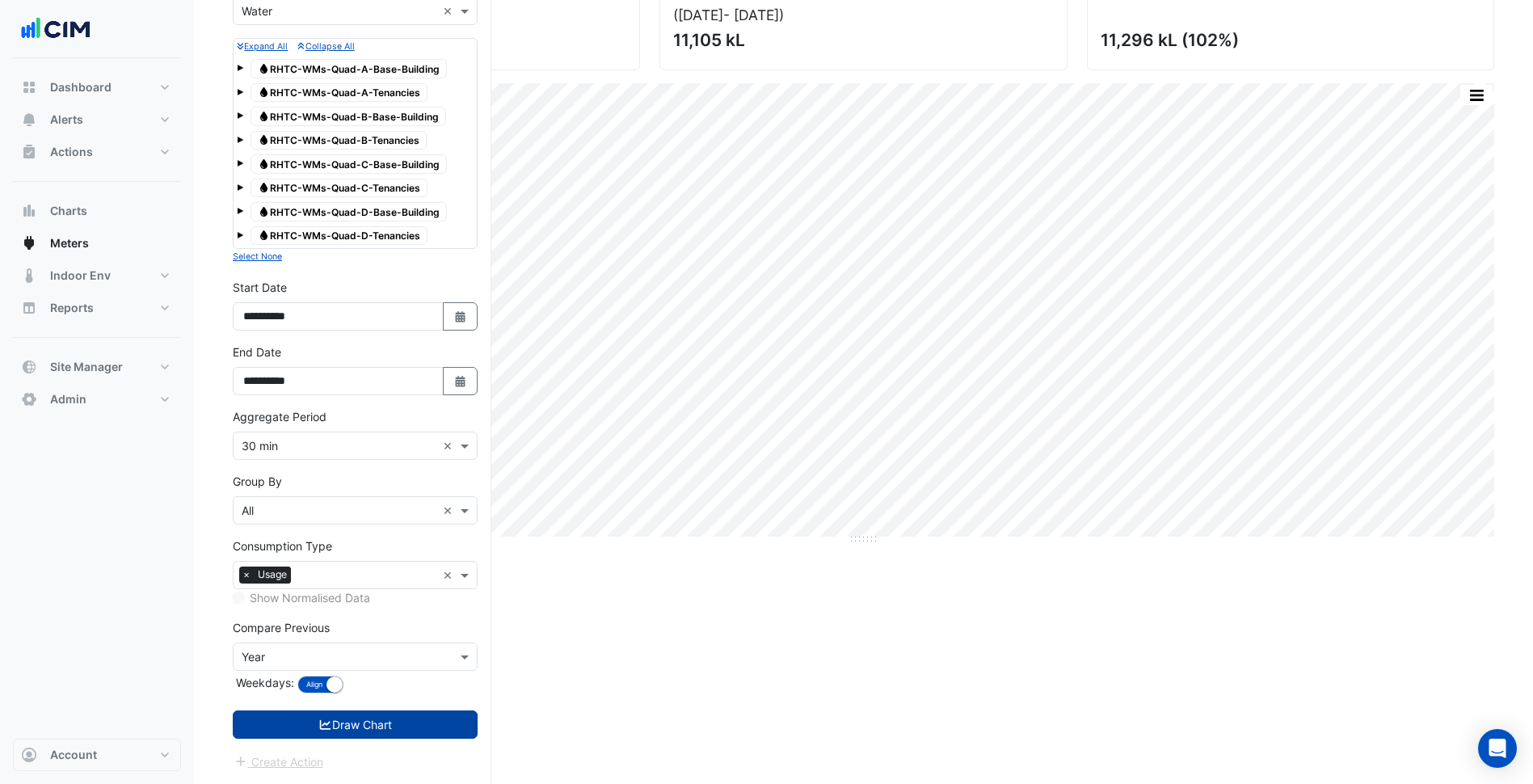
click at [364, 726] on button "Draw Chart" at bounding box center [355, 724] width 245 height 29
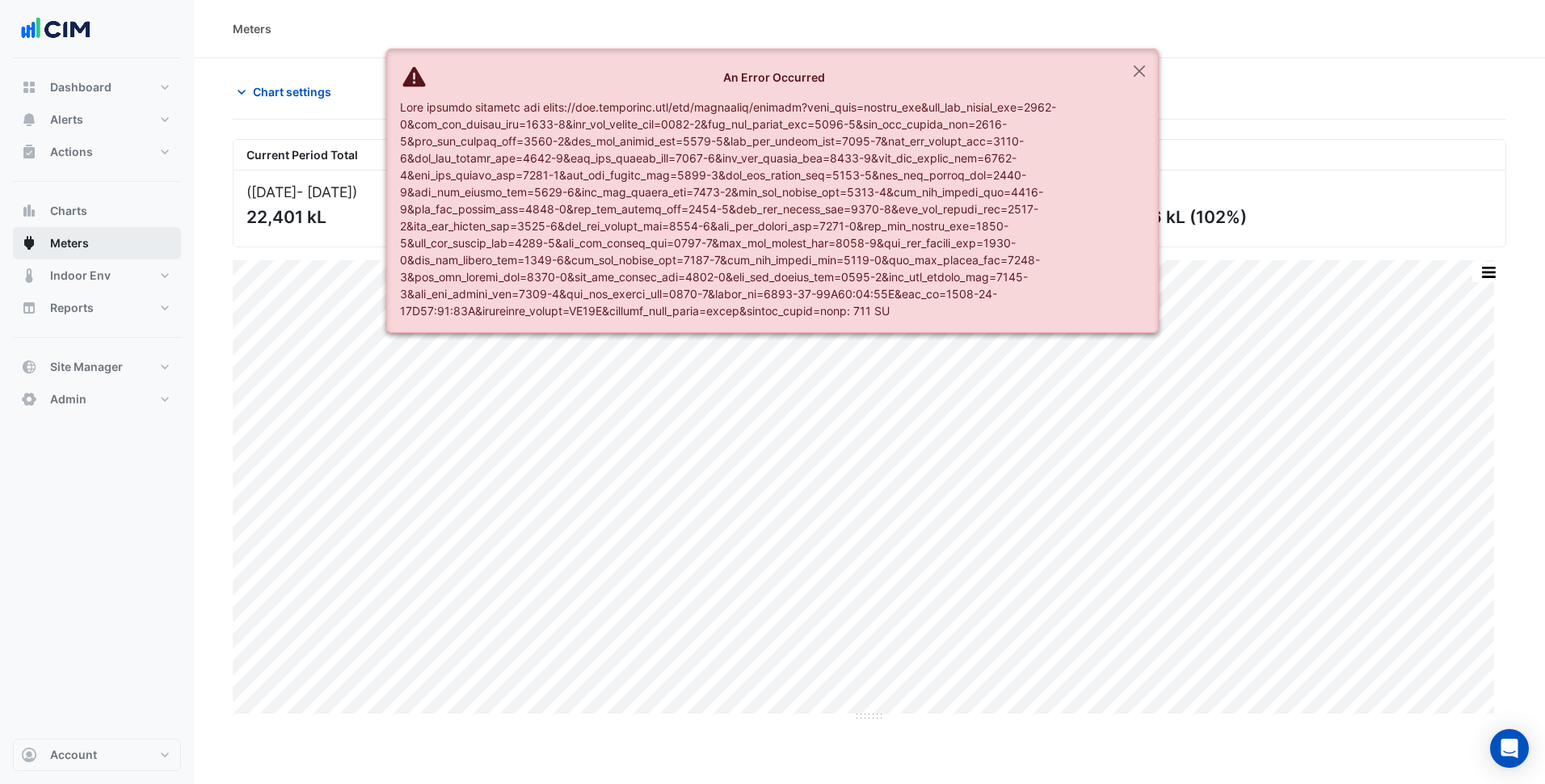
click at [141, 231] on button "Meters" at bounding box center [97, 243] width 168 height 32
click at [119, 266] on button "Indoor Env" at bounding box center [97, 275] width 168 height 32
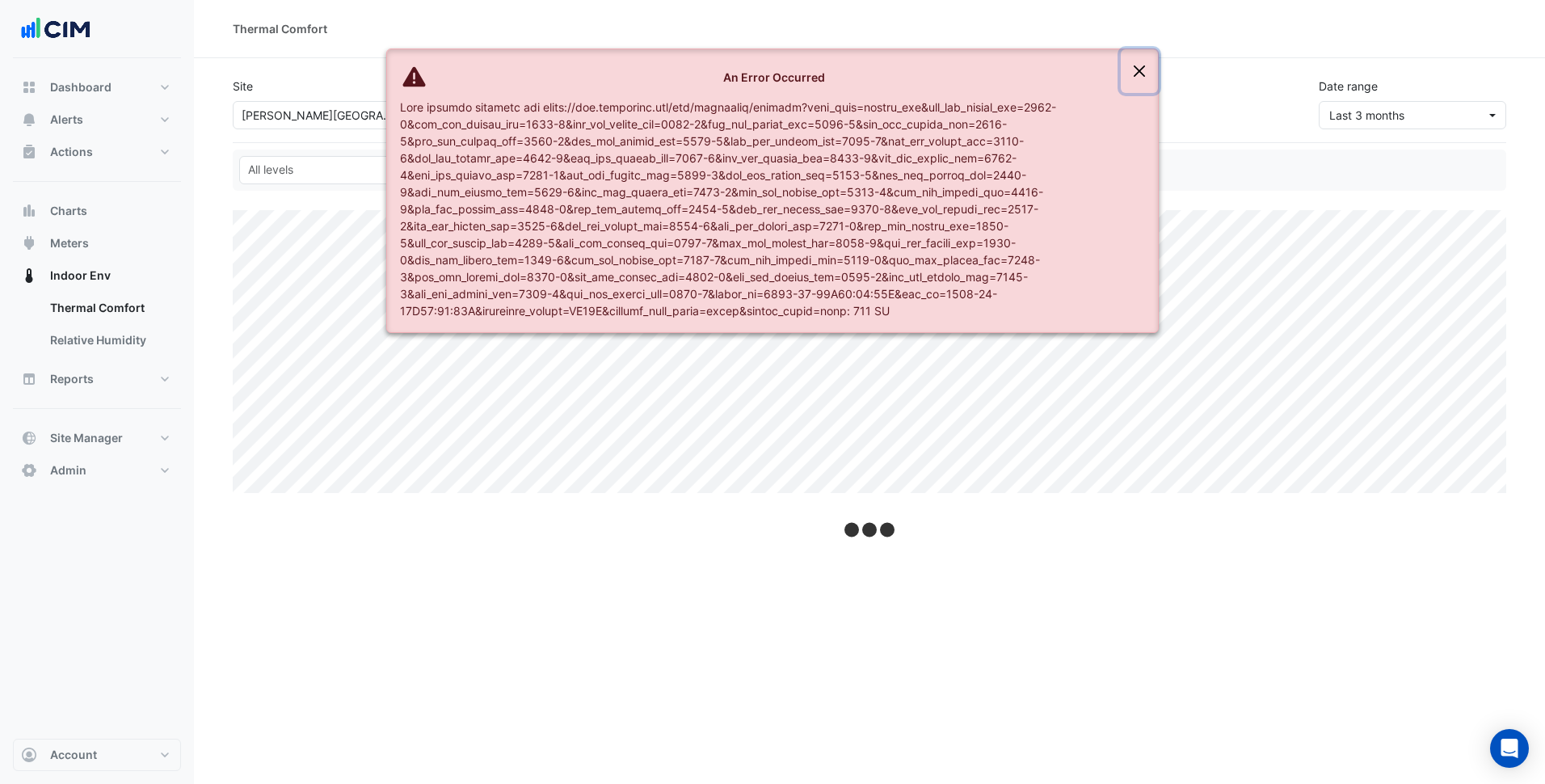
click at [1136, 67] on button "Close" at bounding box center [1139, 71] width 37 height 43
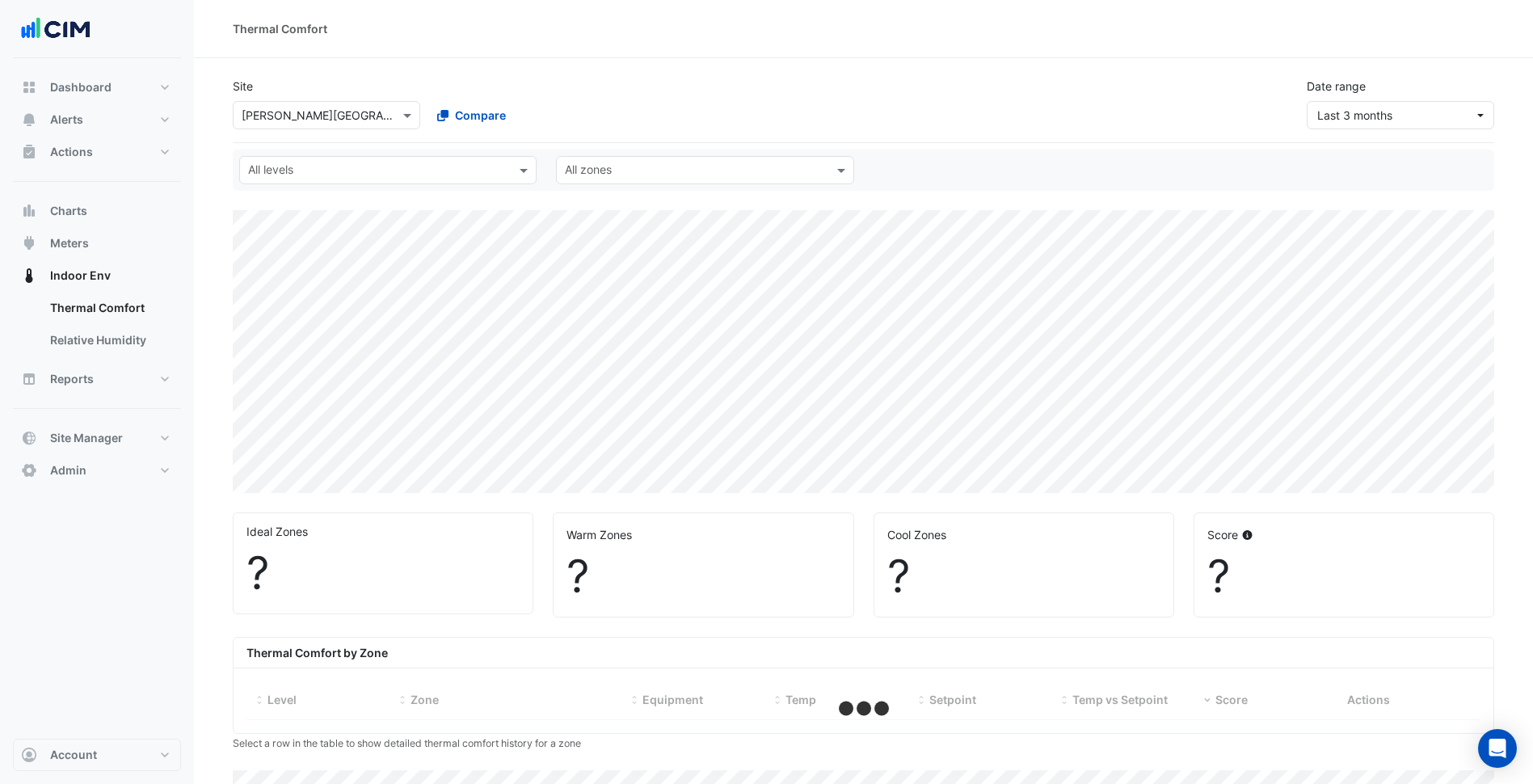
select select "***"
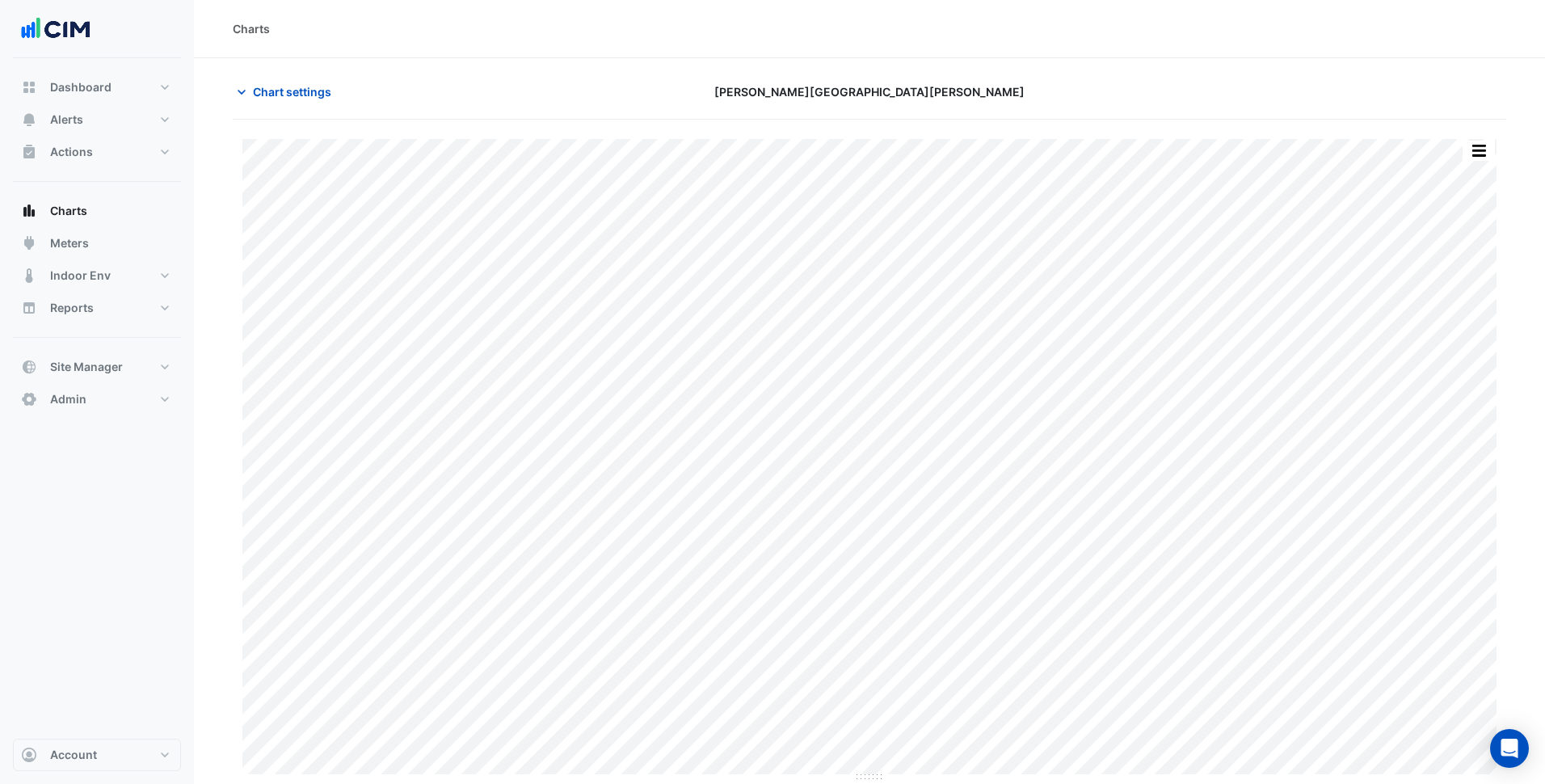
click at [553, 79] on div "Chart settings" at bounding box center [438, 91] width 431 height 29
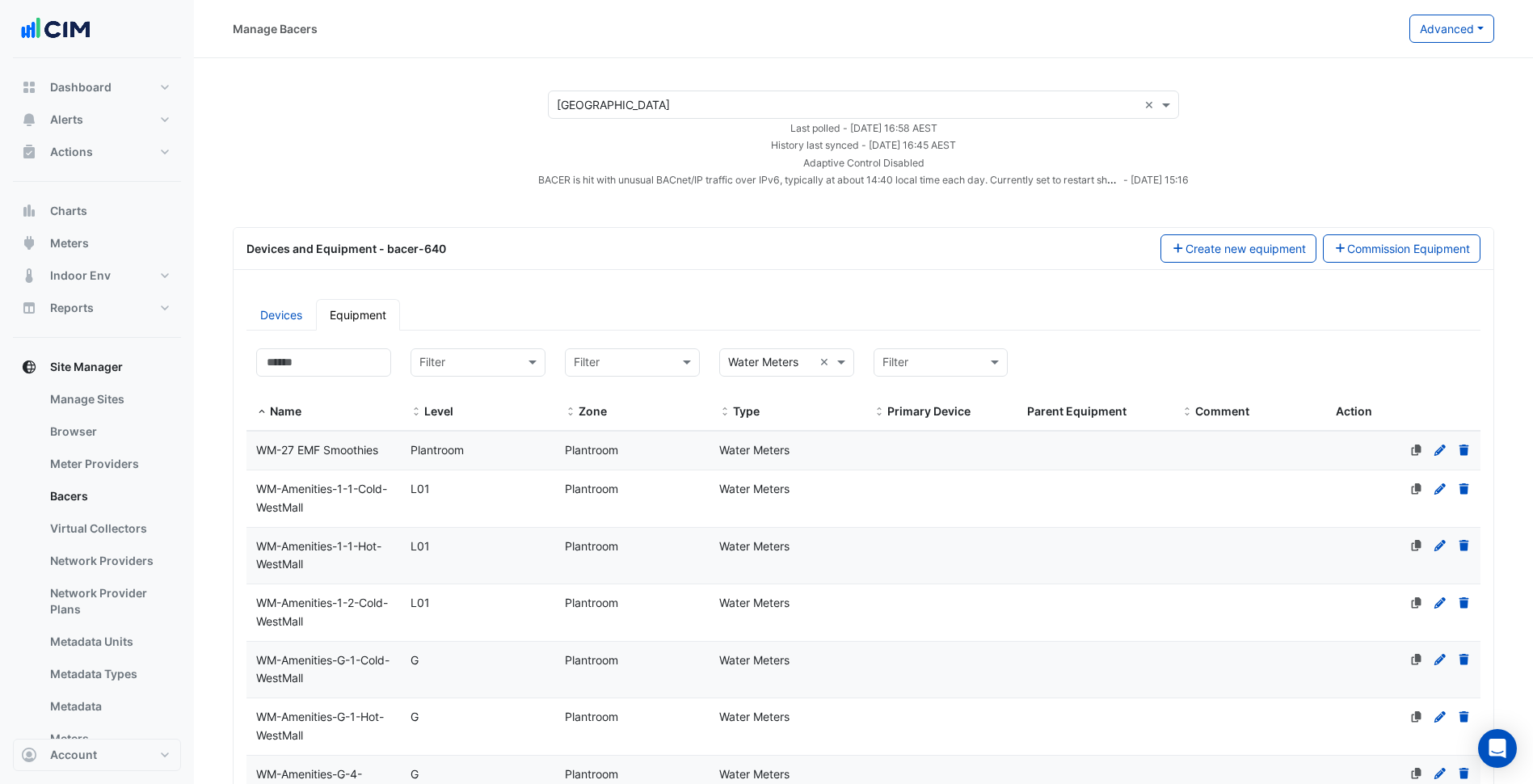
select select "***"
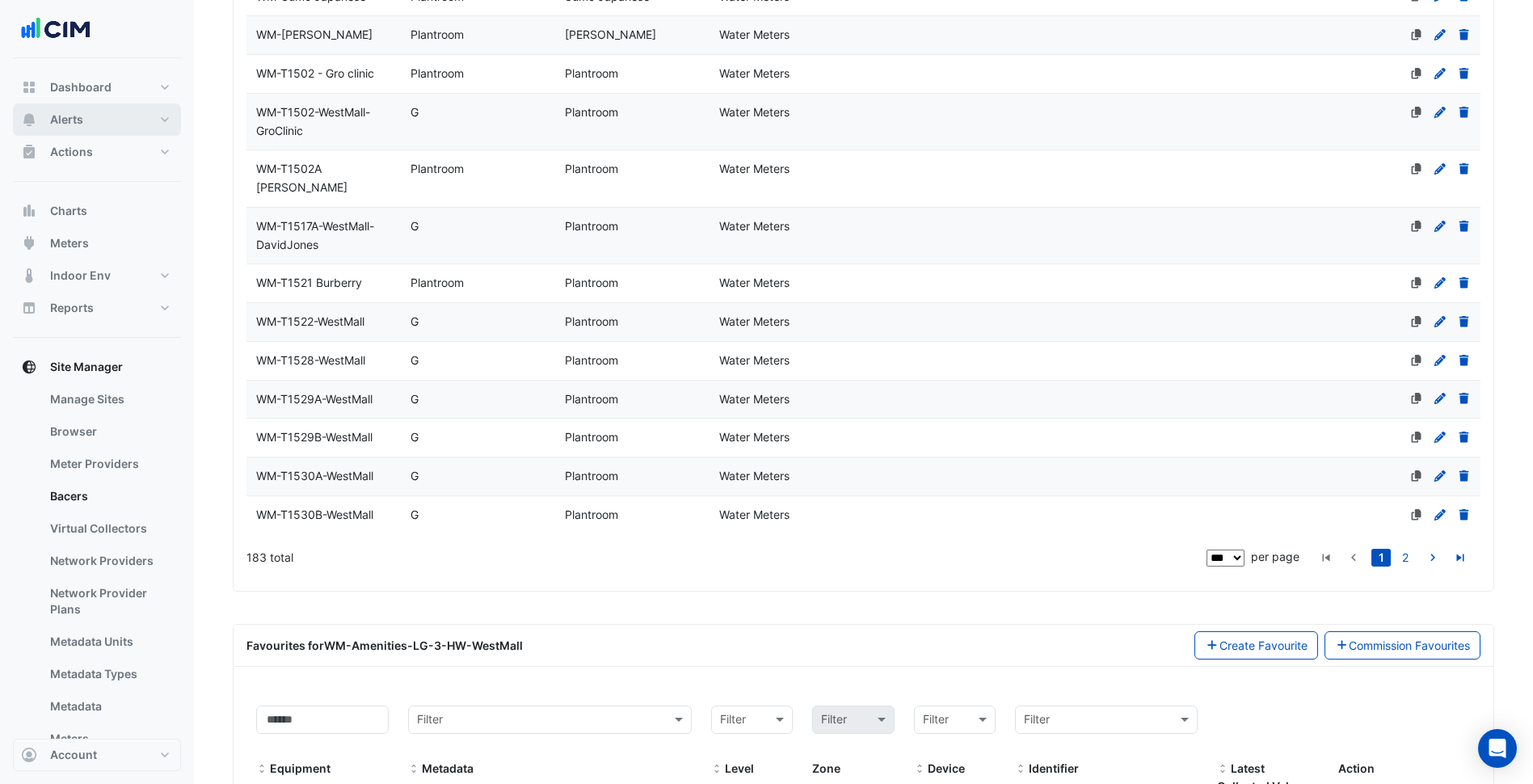
click at [147, 122] on button "Alerts" at bounding box center [97, 119] width 168 height 32
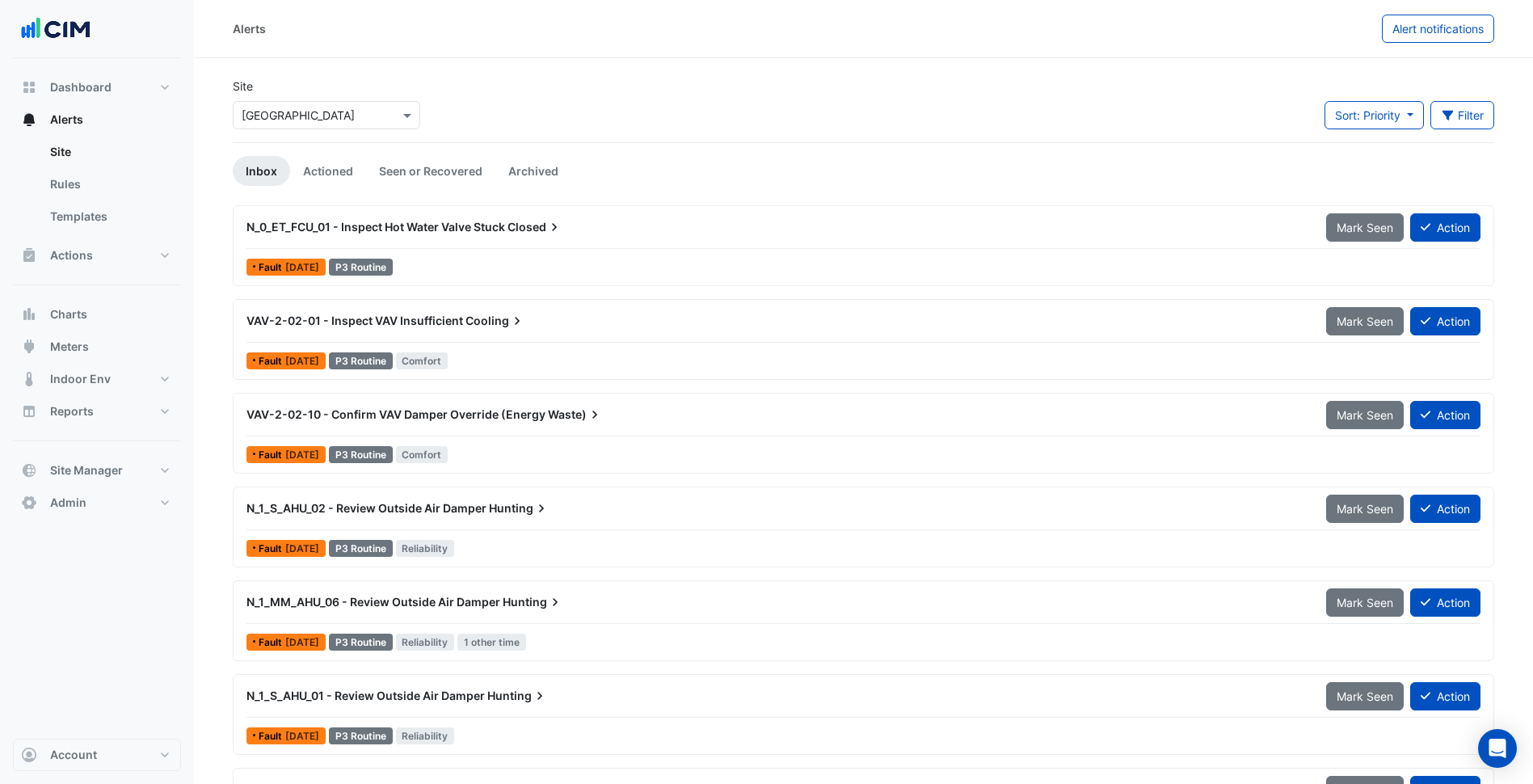
click at [361, 113] on input "text" at bounding box center [311, 116] width 137 height 17
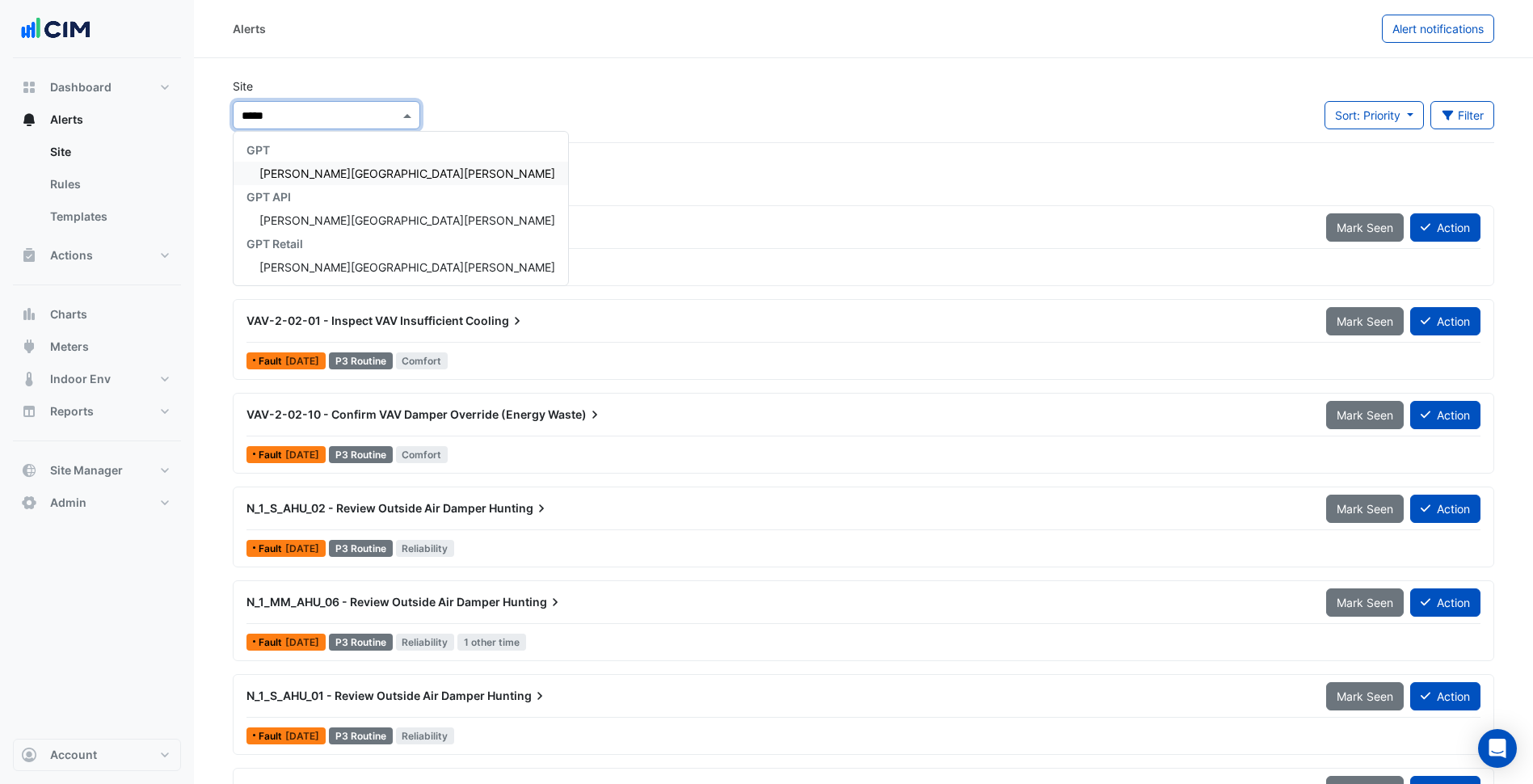
type input "*****"
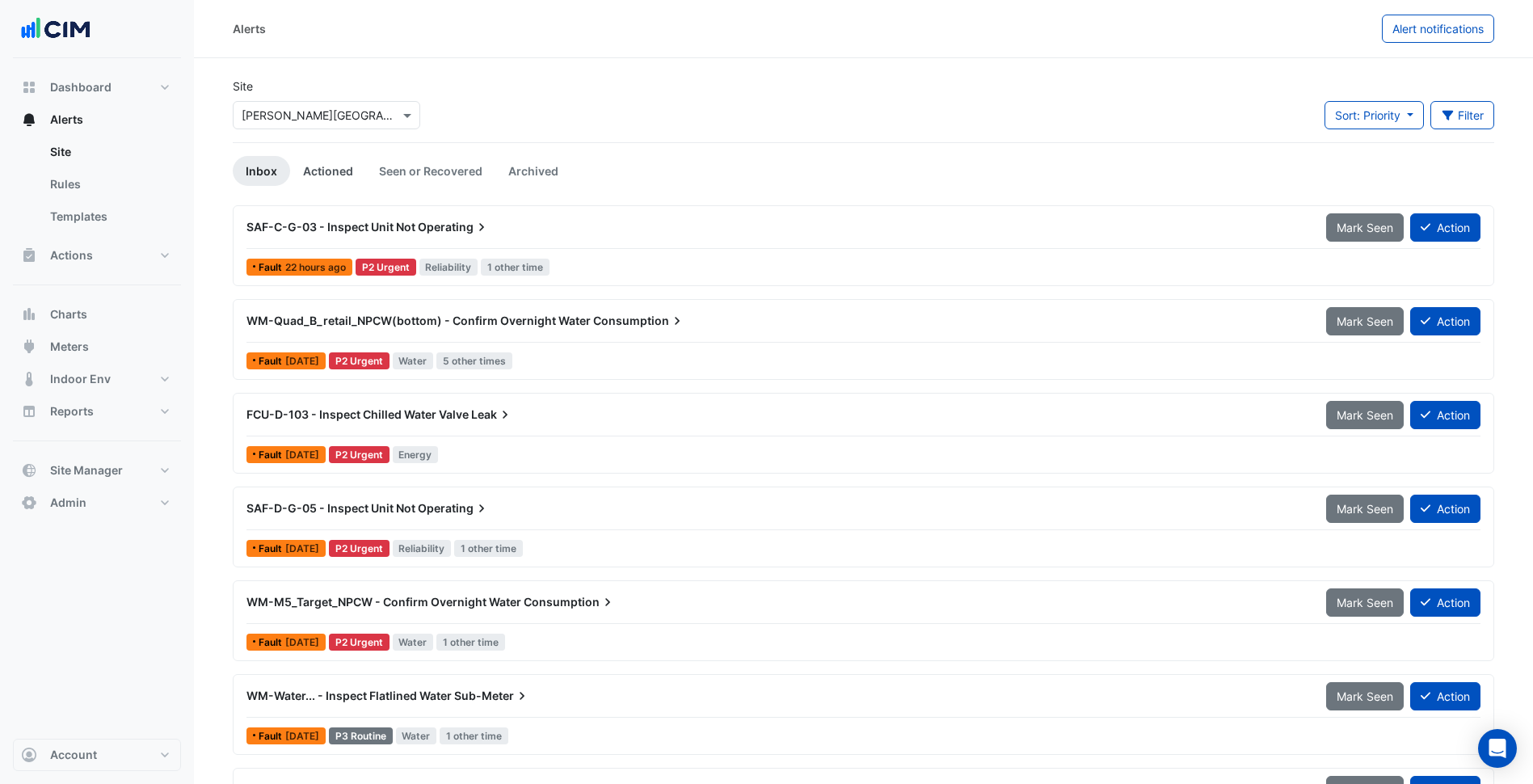
click at [345, 183] on link "Actioned" at bounding box center [328, 171] width 76 height 29
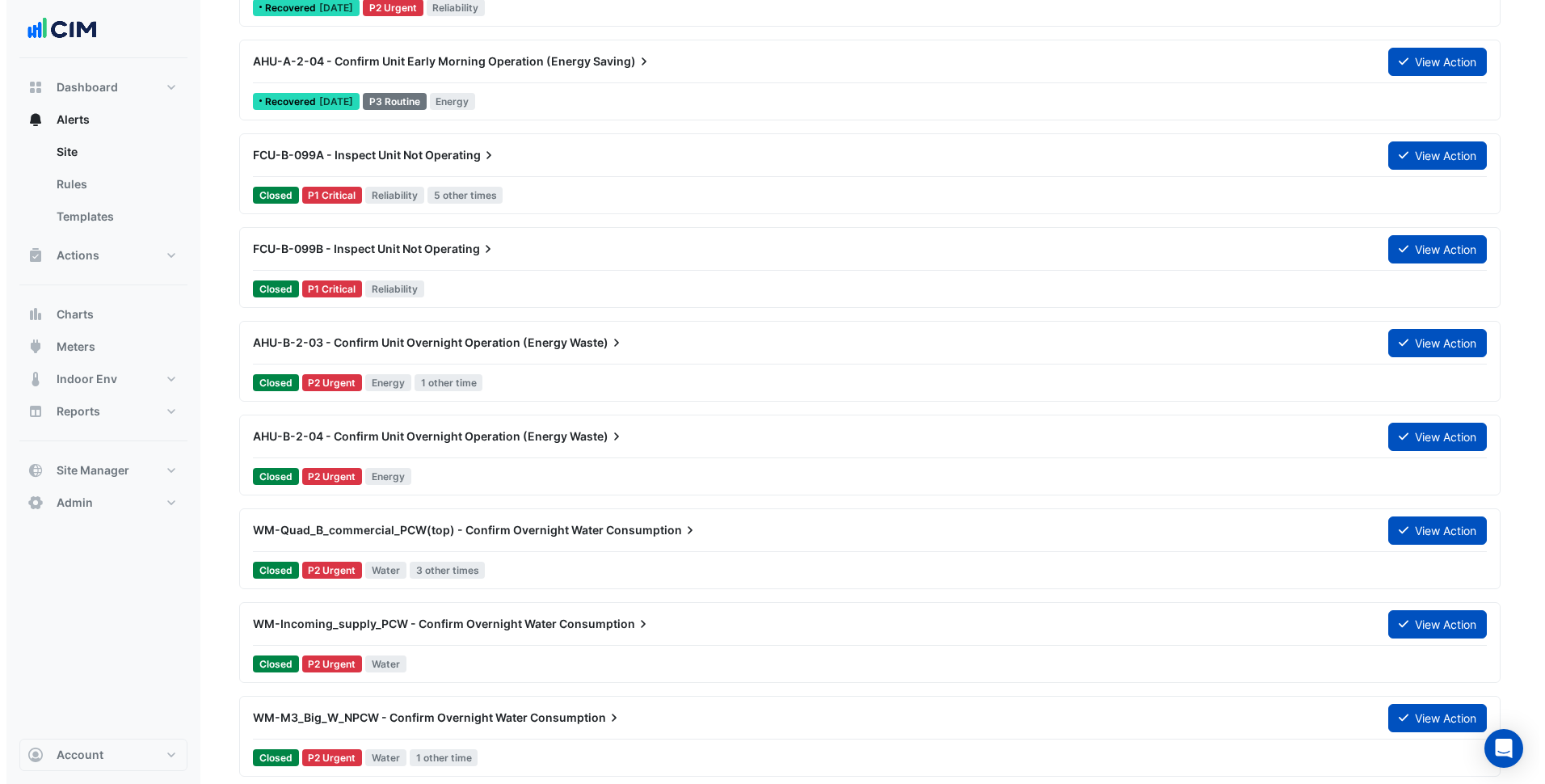
scroll to position [1664, 0]
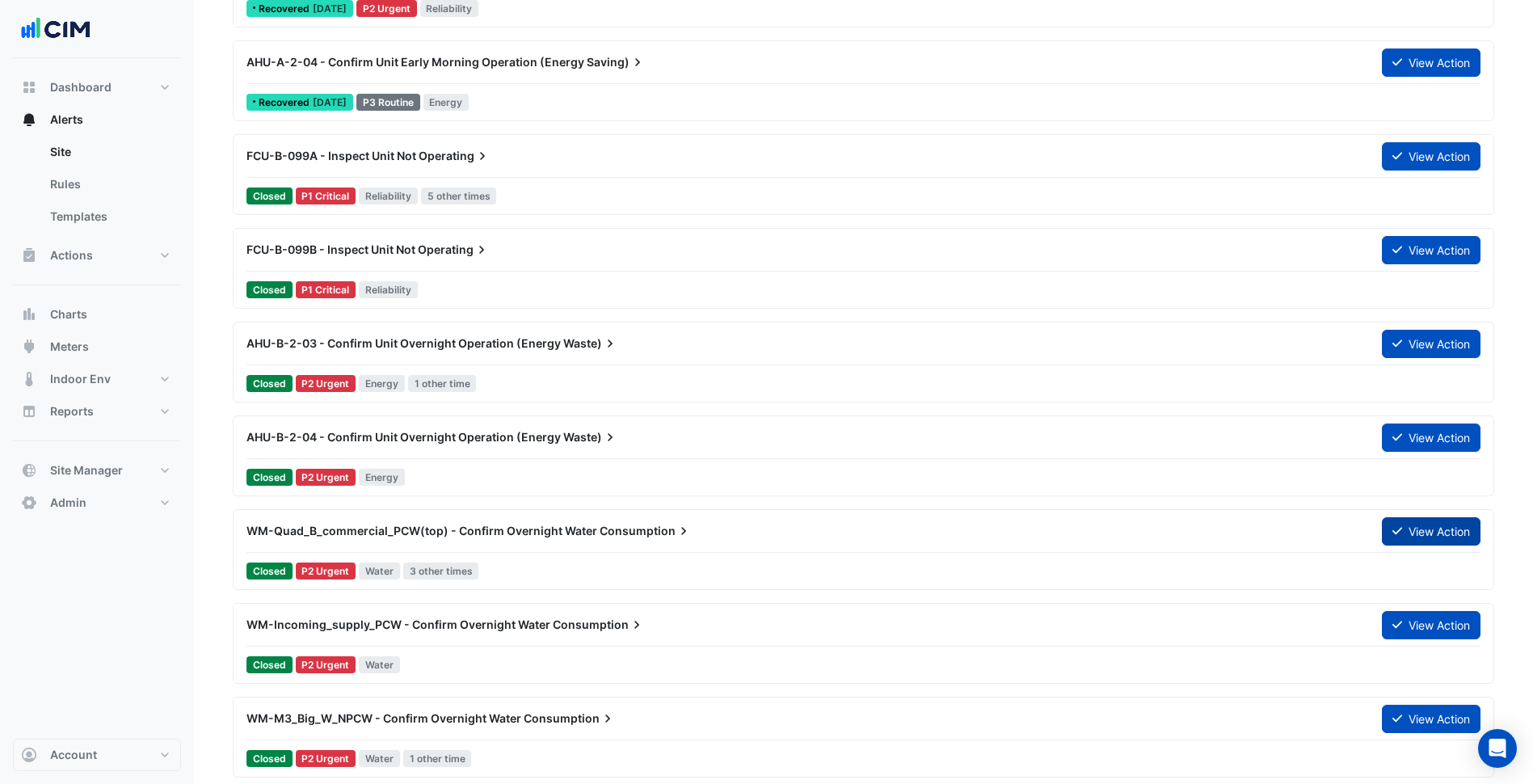
click at [1419, 528] on button "View Action" at bounding box center [1431, 531] width 99 height 29
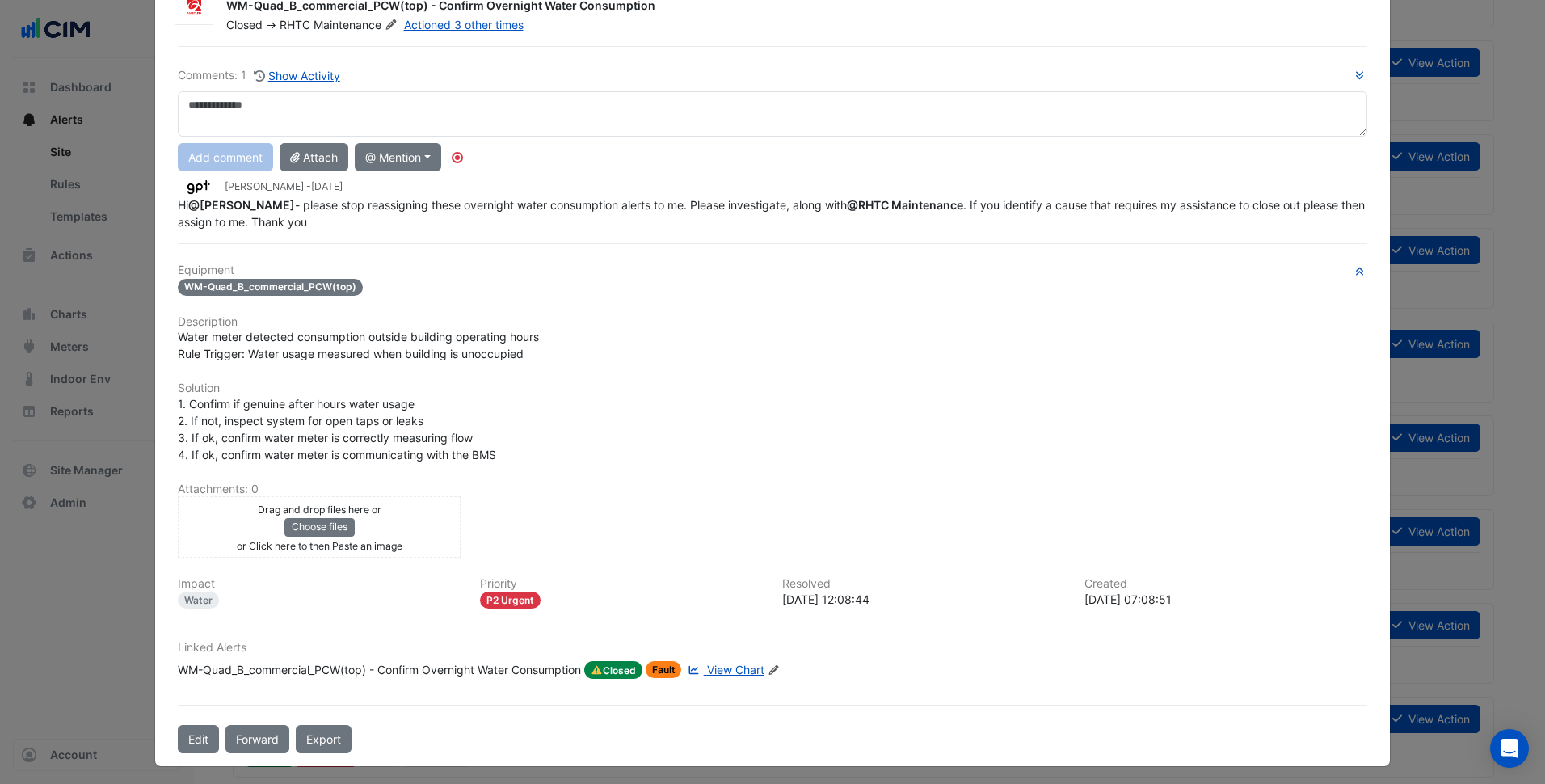
scroll to position [70, 0]
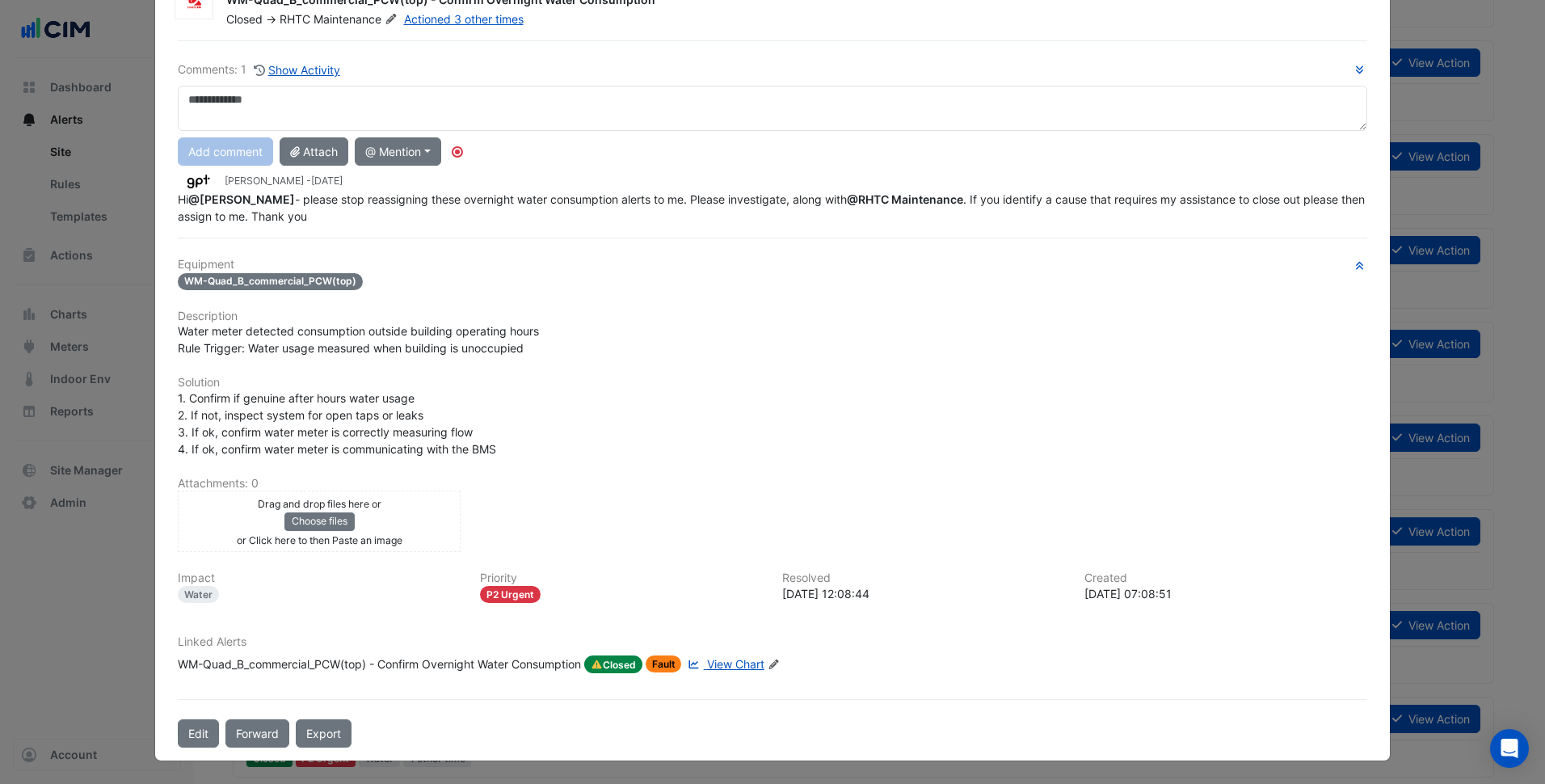
click at [735, 660] on span "View Chart" at bounding box center [736, 663] width 57 height 14
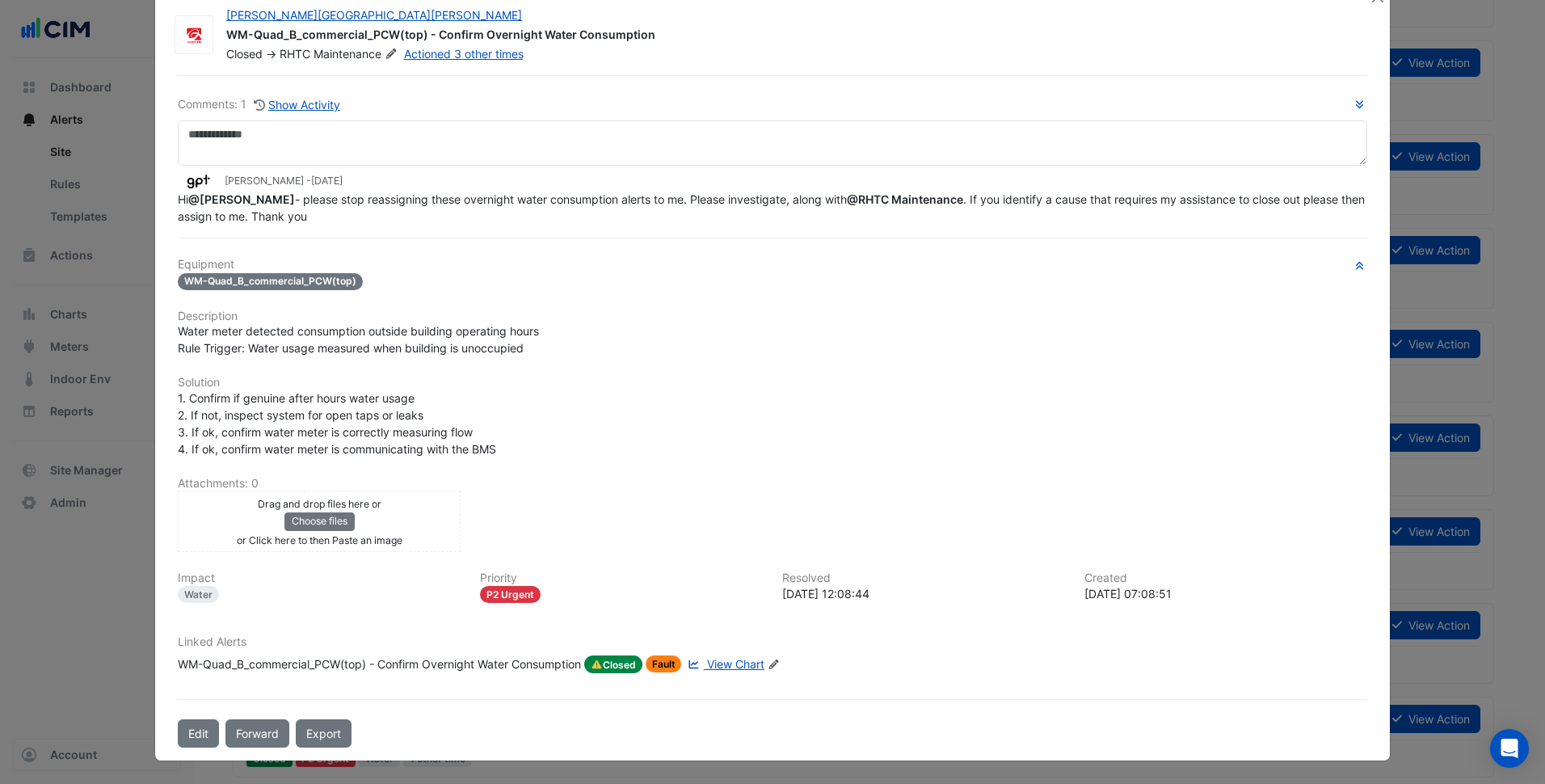
scroll to position [36, 0]
drag, startPoint x: 223, startPoint y: 27, endPoint x: 415, endPoint y: 29, distance: 192.0
click at [415, 29] on div "WM-Quad_B_commercial_PCW(top) - Confirm Overnight Water Consumption" at bounding box center [789, 36] width 1125 height 19
copy div "WM-Quad_B_commercial_PCW(top"
click at [790, 291] on div "Equipment WM-Quad_B_commercial_PCW(top) Description Water meter detected consum…" at bounding box center [772, 471] width 1189 height 428
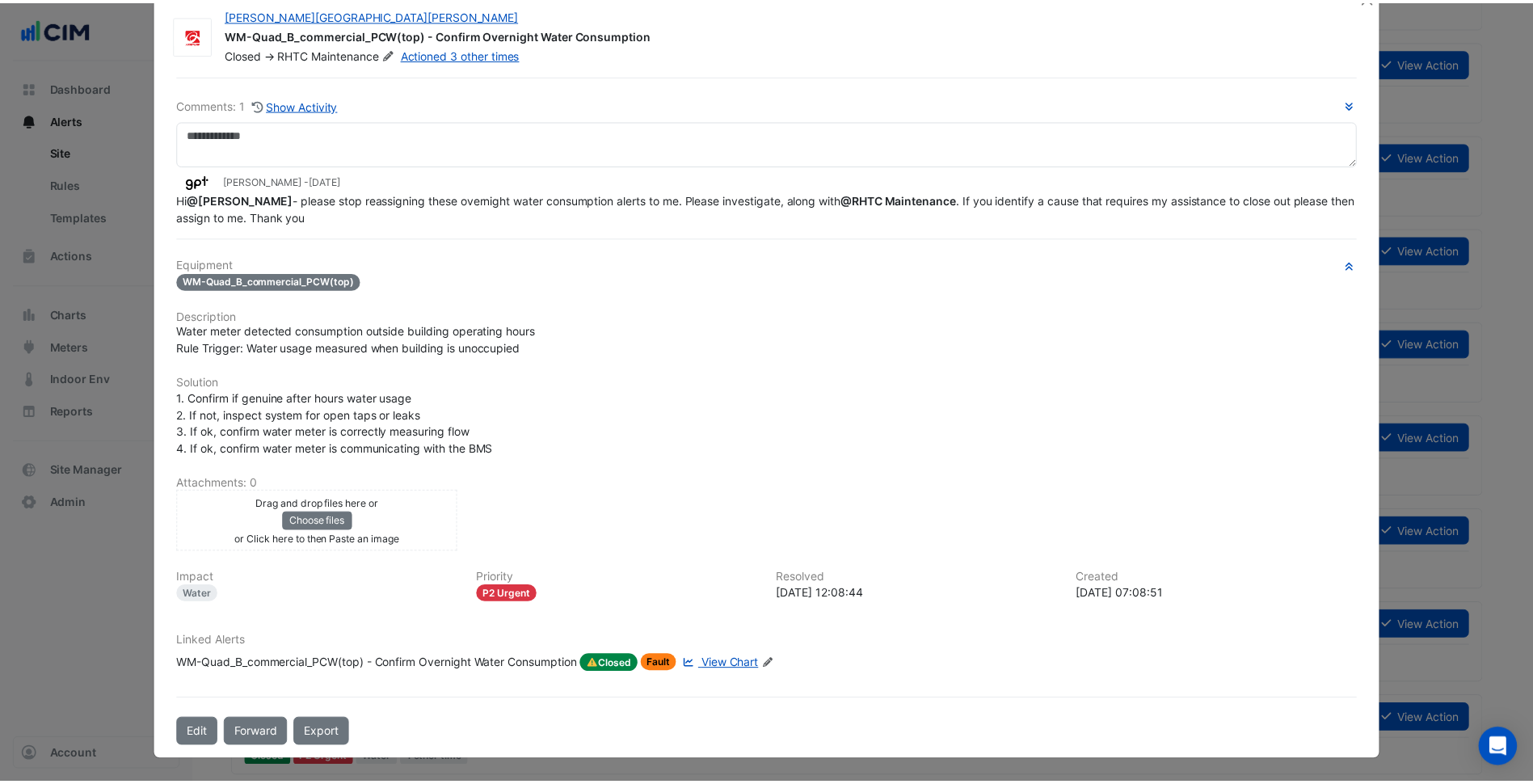
scroll to position [0, 0]
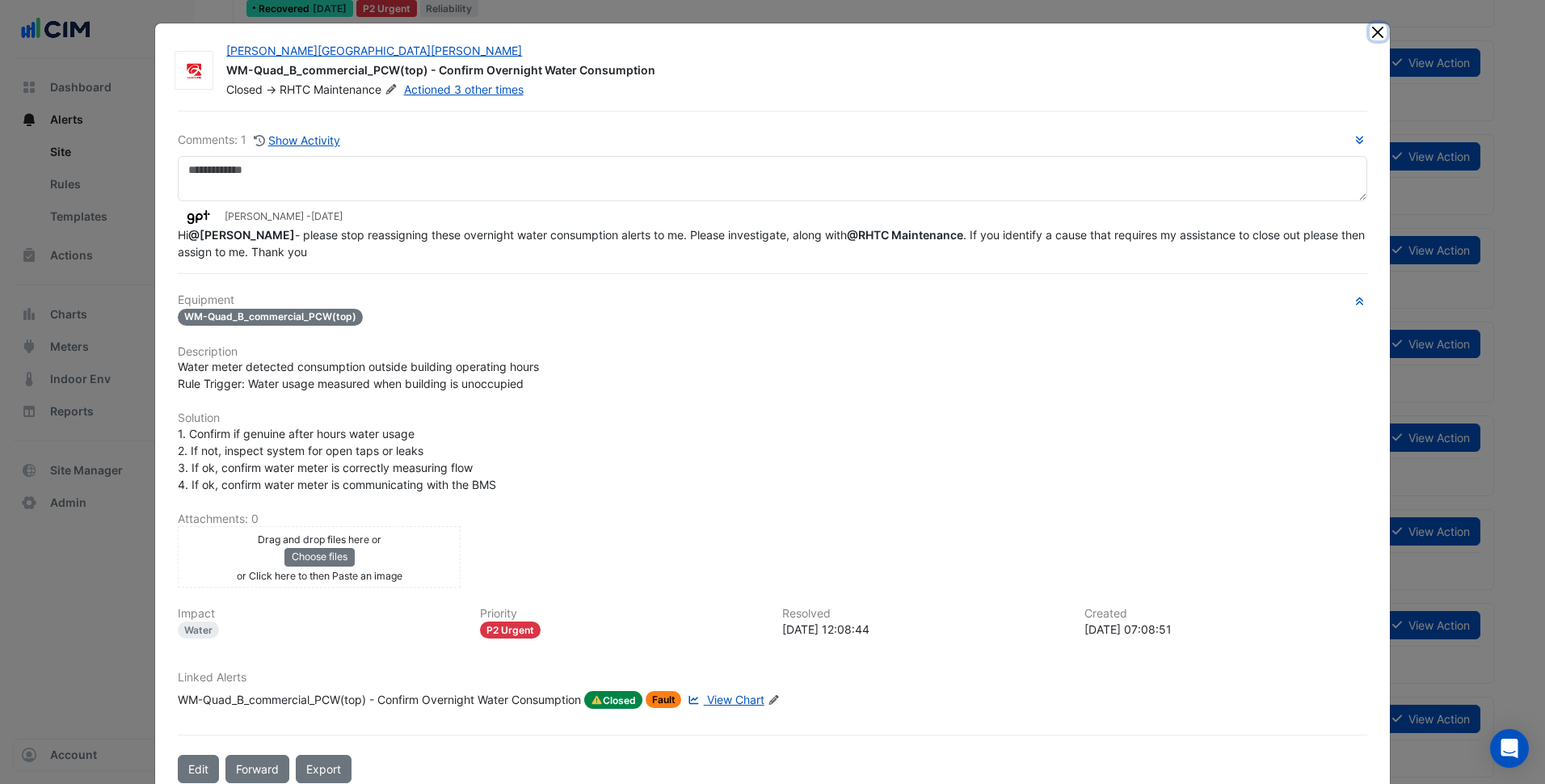
click at [1370, 29] on button "Close" at bounding box center [1378, 32] width 17 height 17
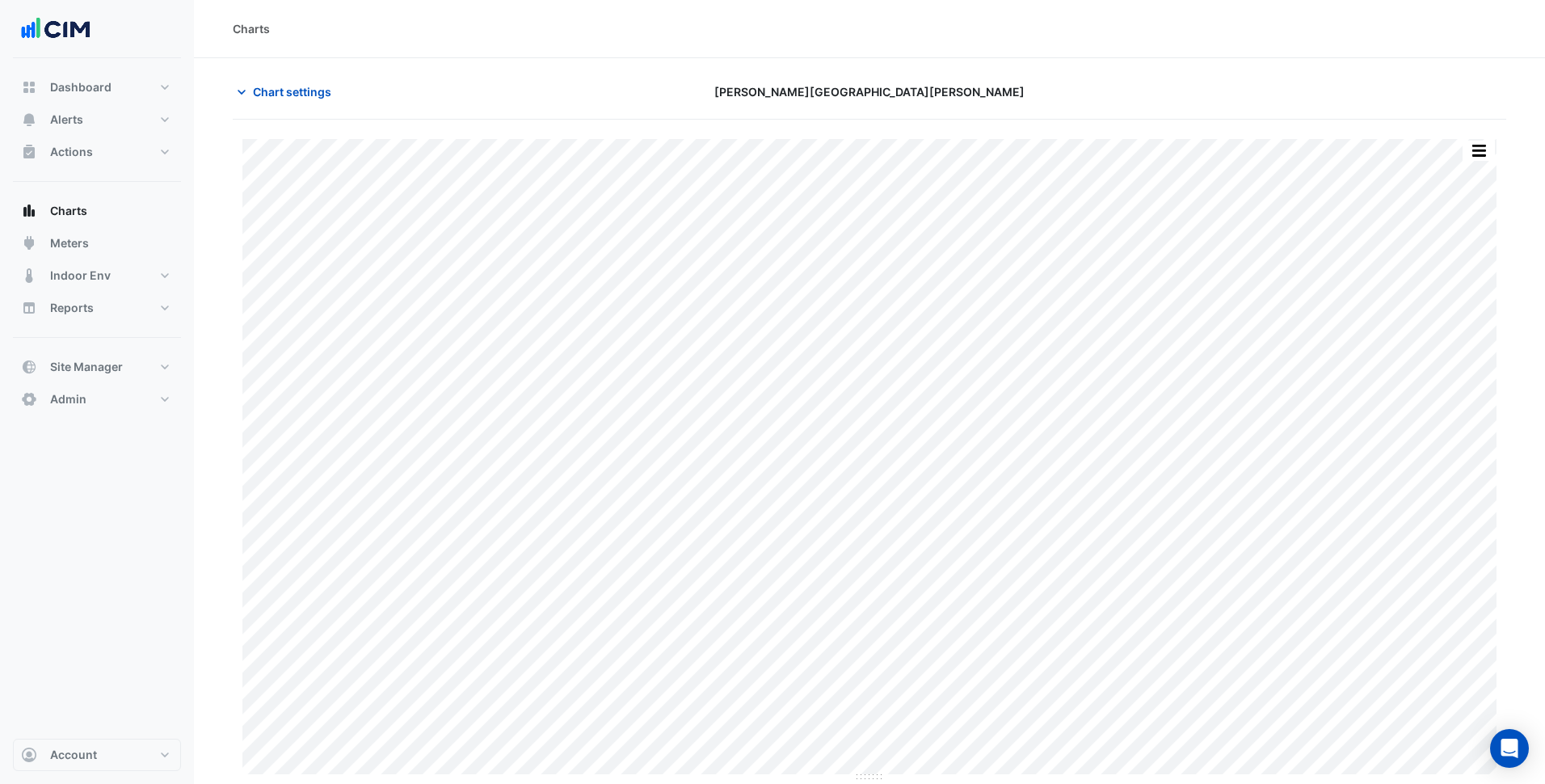
type input "**********"
click at [302, 88] on span "Chart settings" at bounding box center [292, 92] width 78 height 17
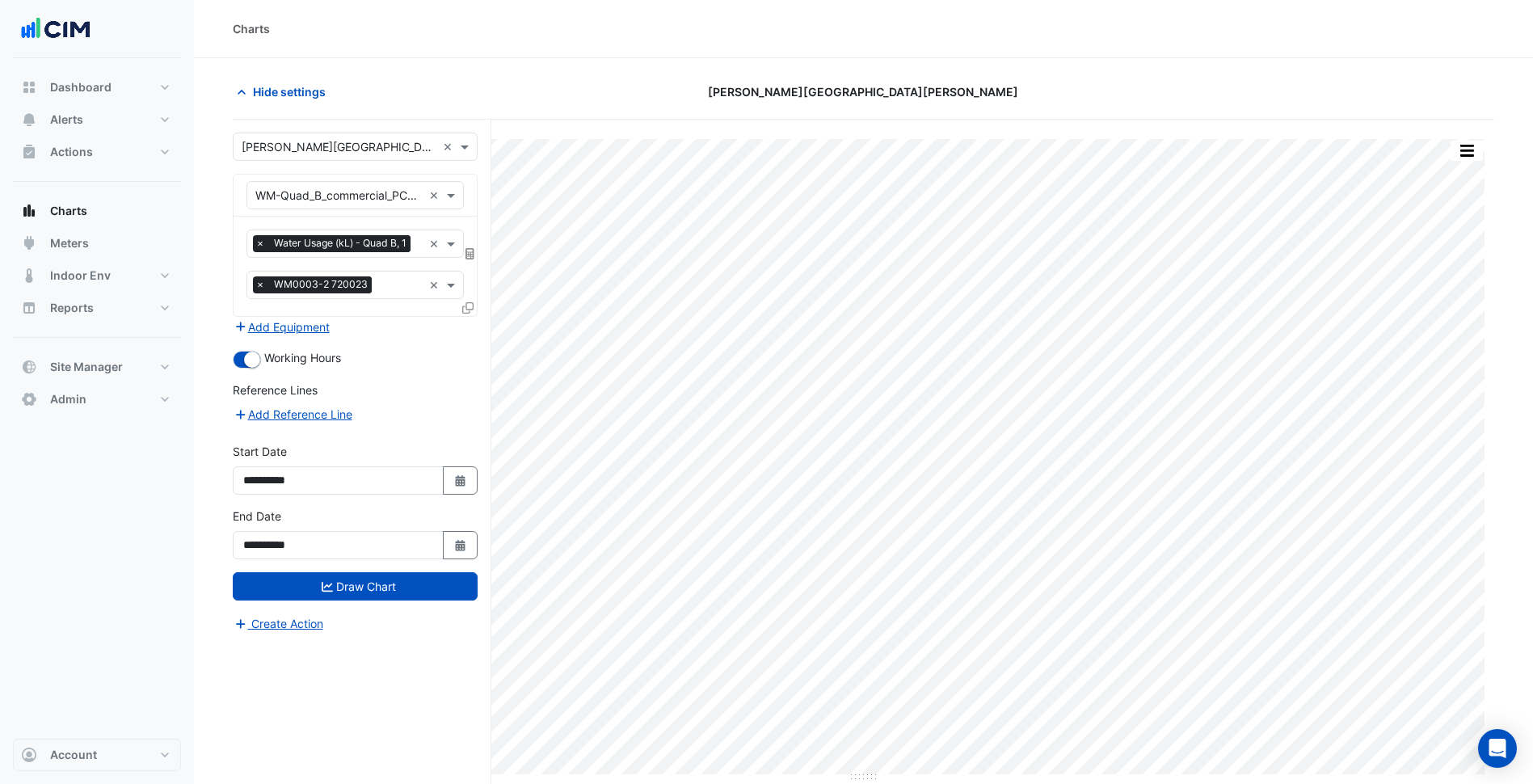
click at [466, 257] on icon at bounding box center [470, 253] width 9 height 11
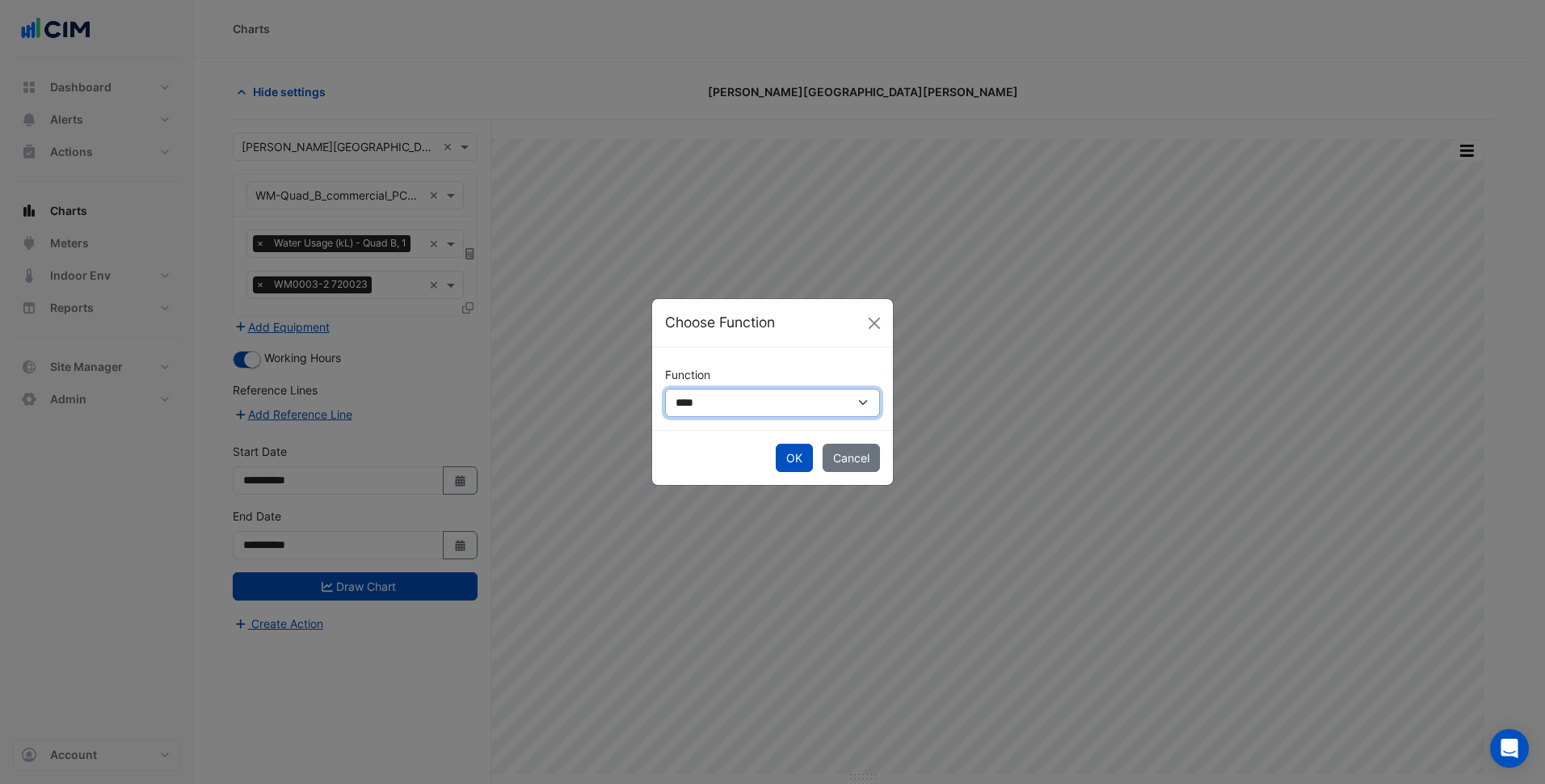
click at [710, 396] on select "**********" at bounding box center [773, 402] width 215 height 29
select select "******"
click at [665, 389] on select "**********" at bounding box center [773, 402] width 215 height 29
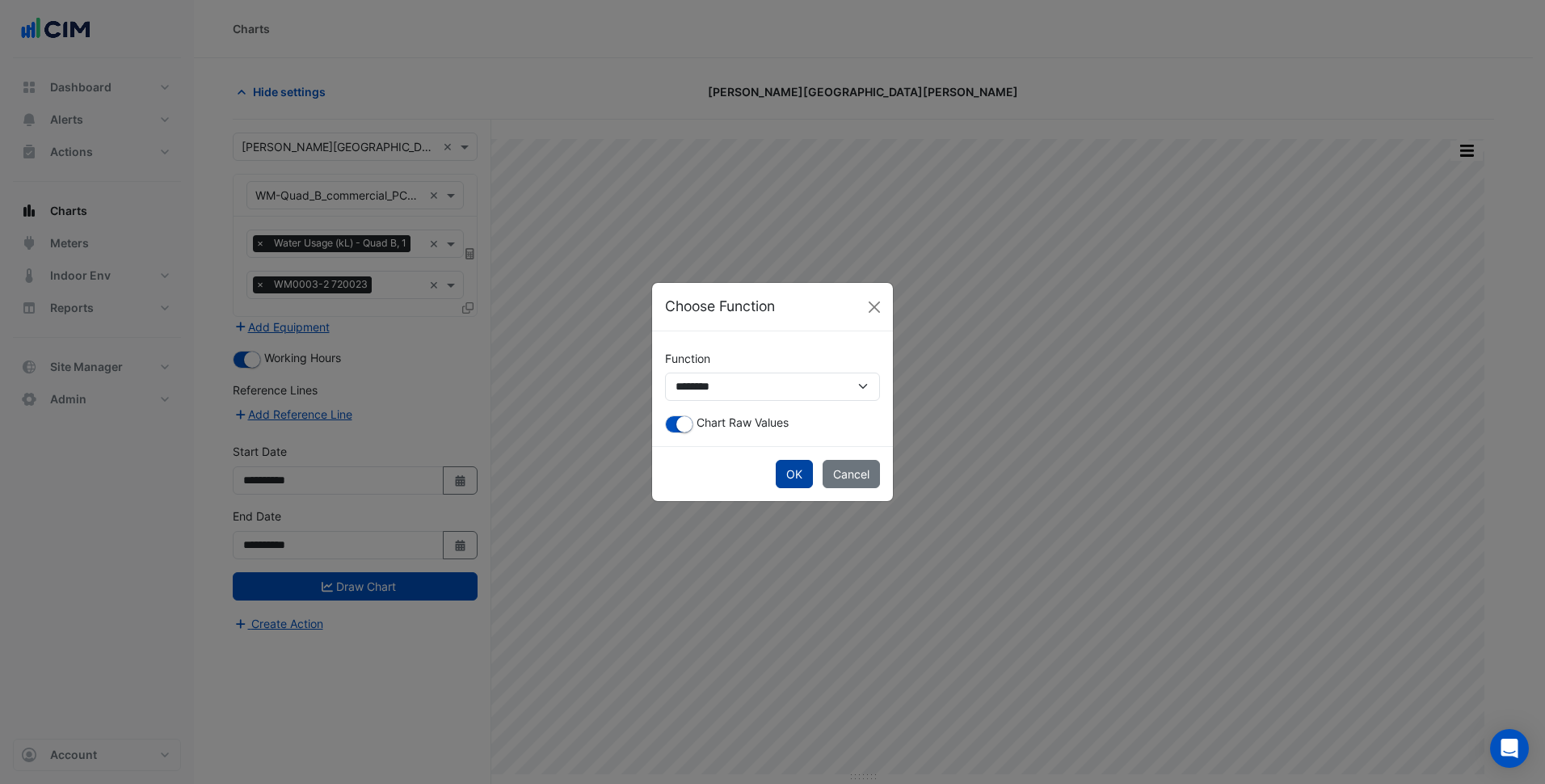
click at [792, 477] on button "OK" at bounding box center [794, 474] width 37 height 29
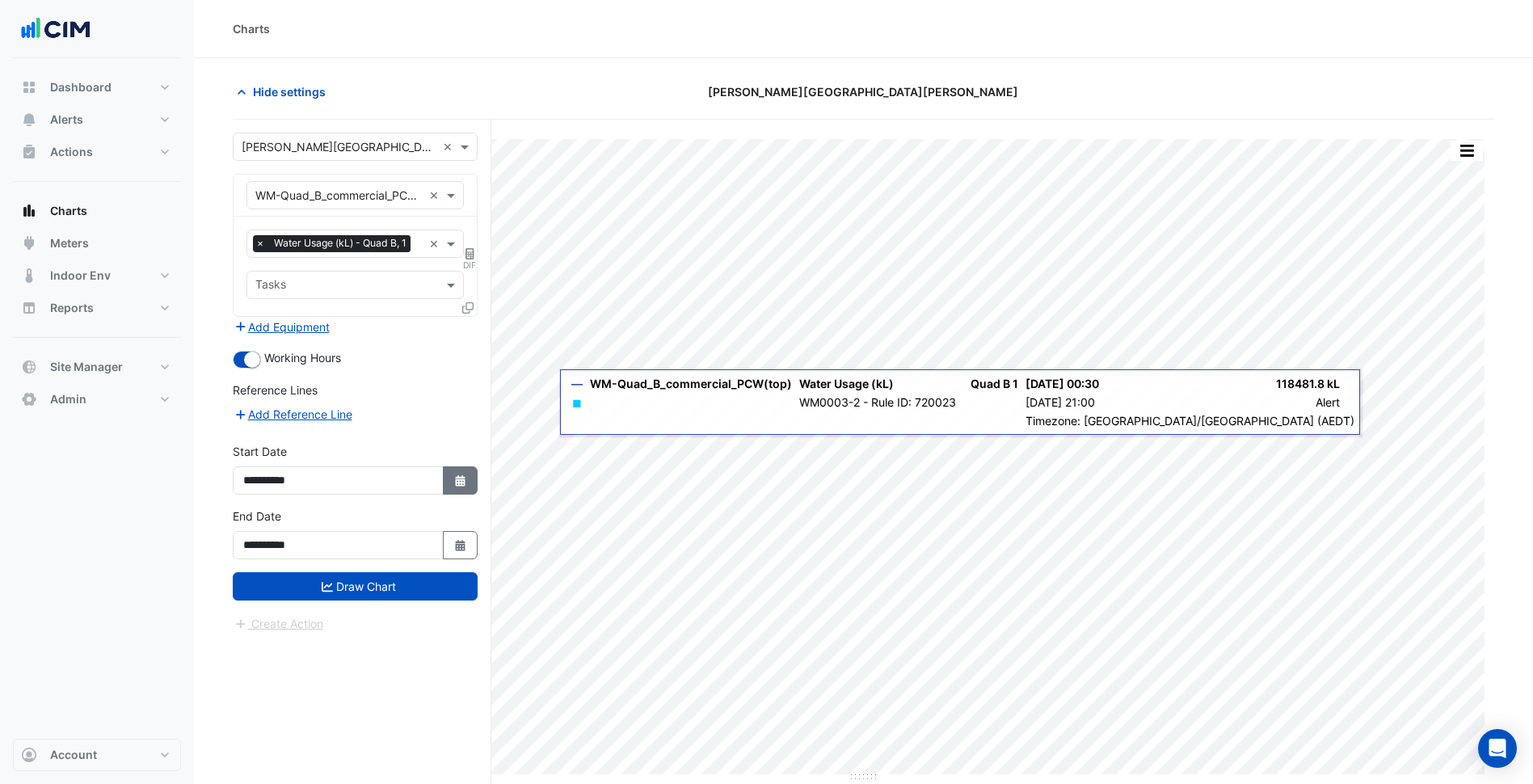
click at [462, 469] on button "Select Date" at bounding box center [461, 480] width 36 height 29
select select "**"
select select "****"
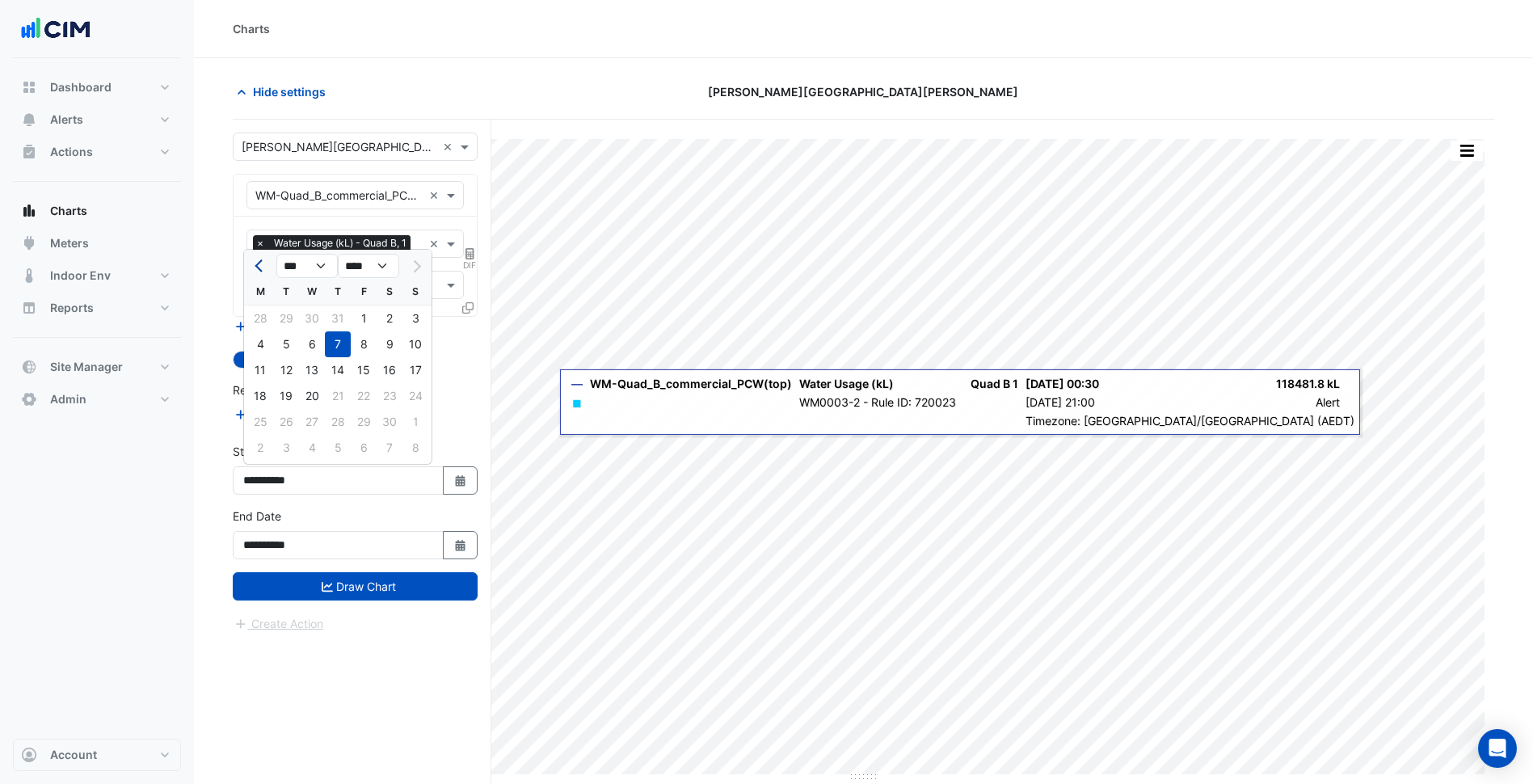
click at [265, 260] on button "Previous month" at bounding box center [260, 266] width 19 height 26
click at [264, 260] on button "Previous month" at bounding box center [260, 266] width 19 height 26
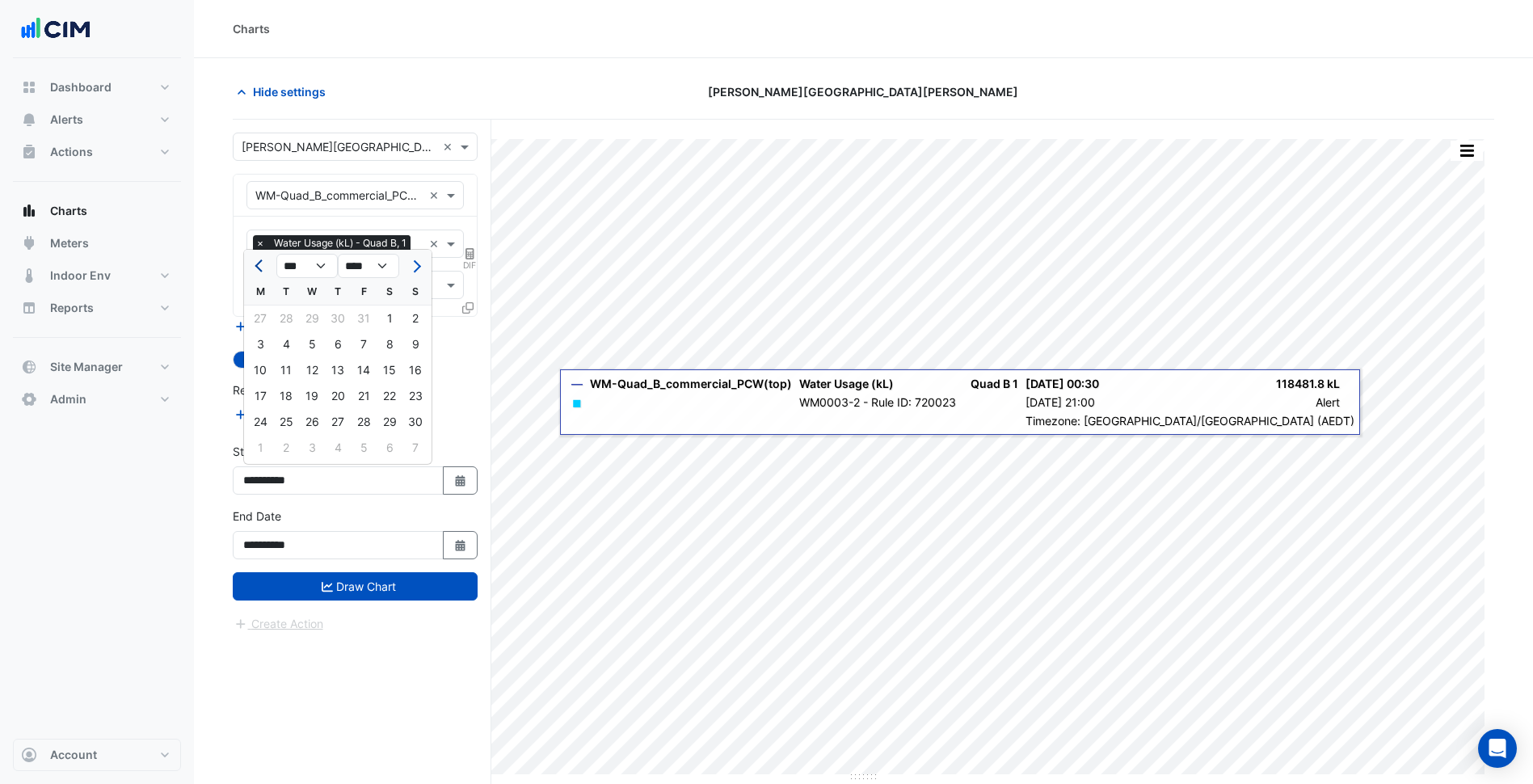
click at [264, 260] on button "Previous month" at bounding box center [260, 266] width 19 height 26
select select "*"
click at [325, 317] on div "2" at bounding box center [338, 318] width 26 height 26
type input "**********"
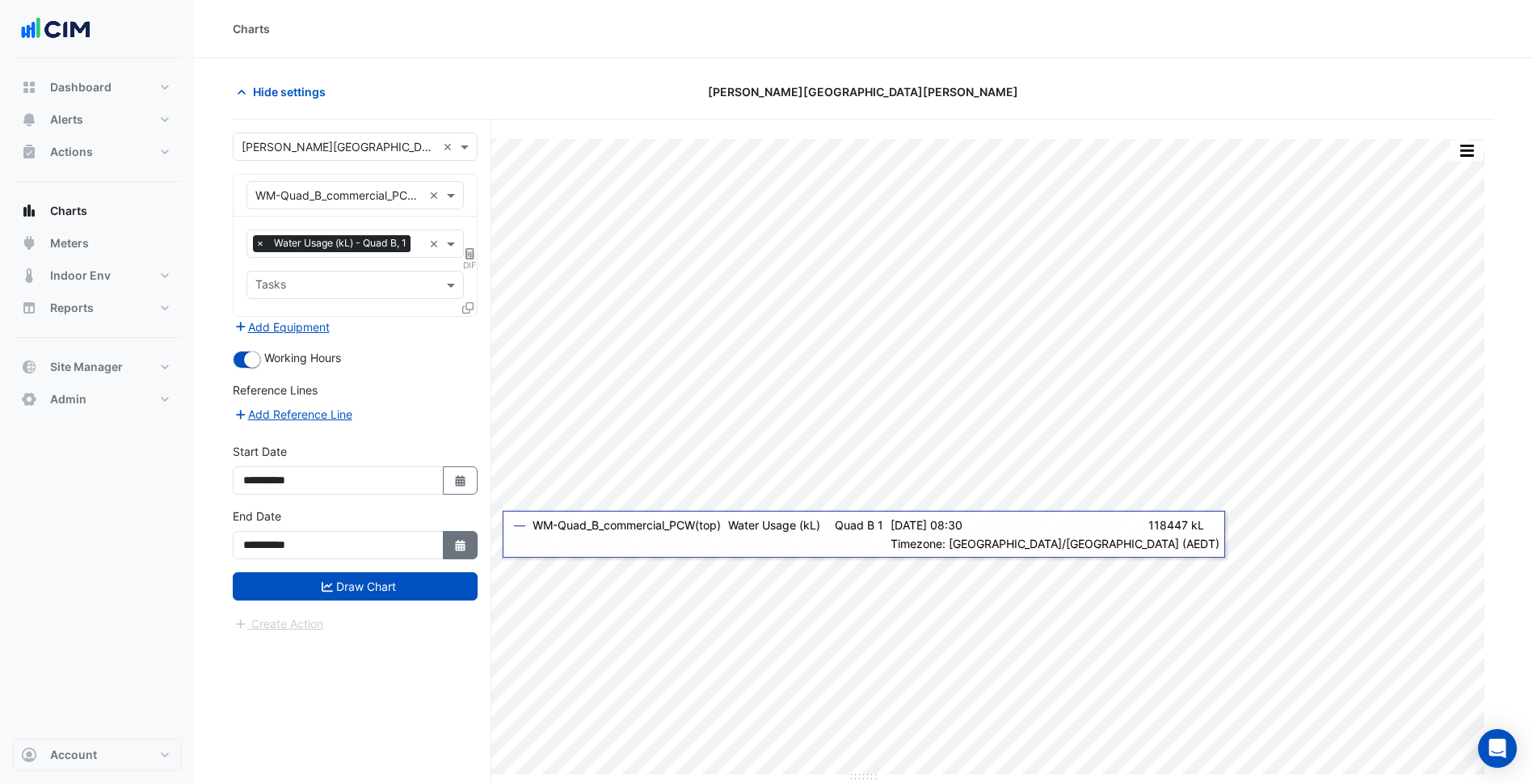
click at [463, 540] on icon "Select Date" at bounding box center [461, 545] width 15 height 11
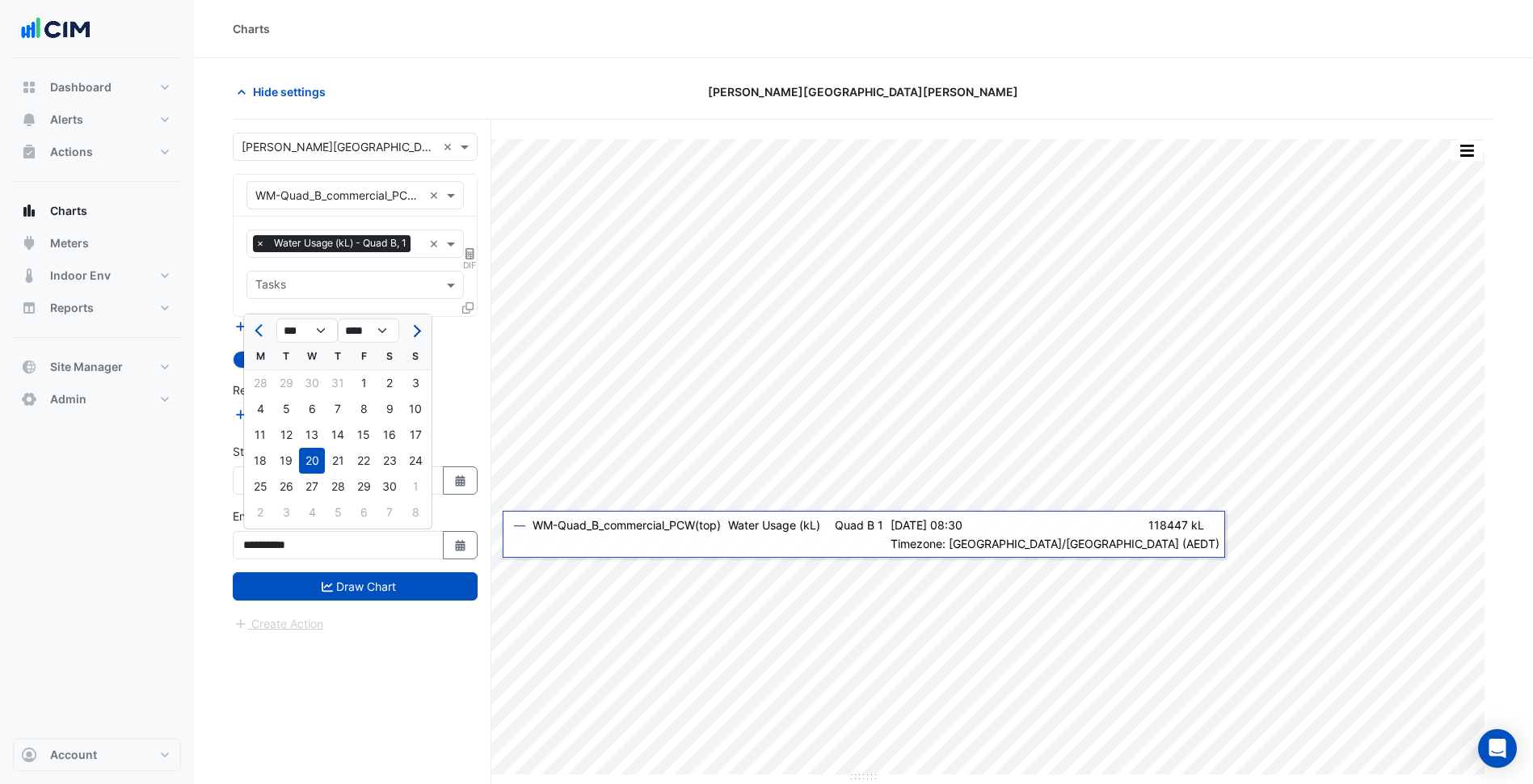
click at [422, 331] on button "Next month" at bounding box center [416, 330] width 19 height 26
select select "*"
select select "****"
click at [422, 331] on button "Next month" at bounding box center [416, 330] width 19 height 26
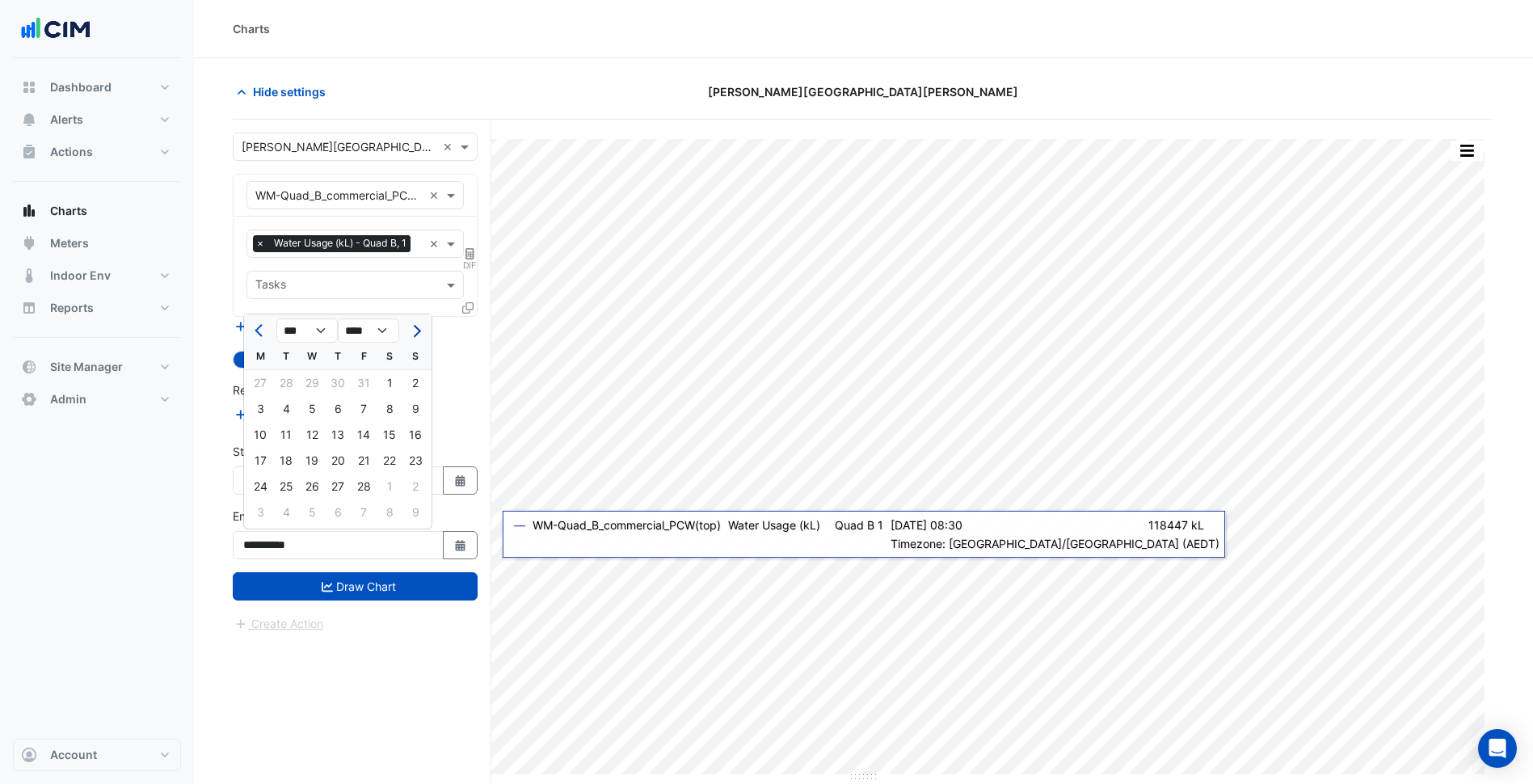
click at [422, 331] on button "Next month" at bounding box center [416, 330] width 19 height 26
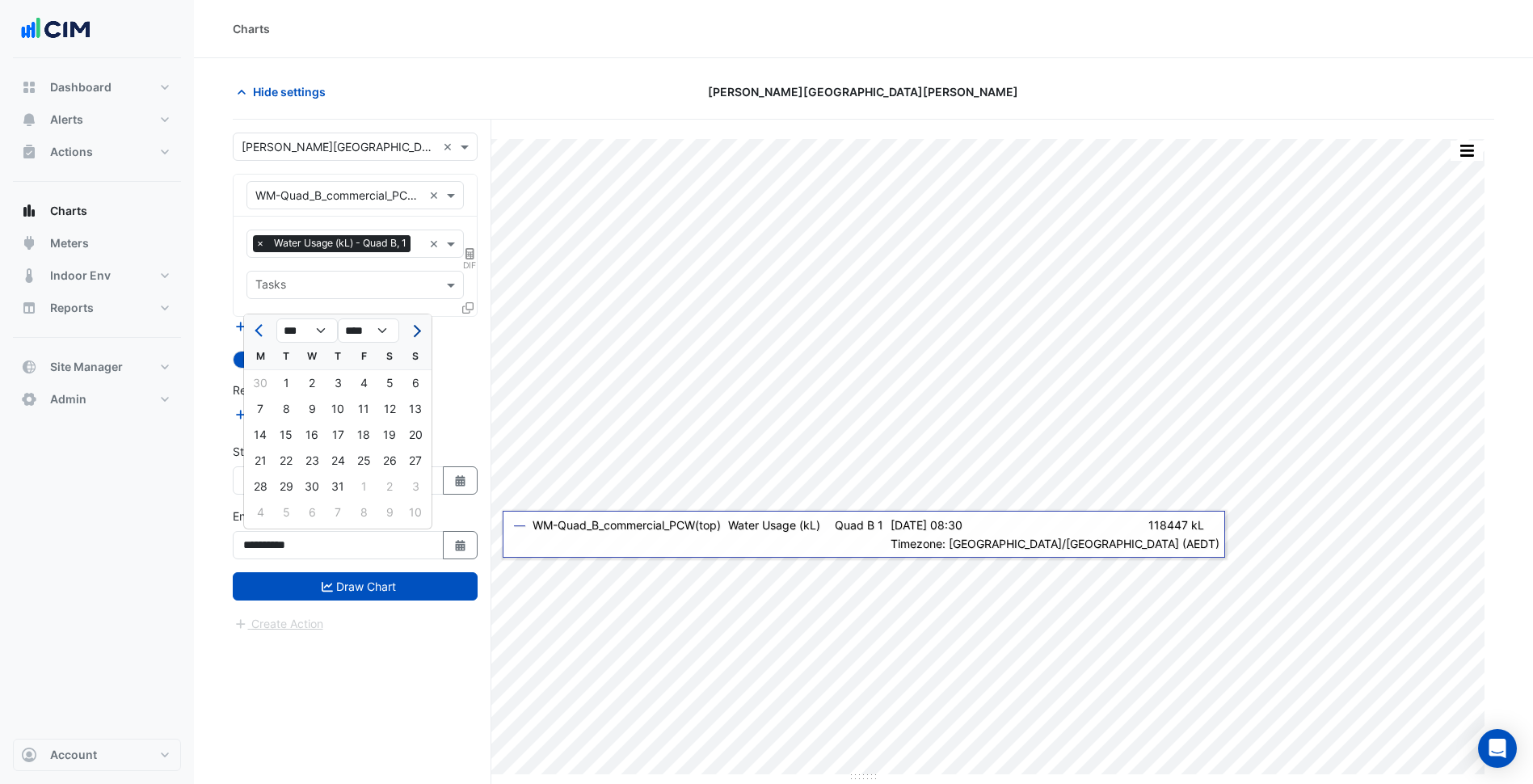
click at [422, 331] on button "Next month" at bounding box center [416, 330] width 19 height 26
select select "*"
click at [408, 460] on div "24" at bounding box center [416, 461] width 26 height 26
type input "**********"
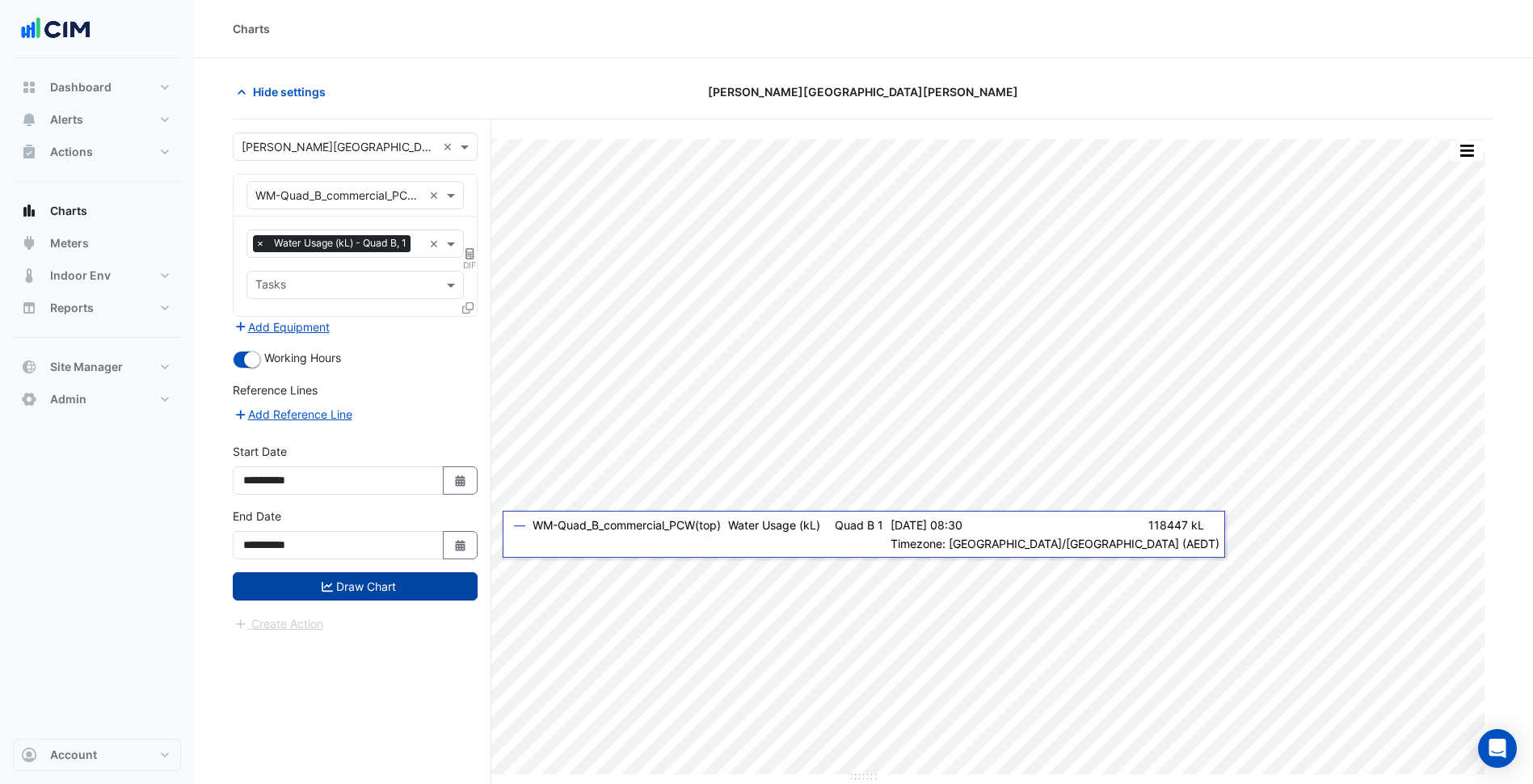
click at [433, 574] on button "Draw Chart" at bounding box center [355, 586] width 245 height 29
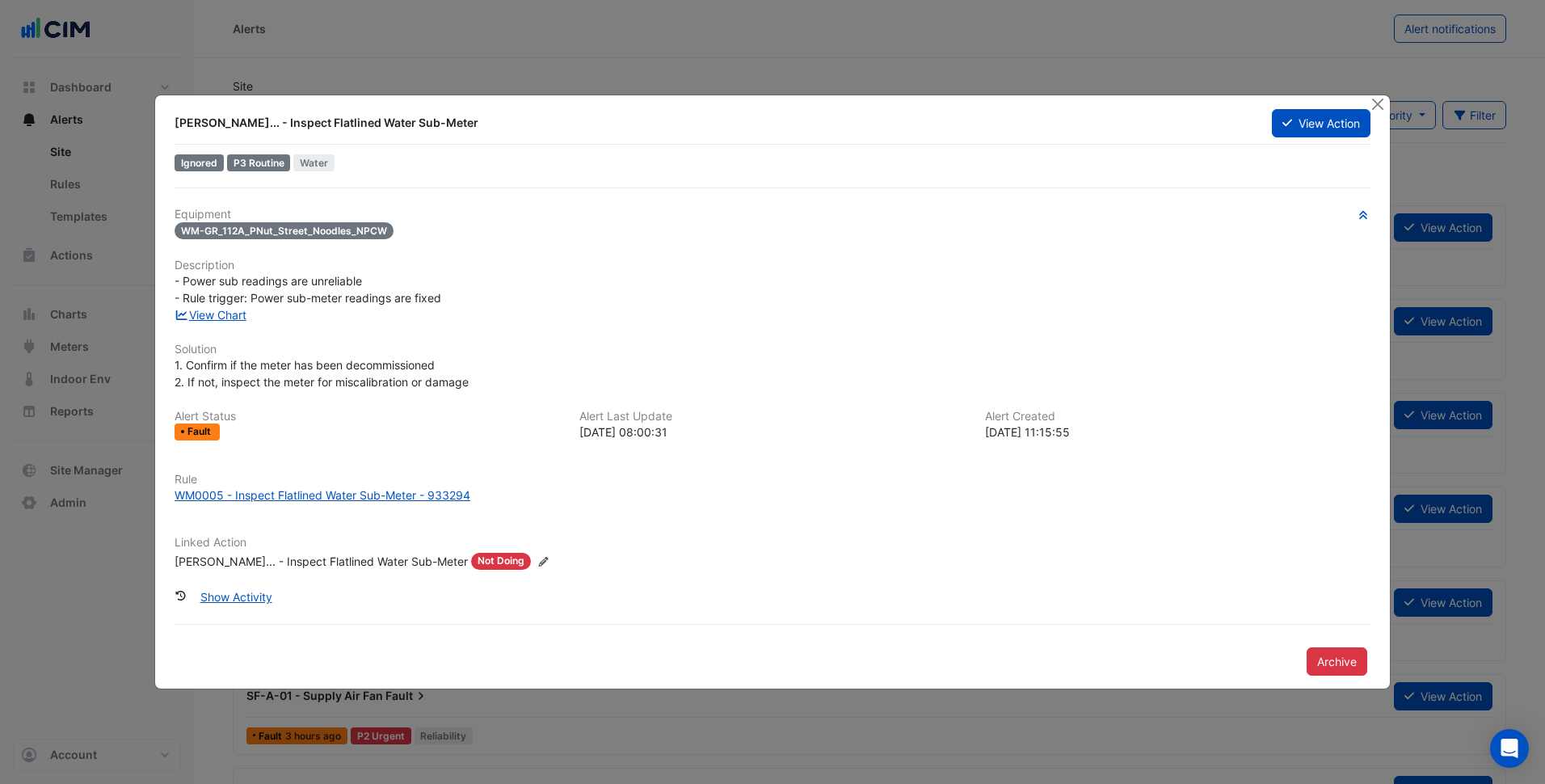
click at [1277, 140] on div "[PERSON_NAME]... - Inspect Flatlined Water Sub-Meter View Action" at bounding box center [772, 127] width 1196 height 36
click at [1293, 127] on button "View Action" at bounding box center [1321, 123] width 99 height 29
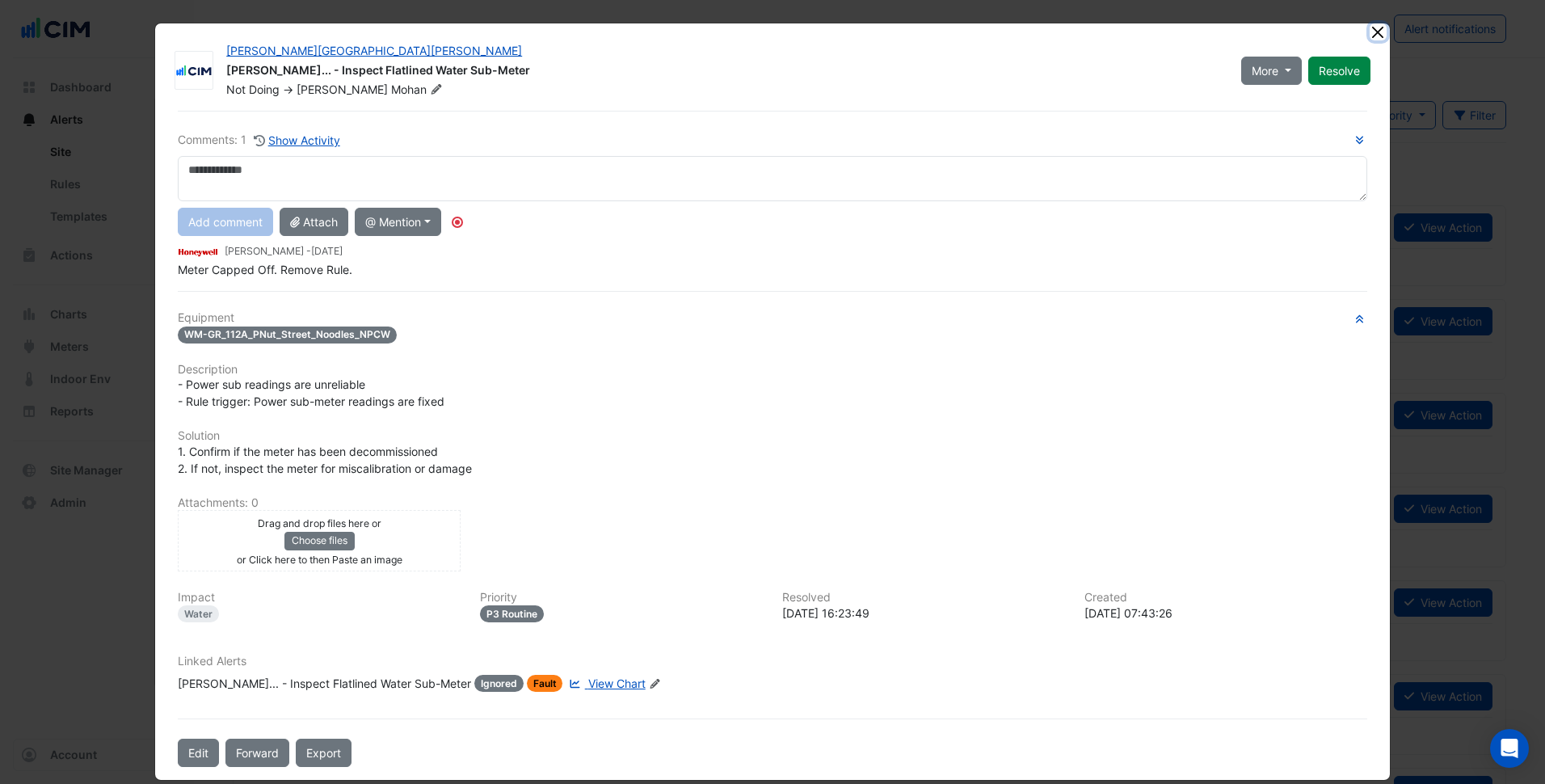
click at [1374, 28] on ngb-modal-window "[PERSON_NAME][GEOGRAPHIC_DATA][PERSON_NAME] [PERSON_NAME]... - Inspect Flatline…" at bounding box center [772, 392] width 1545 height 784
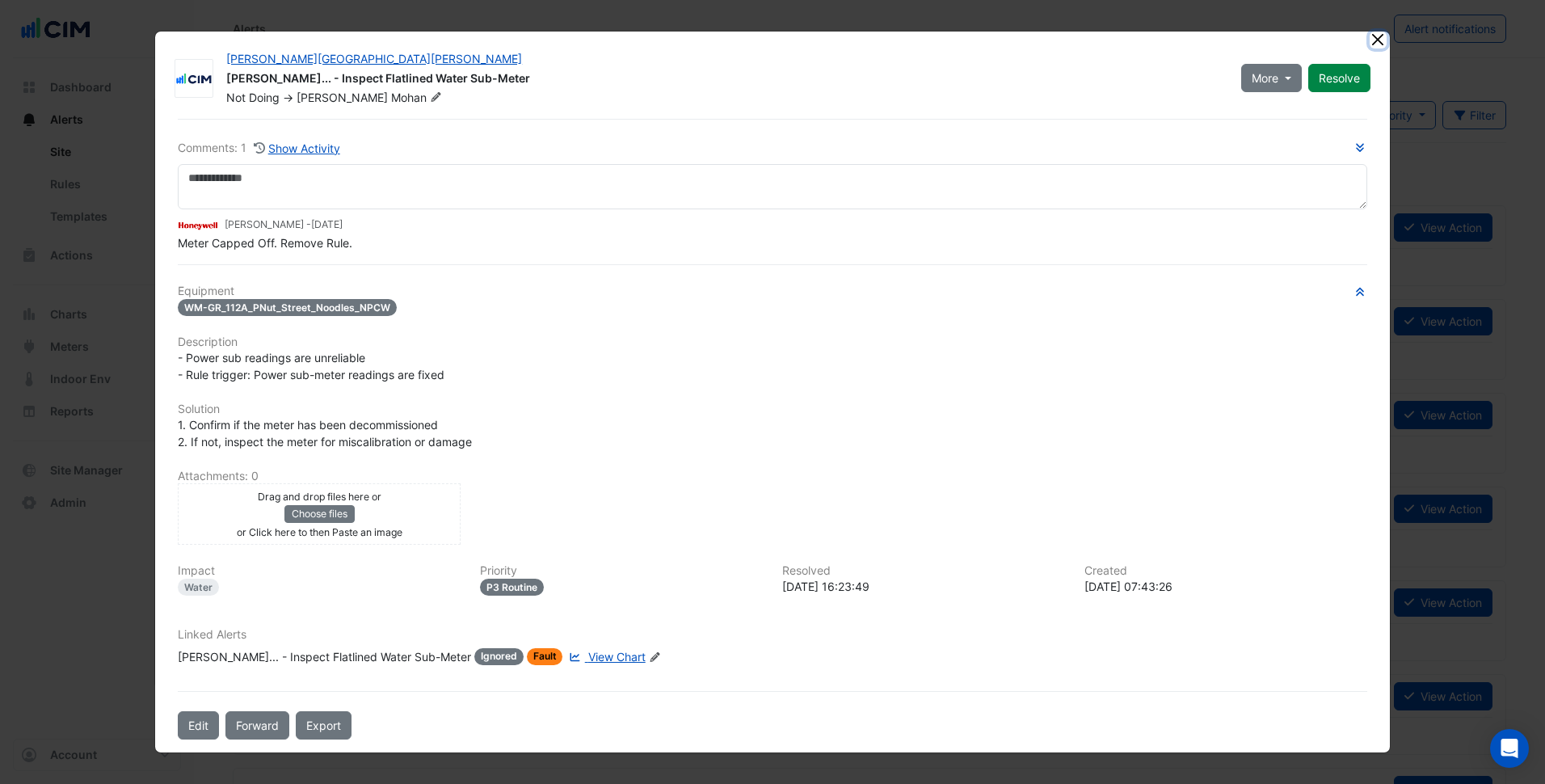
click at [1378, 42] on button "Close" at bounding box center [1378, 40] width 17 height 17
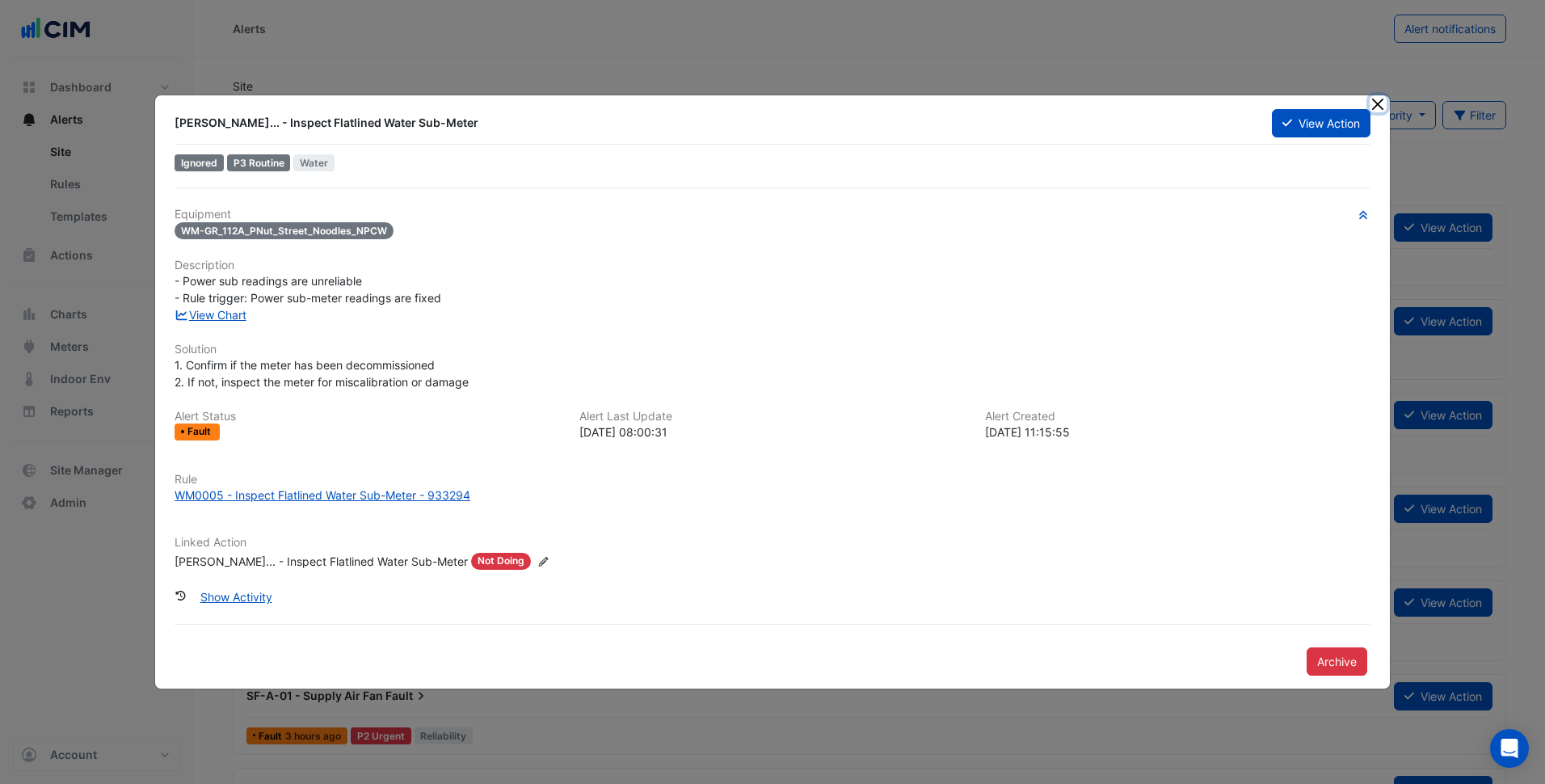
click at [1379, 111] on button "Close" at bounding box center [1378, 104] width 17 height 17
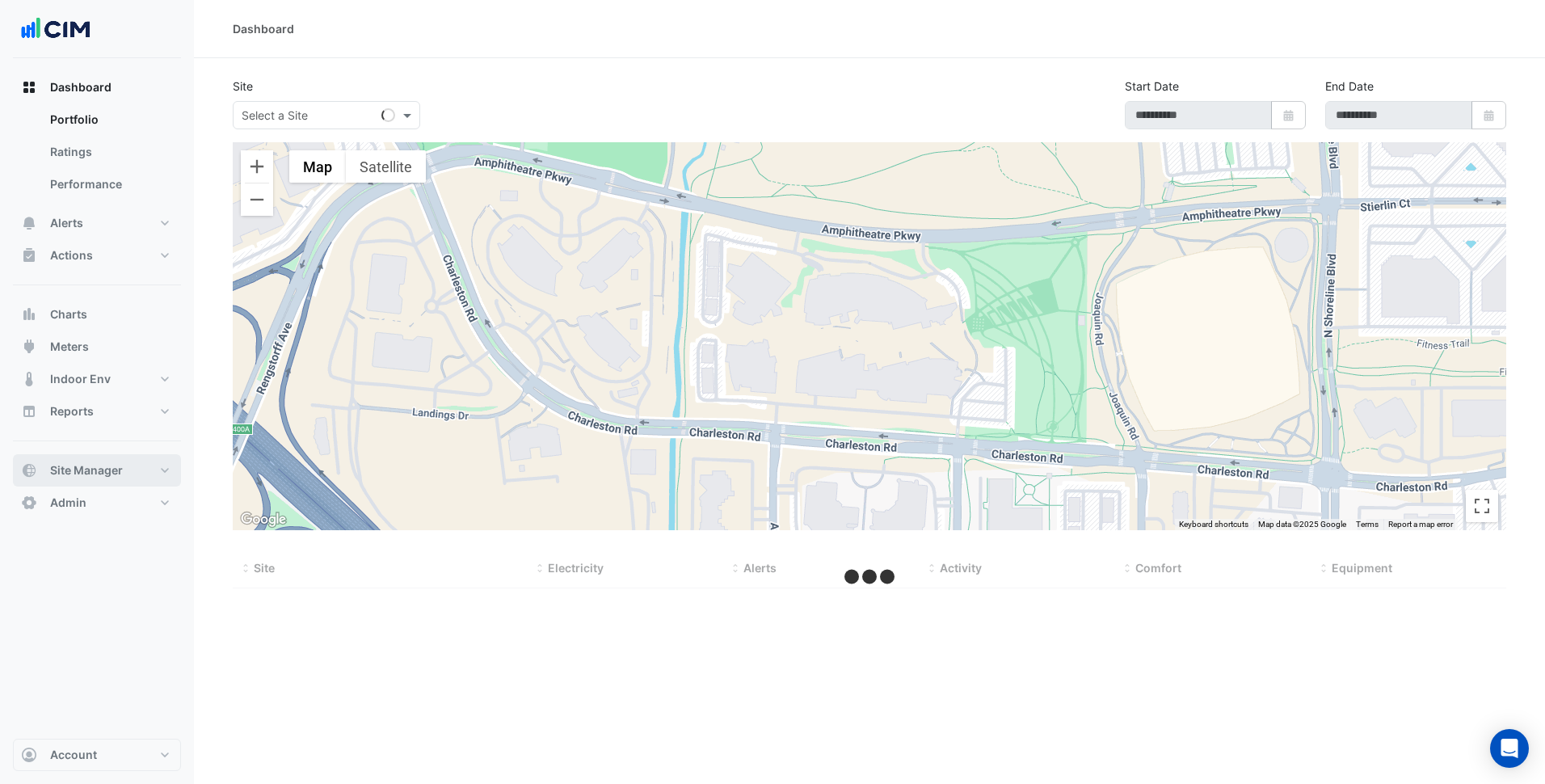
click at [158, 472] on button "Site Manager" at bounding box center [97, 470] width 168 height 32
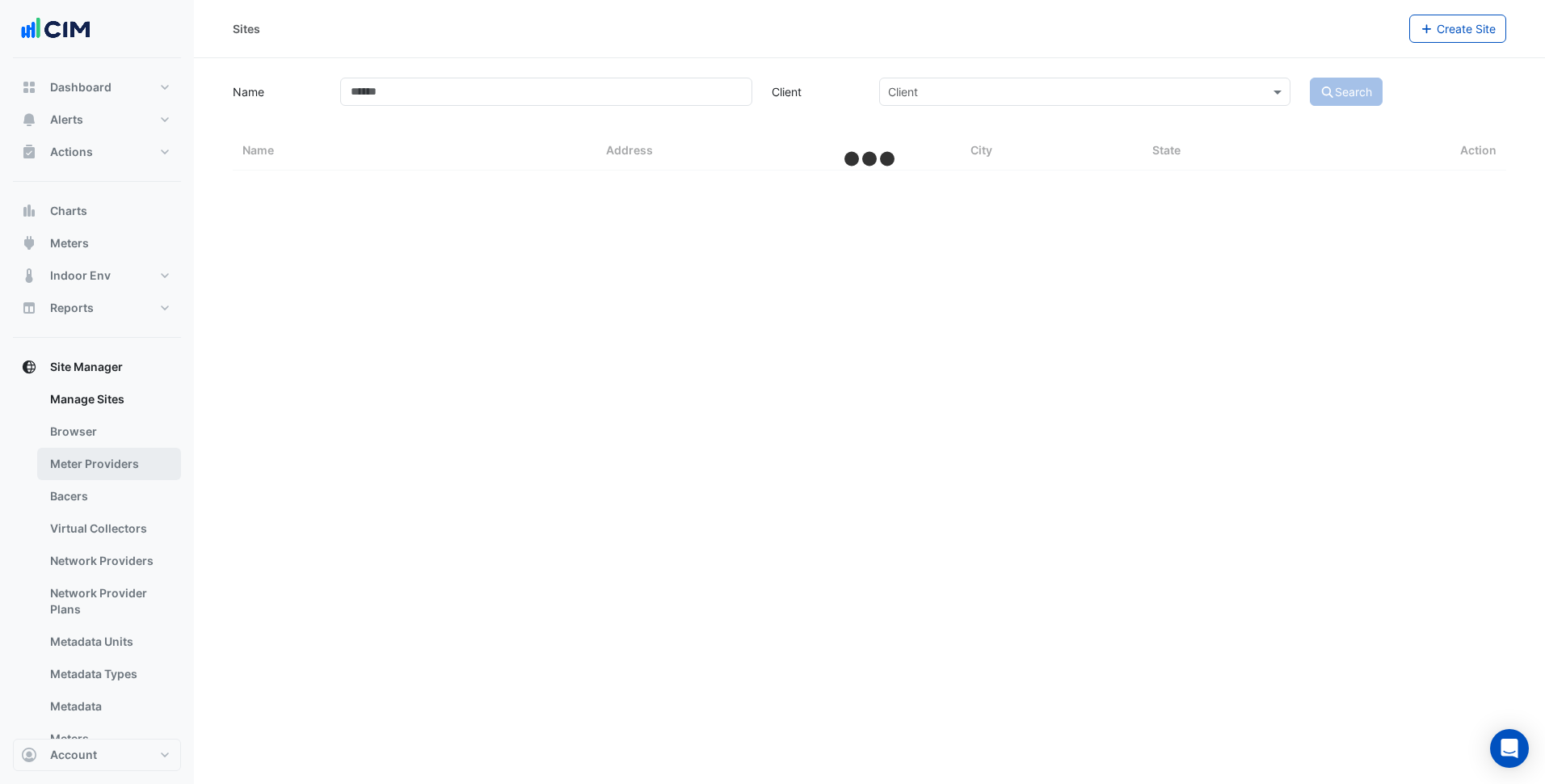
click at [88, 493] on link "Bacers" at bounding box center [109, 495] width 144 height 32
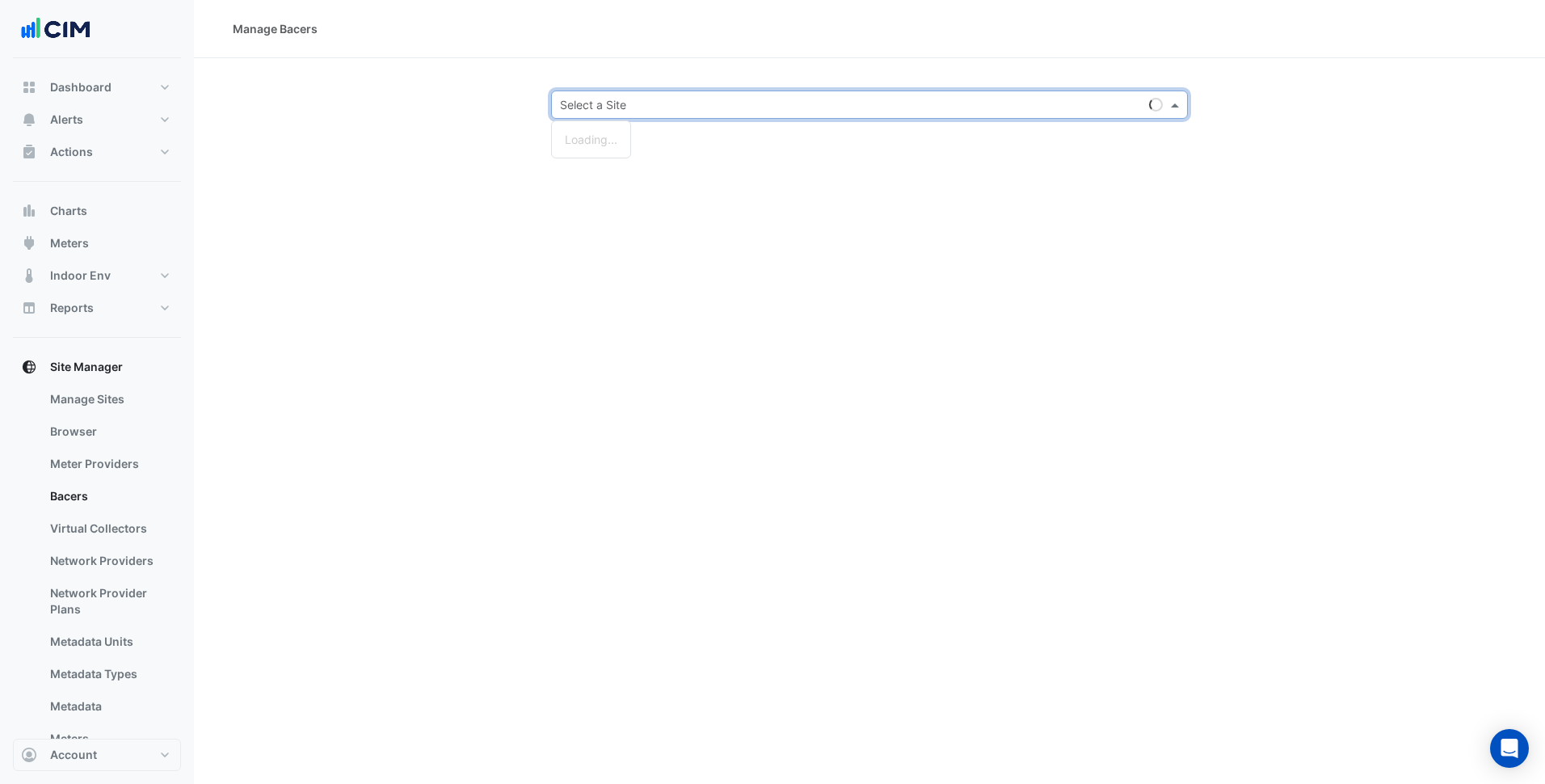
click at [680, 113] on div "Select a Site" at bounding box center [847, 105] width 591 height 17
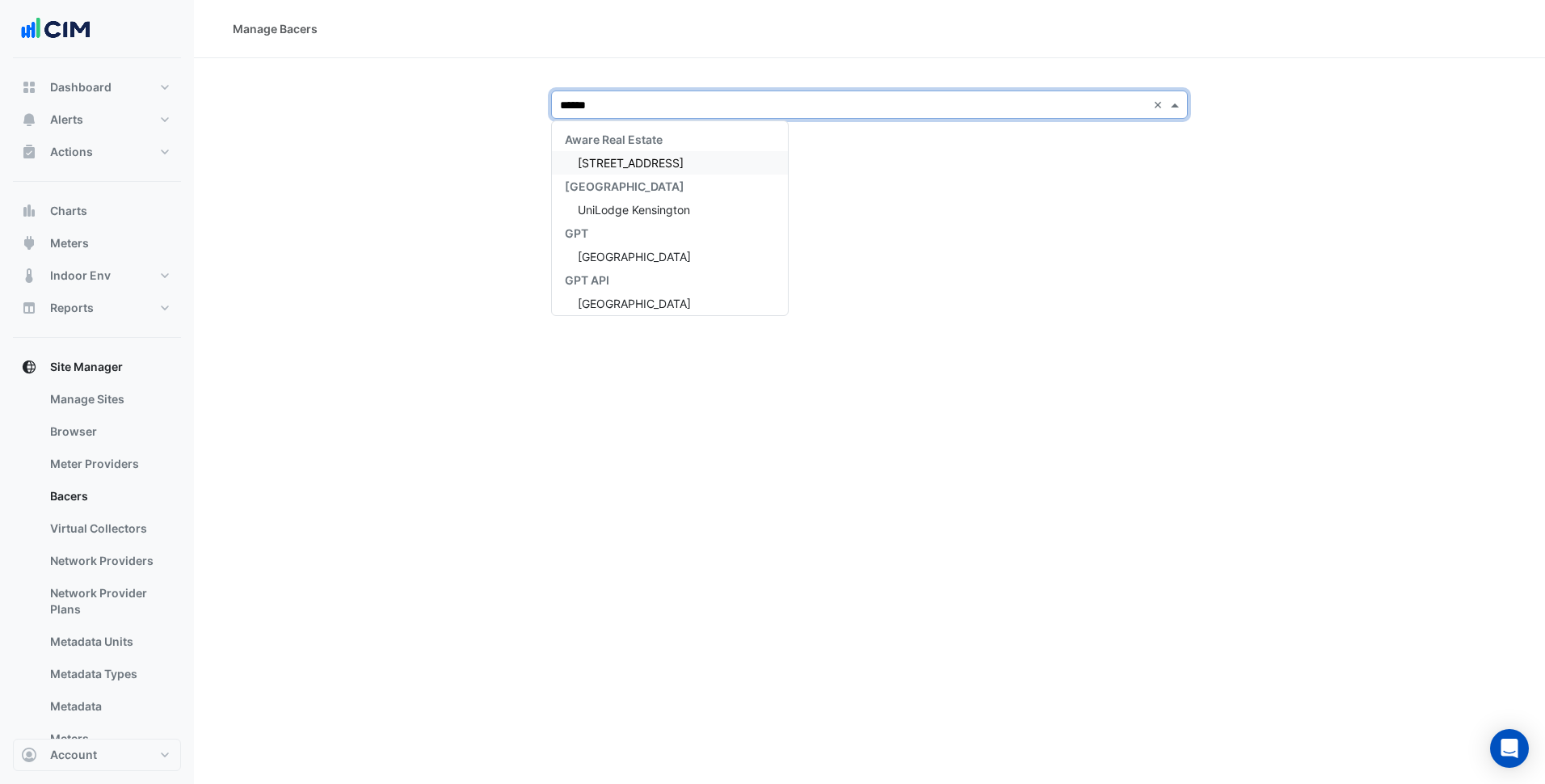
type input "*******"
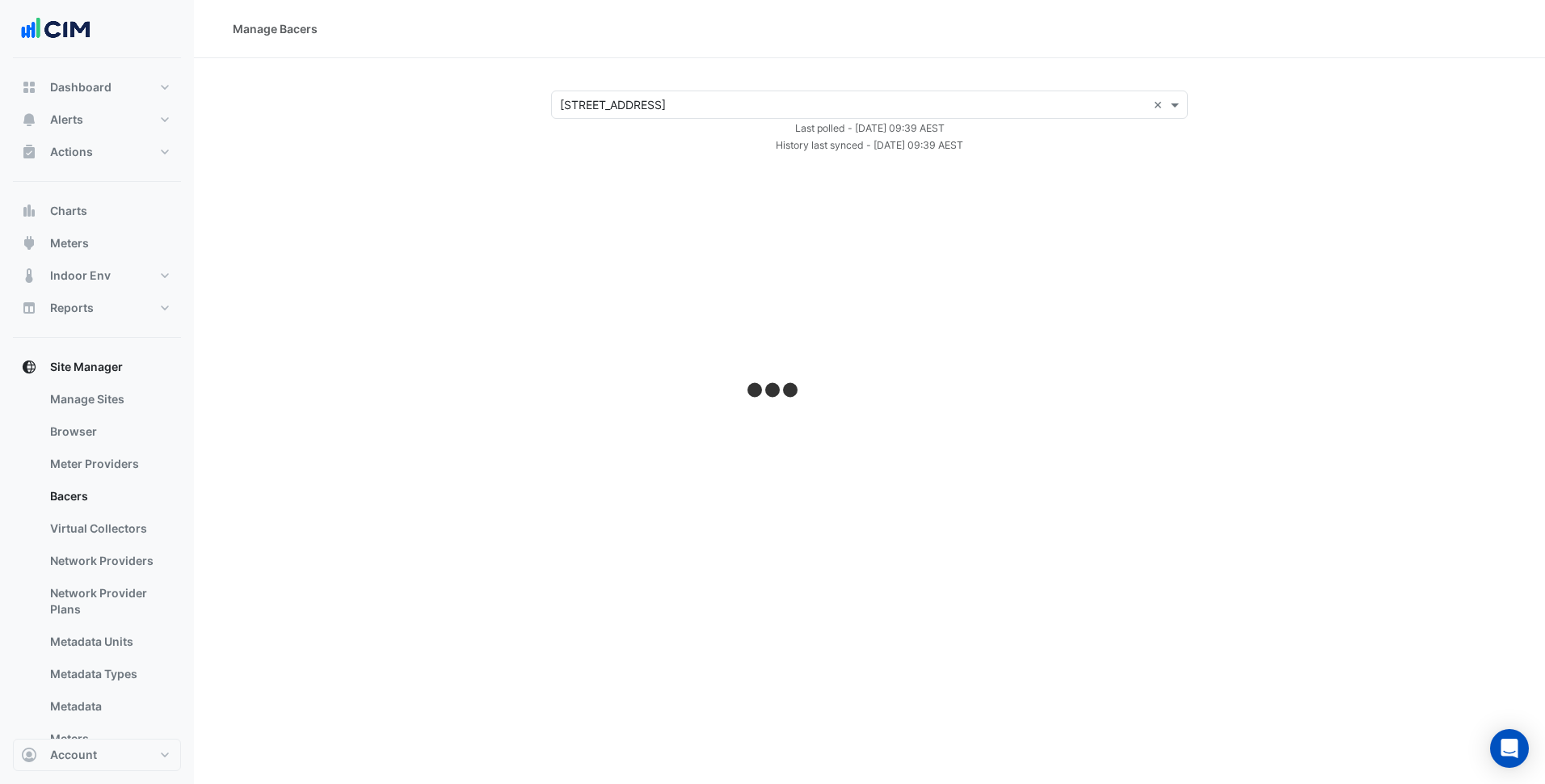
click at [680, 113] on div "Select a Site × [STREET_ADDRESS]" at bounding box center [849, 105] width 595 height 17
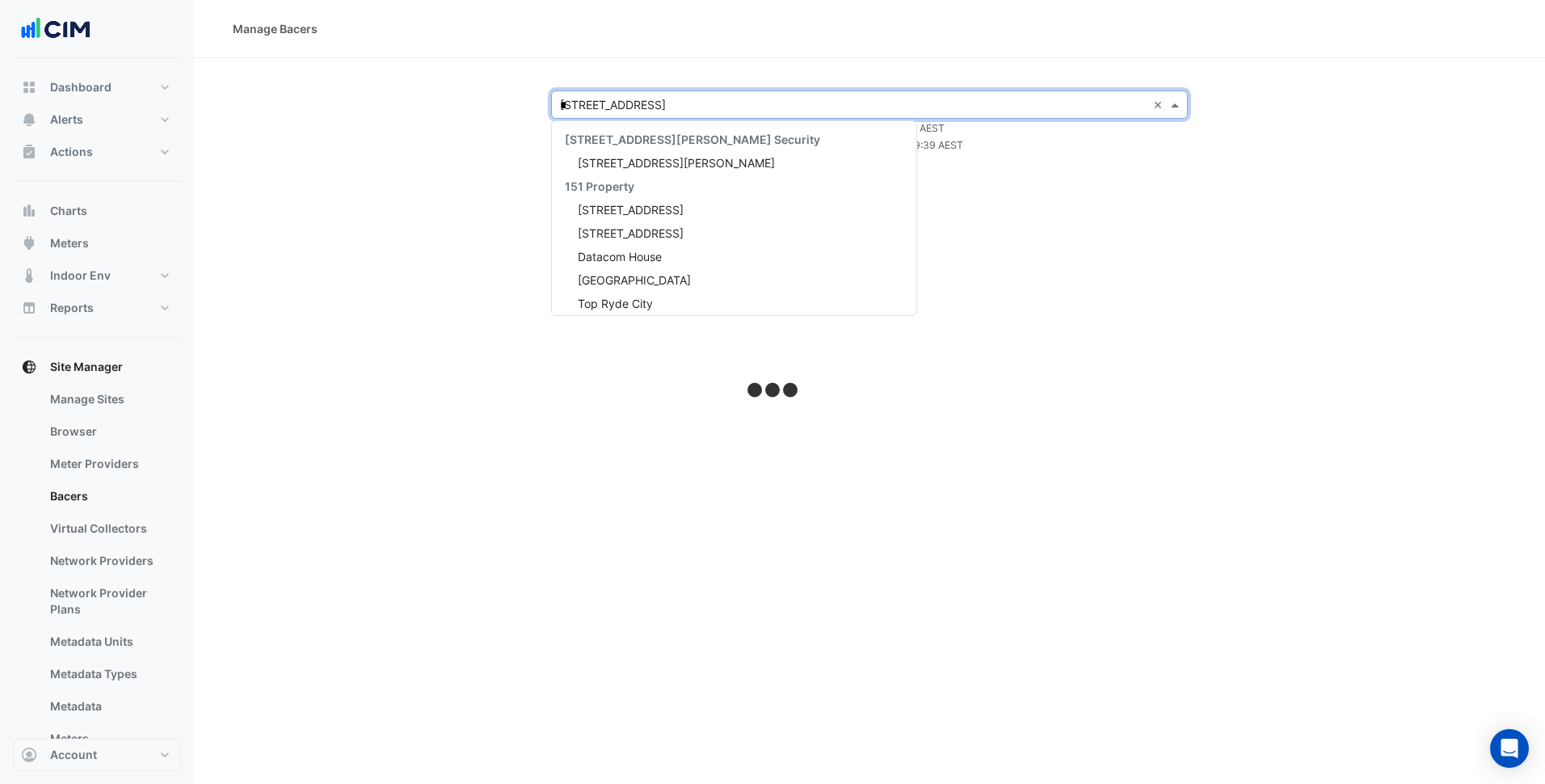
type input "**"
select select "***"
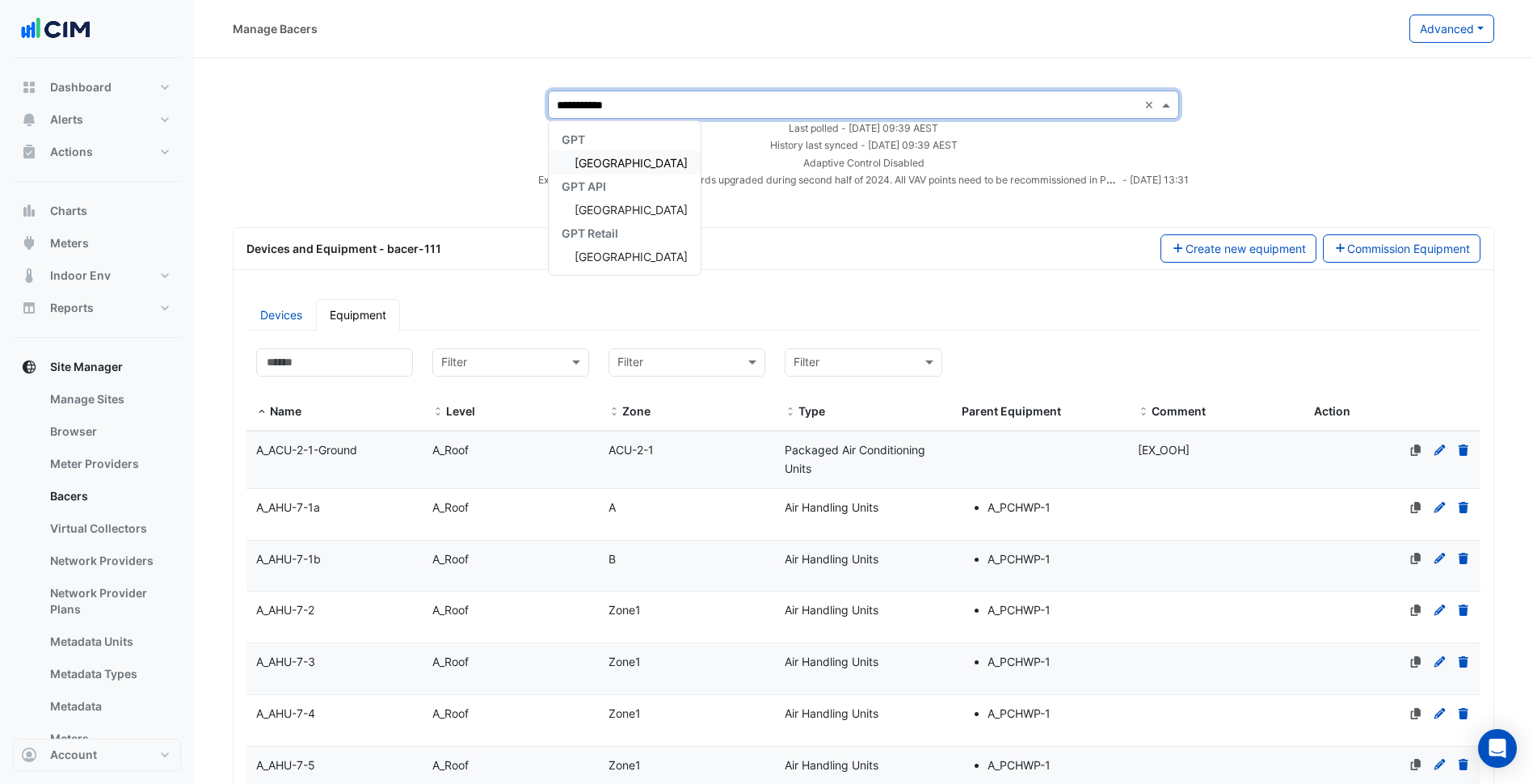
type input "**********"
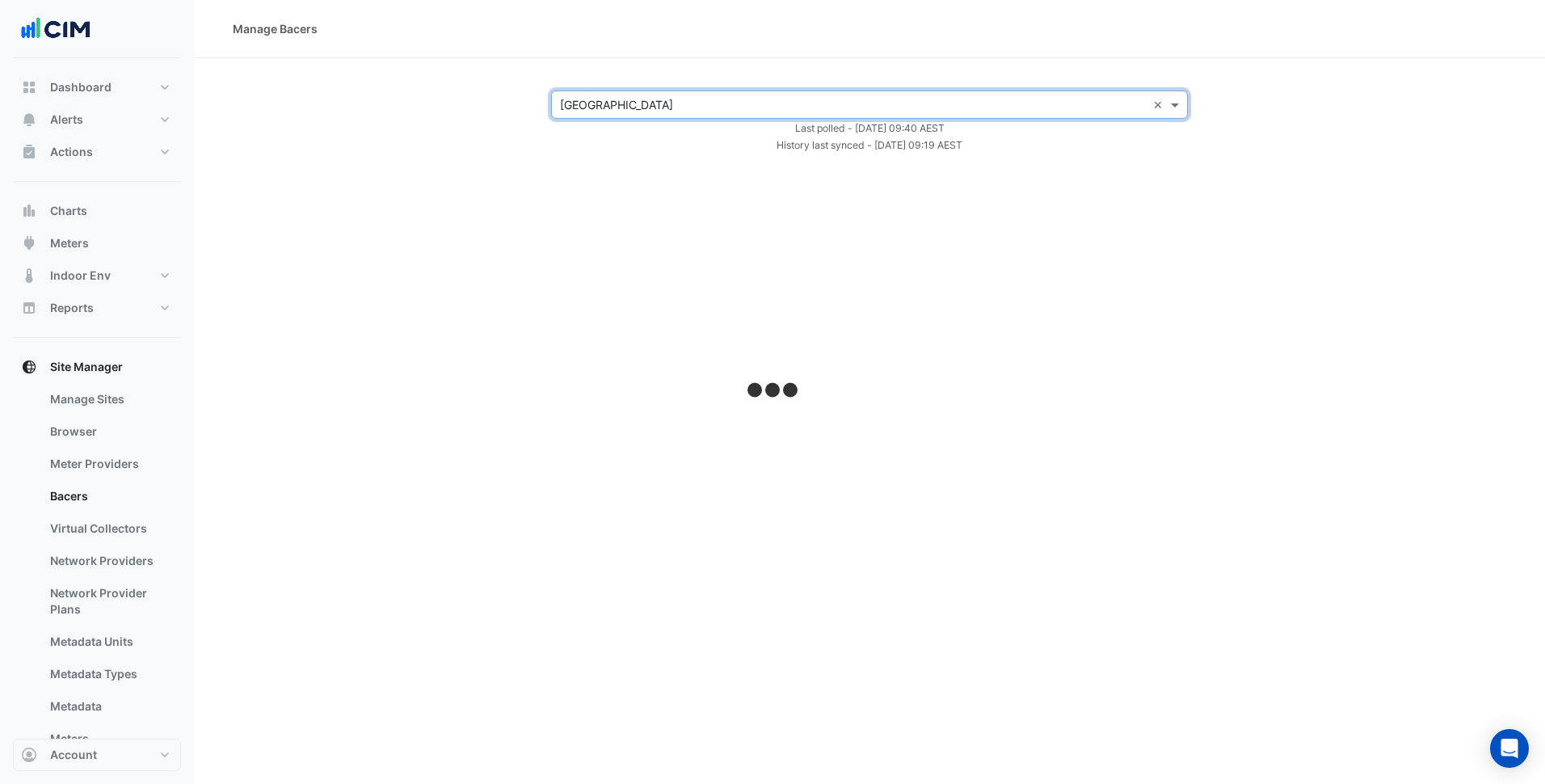
select select "***"
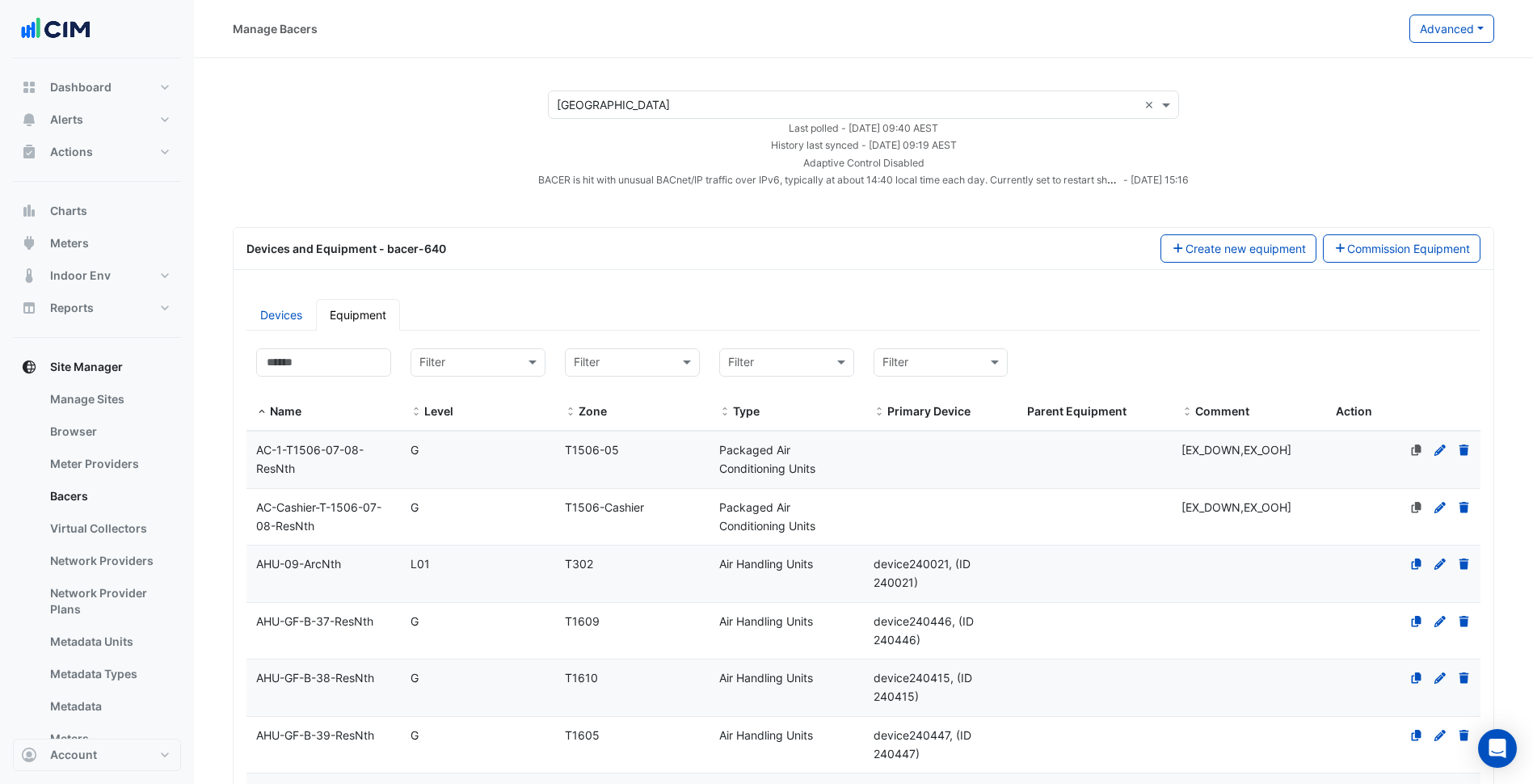
click at [960, 230] on div "Devices and Equipment - bacer-640 Create new equipment Commission Equipment" at bounding box center [863, 249] width 1260 height 42
click at [1490, 29] on button "Advanced" at bounding box center [1452, 29] width 85 height 29
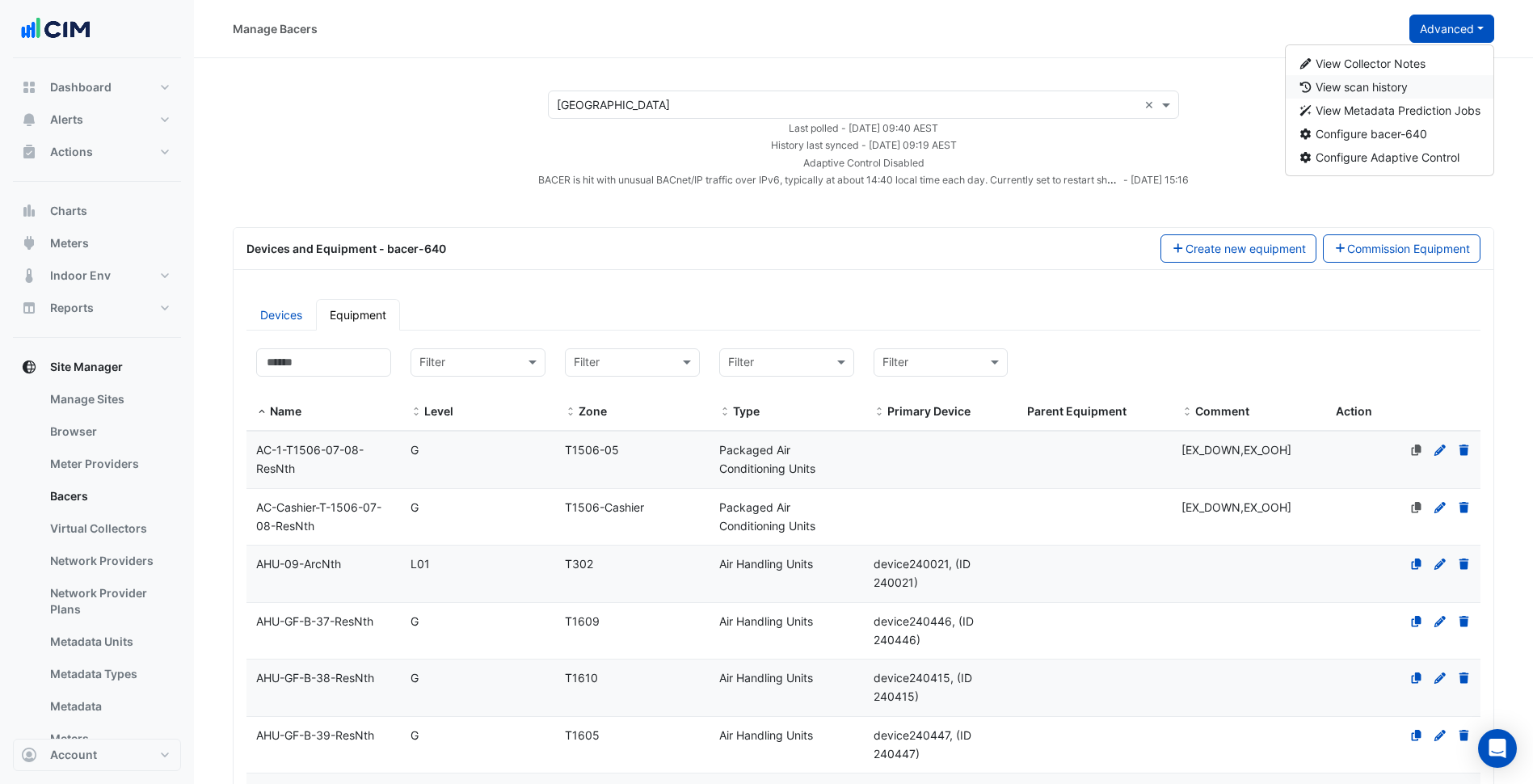
click at [1425, 86] on button "View scan history" at bounding box center [1390, 87] width 208 height 23
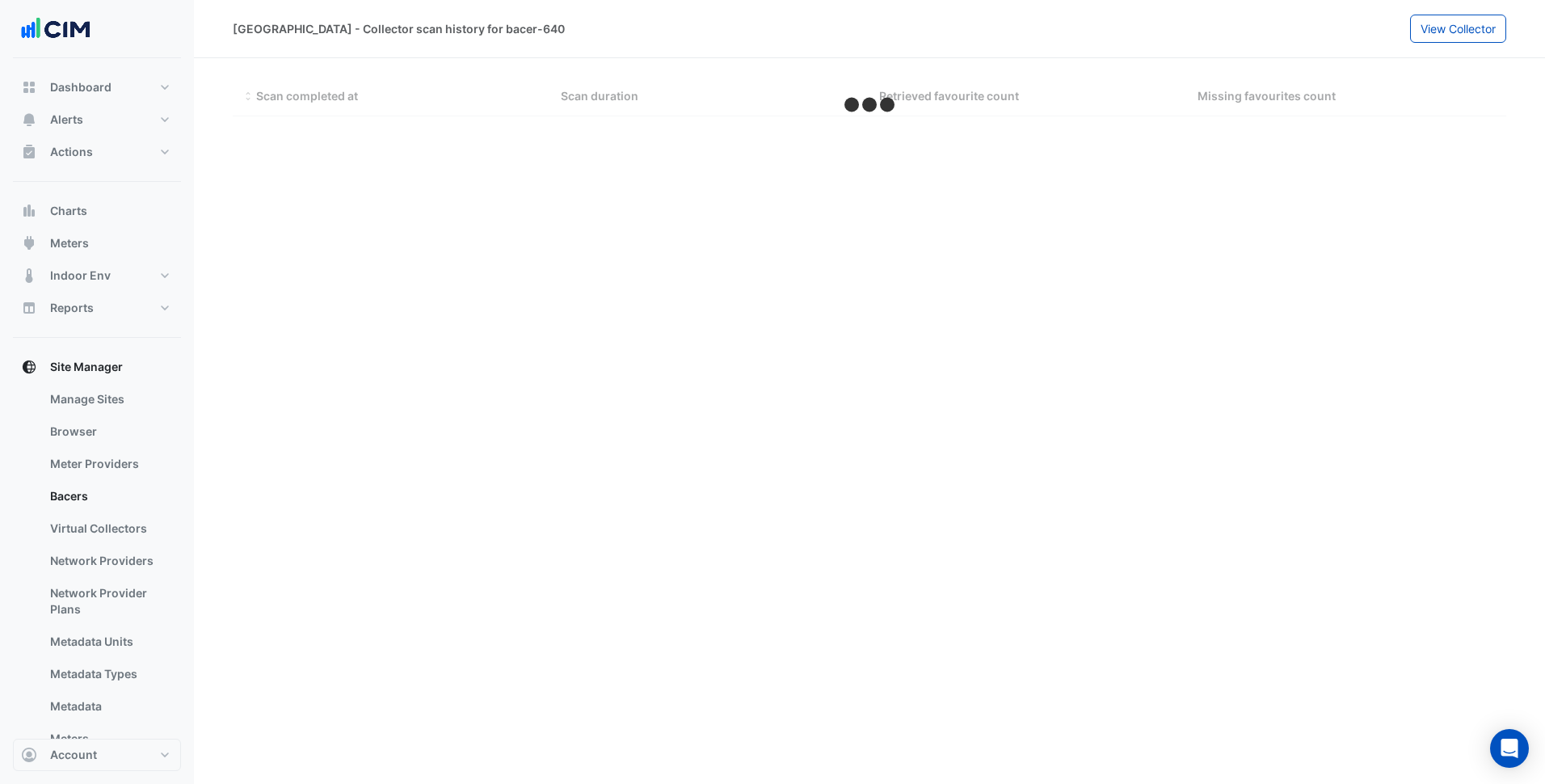
select select "***"
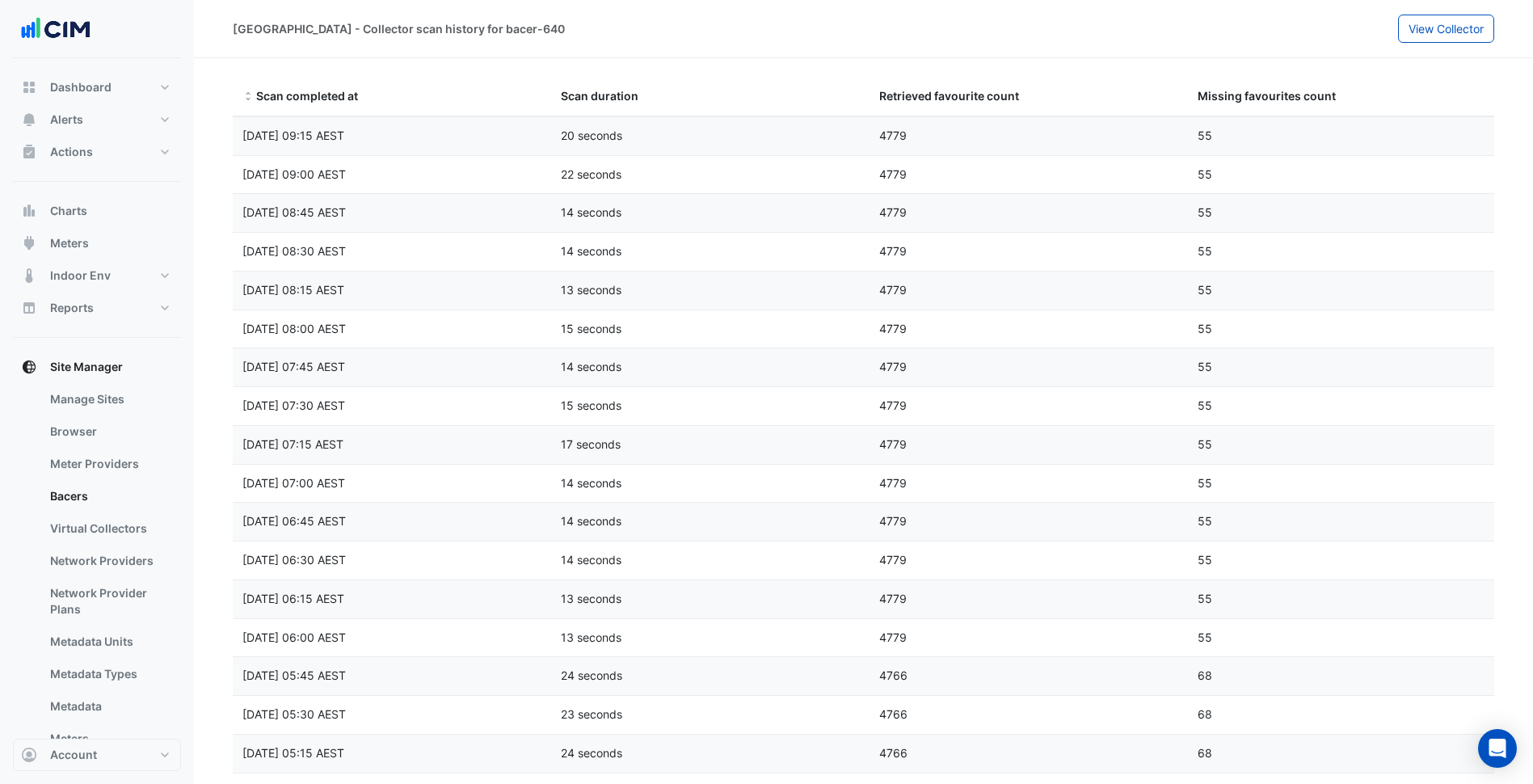
drag, startPoint x: 430, startPoint y: 140, endPoint x: 242, endPoint y: 134, distance: 188.1
click at [242, 134] on div "[DATE] 09:15 AEST" at bounding box center [391, 135] width 318 height 18
click at [554, 392] on datatable-body-cell "Scan duration 15 seconds" at bounding box center [710, 406] width 318 height 38
click at [117, 499] on link "Bacers" at bounding box center [109, 495] width 144 height 32
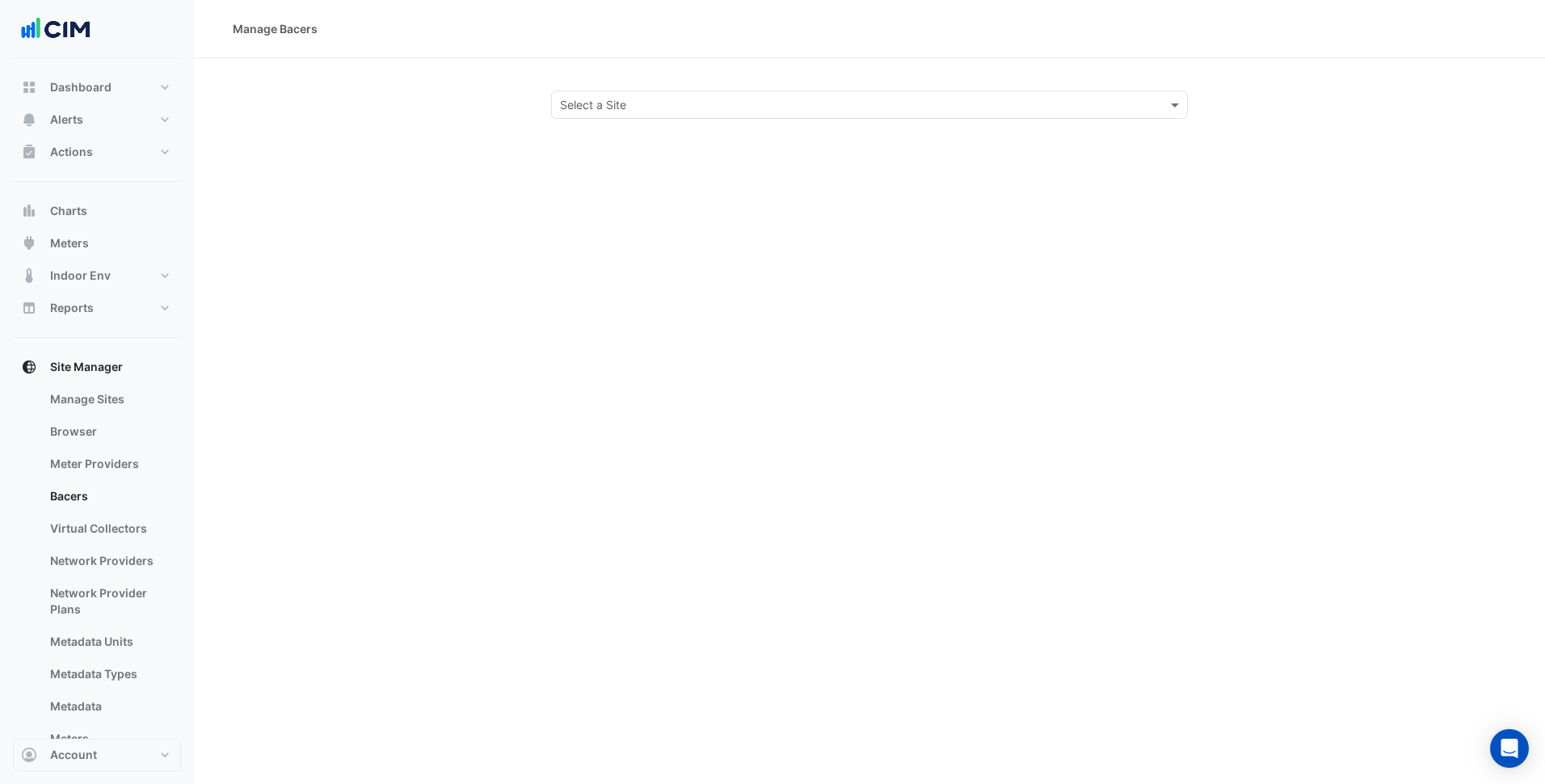
click at [651, 103] on input "text" at bounding box center [854, 106] width 586 height 17
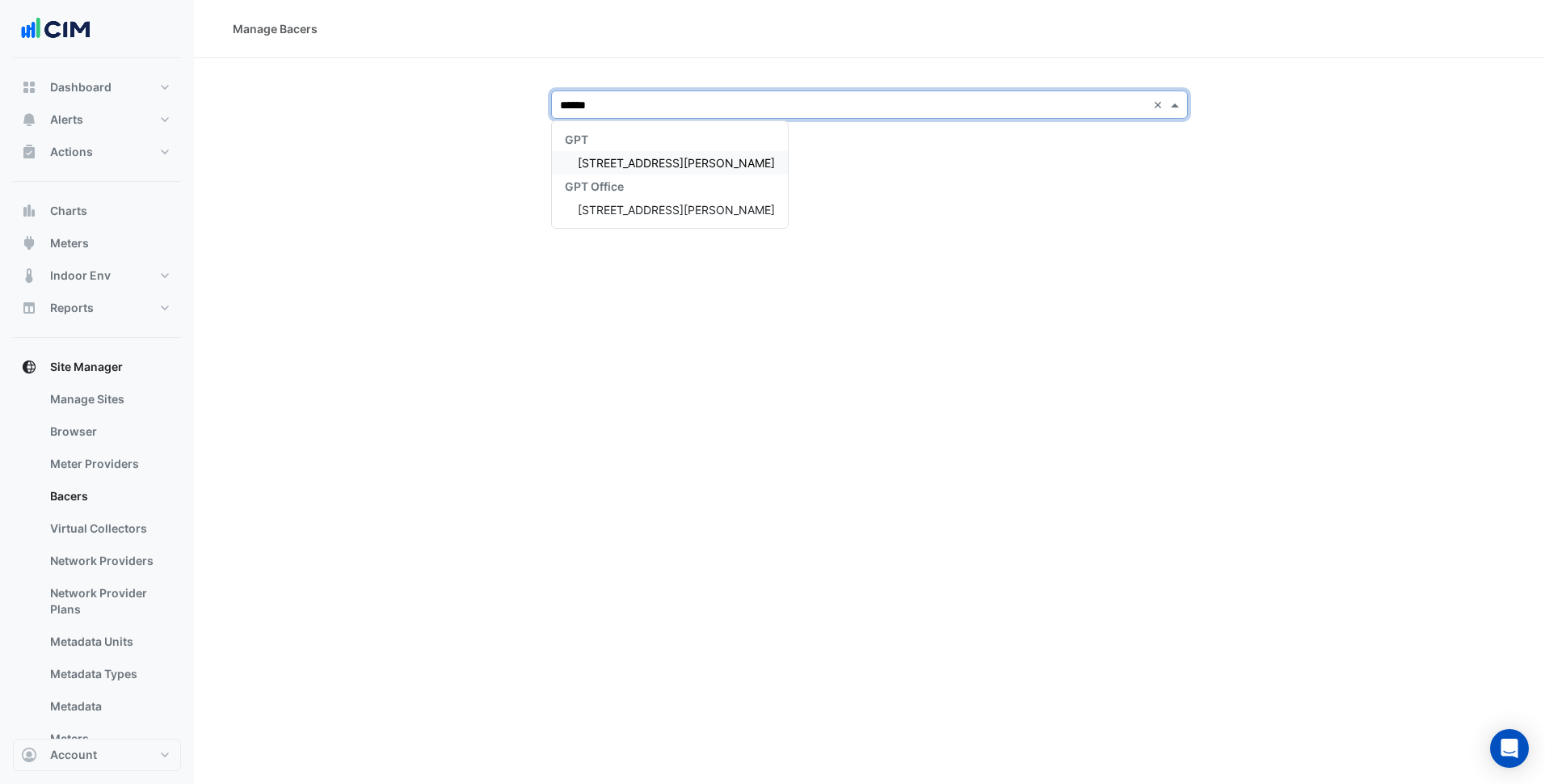
type input "*******"
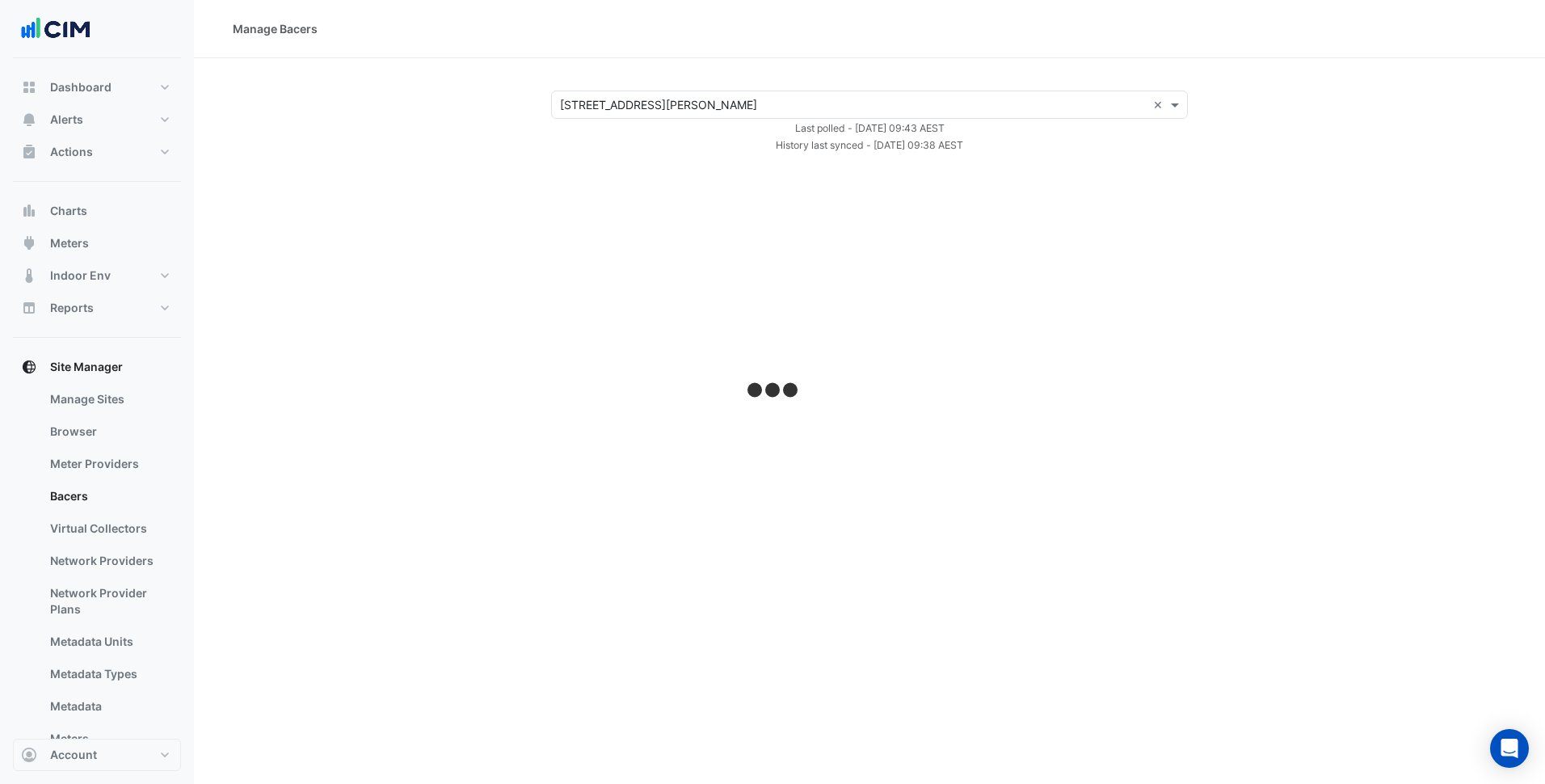
select select "***"
